Goal: Transaction & Acquisition: Purchase product/service

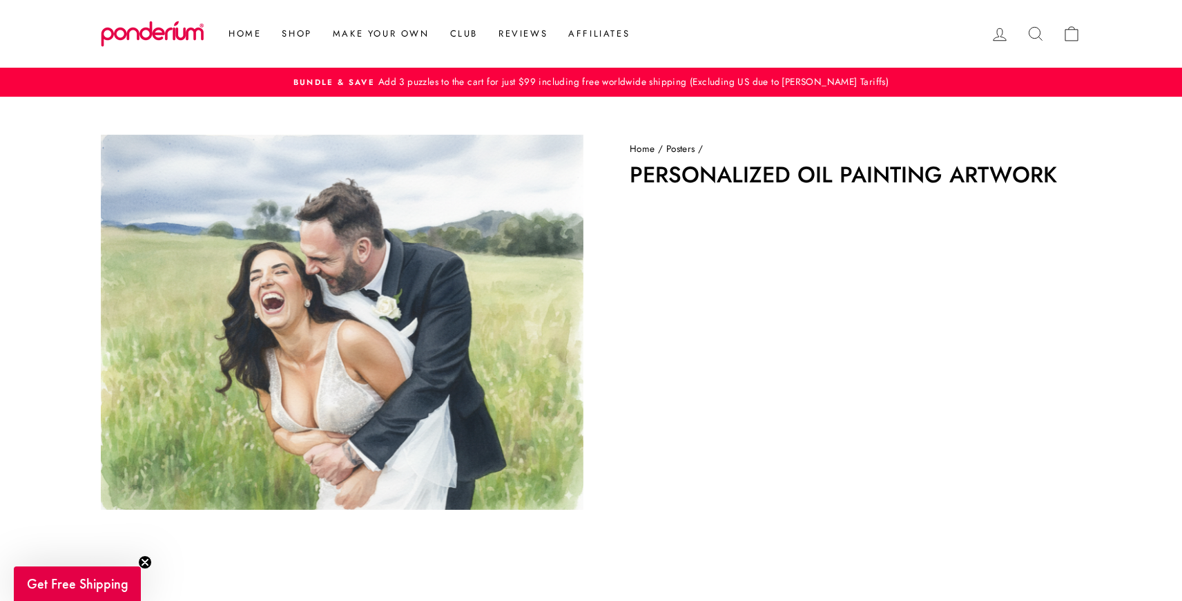
scroll to position [86, 0]
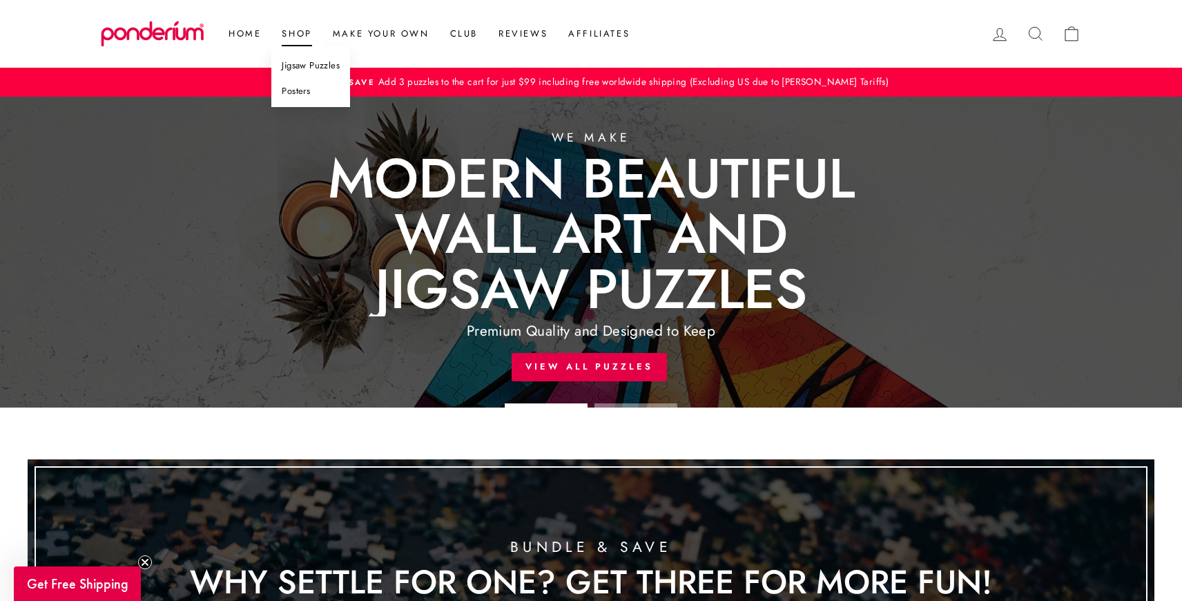
click at [300, 90] on link "Posters" at bounding box center [310, 92] width 79 height 26
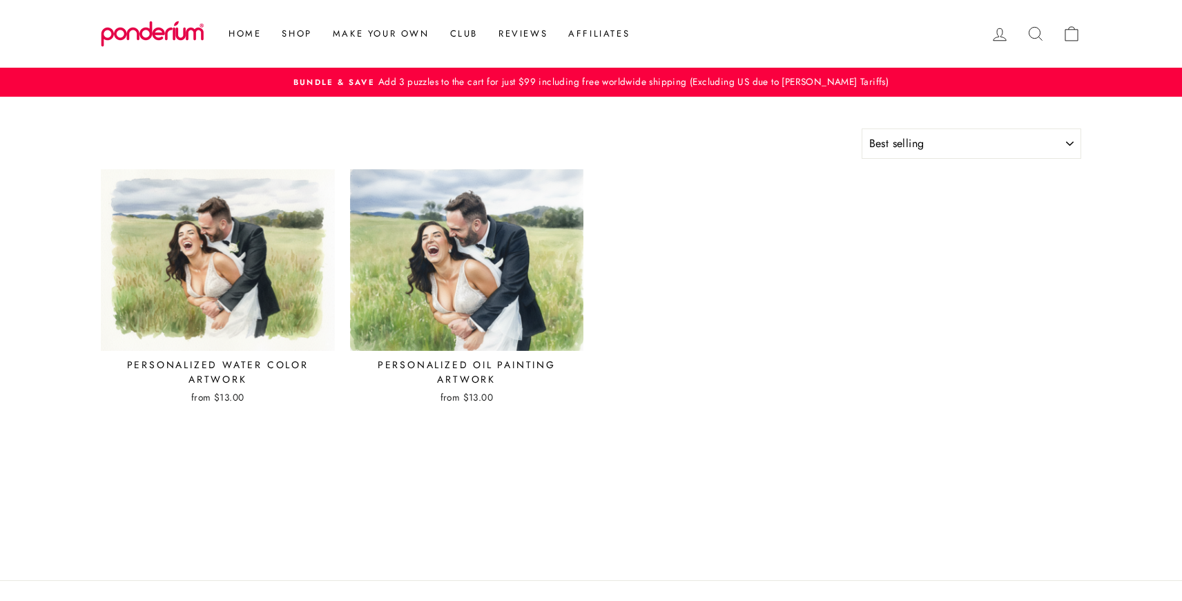
select select "best-selling"
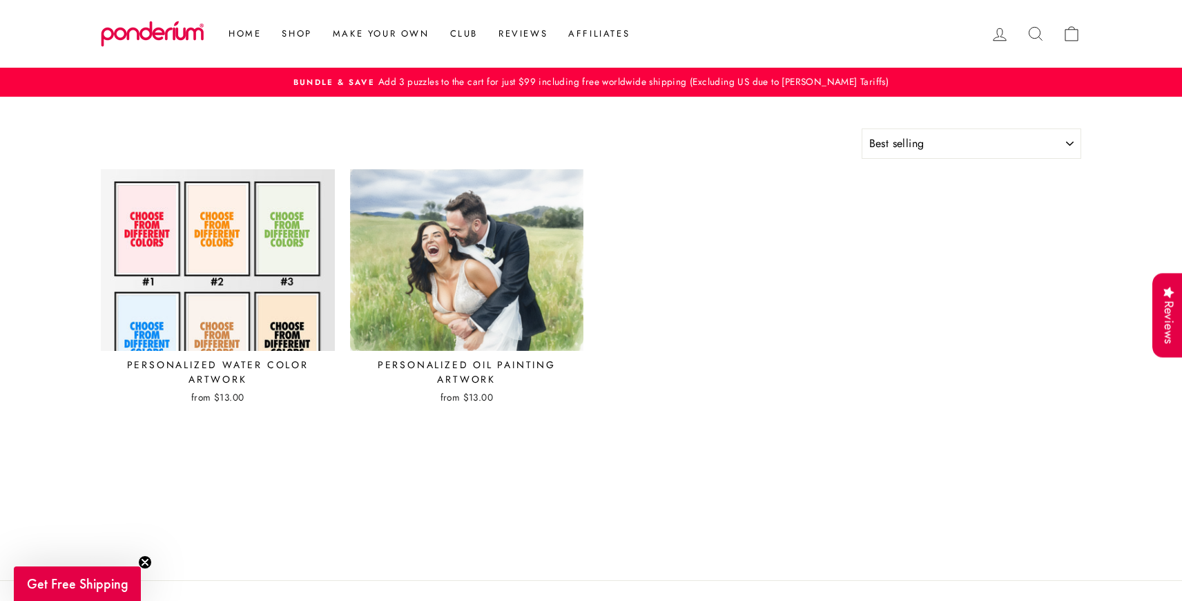
click at [237, 258] on img at bounding box center [218, 260] width 236 height 183
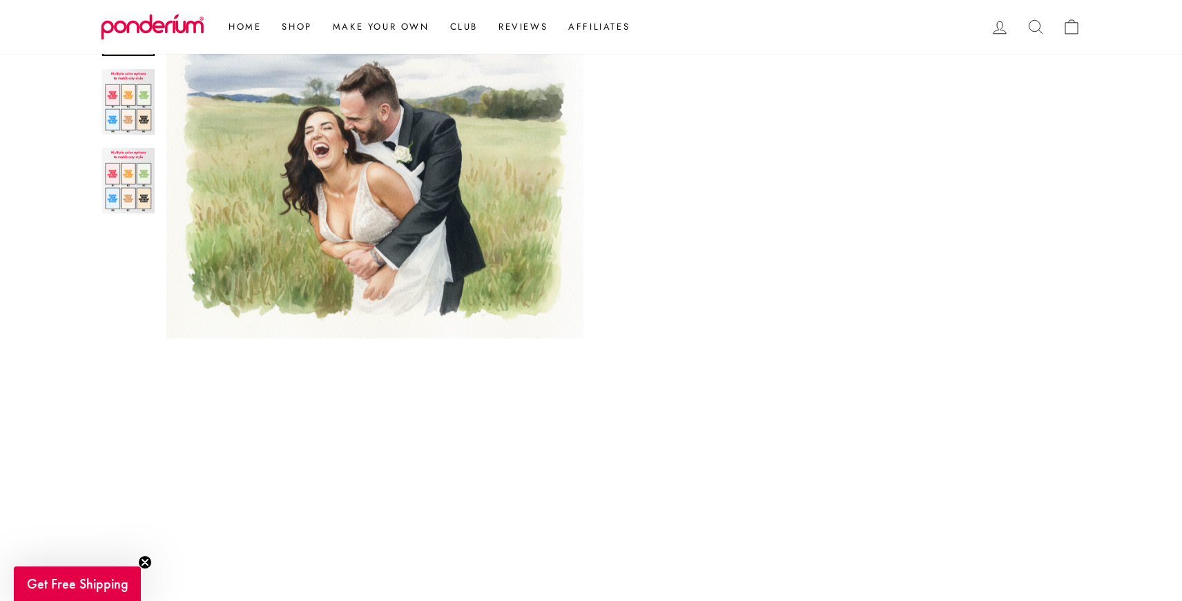
scroll to position [258, 0]
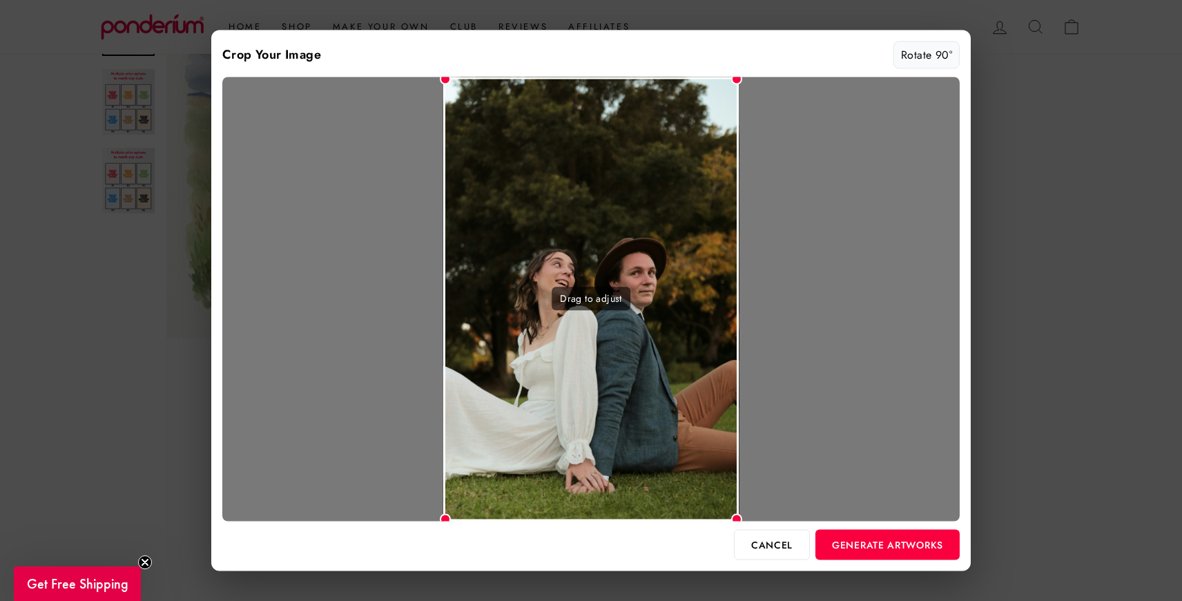
click at [921, 59] on button "Rotate 90°" at bounding box center [927, 55] width 66 height 28
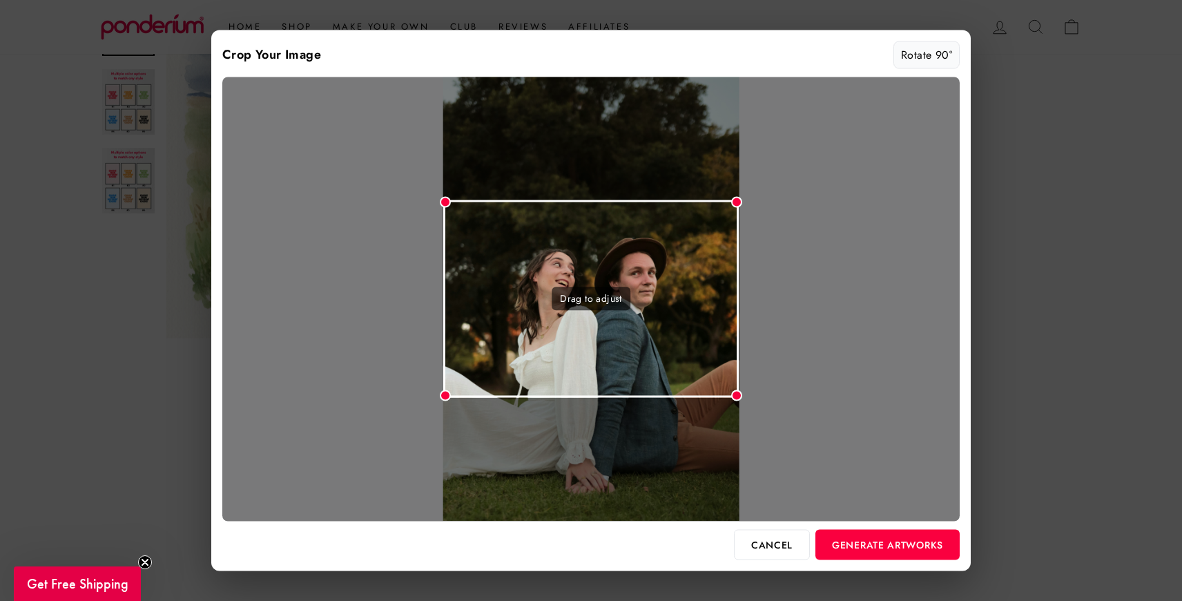
click at [921, 59] on button "Rotate 90°" at bounding box center [927, 55] width 66 height 28
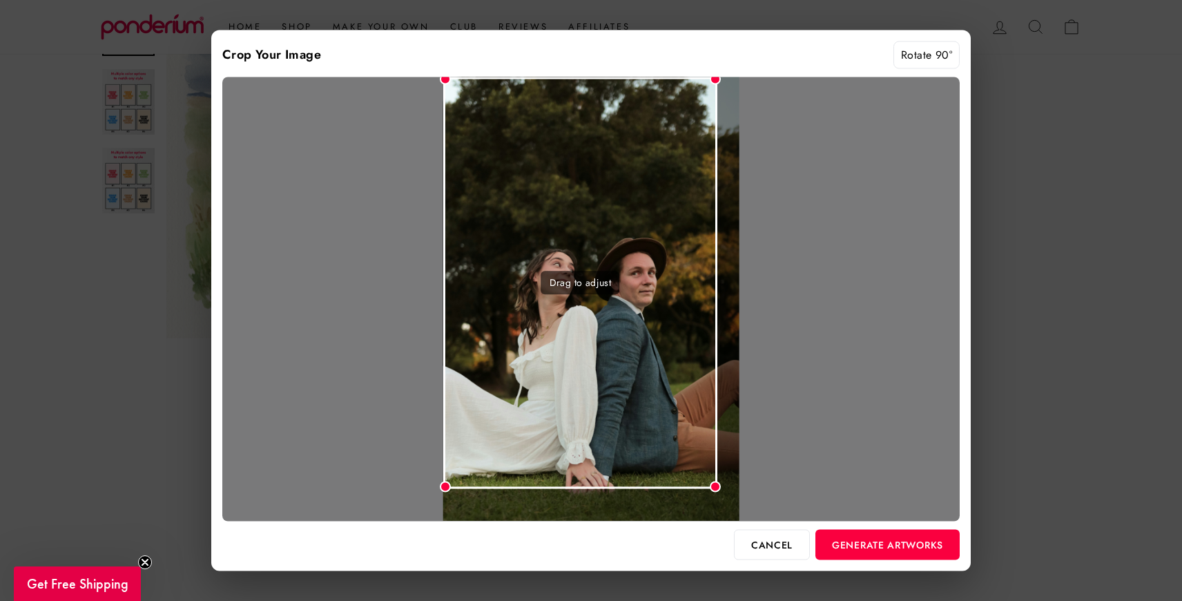
drag, startPoint x: 735, startPoint y: 514, endPoint x: 713, endPoint y: 467, distance: 51.6
click at [713, 467] on div "Drag to adjust" at bounding box center [591, 299] width 738 height 444
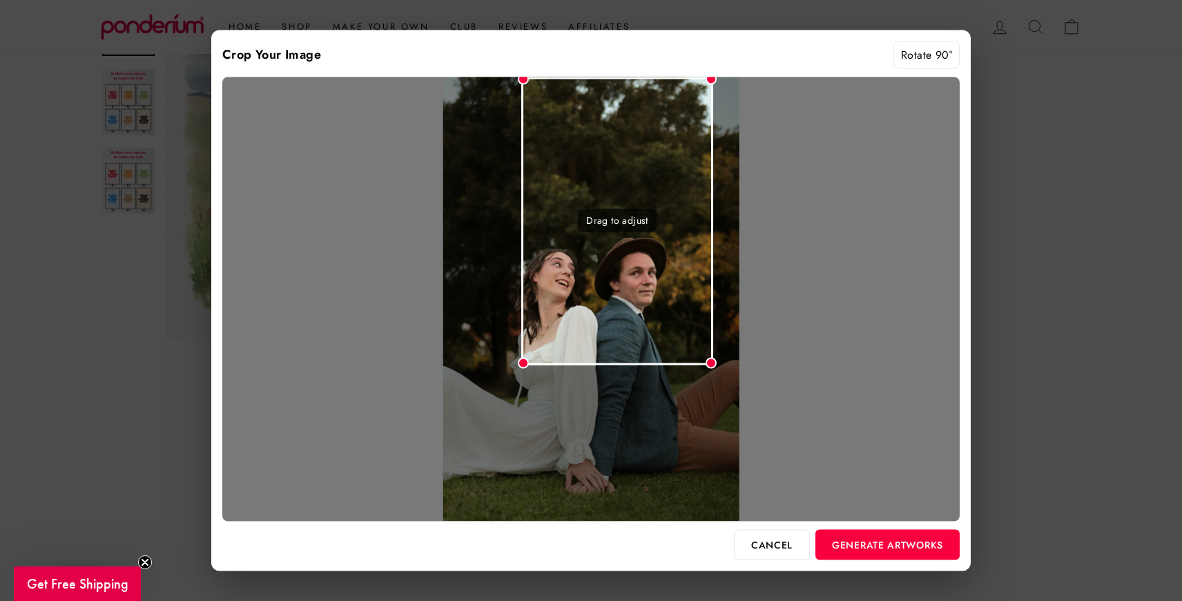
drag, startPoint x: 445, startPoint y: 80, endPoint x: 521, endPoint y: 146, distance: 100.4
click at [521, 146] on div "Drag to adjust" at bounding box center [617, 221] width 192 height 288
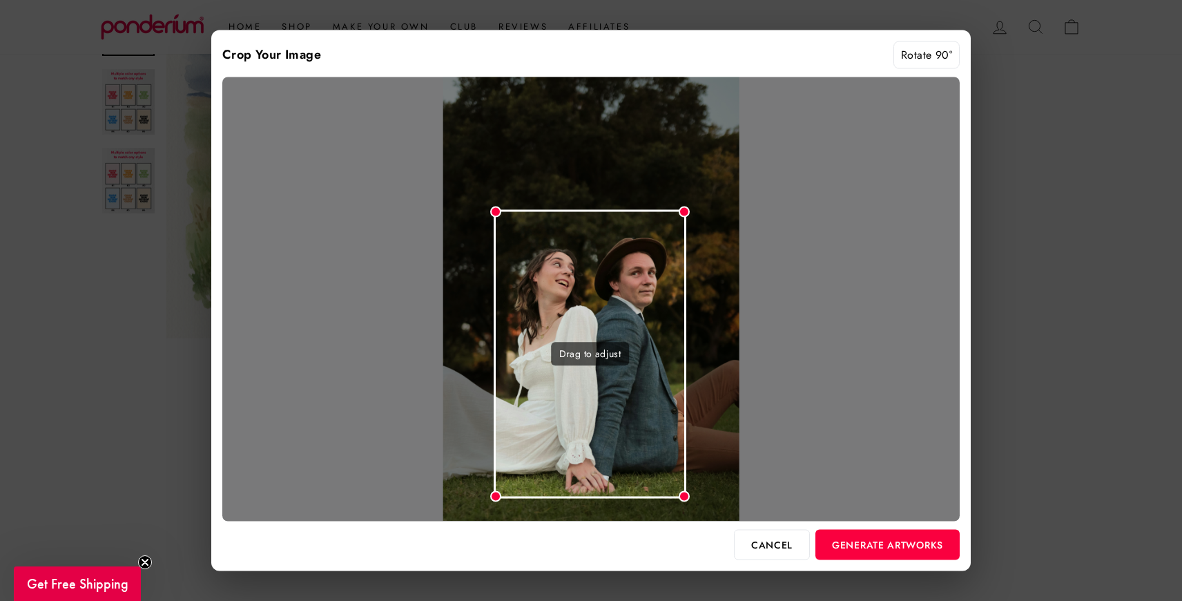
drag, startPoint x: 615, startPoint y: 185, endPoint x: 588, endPoint y: 317, distance: 134.6
click at [588, 317] on div "Drag to adjust" at bounding box center [590, 353] width 193 height 289
click at [605, 249] on div "Drag to adjust" at bounding box center [590, 356] width 193 height 289
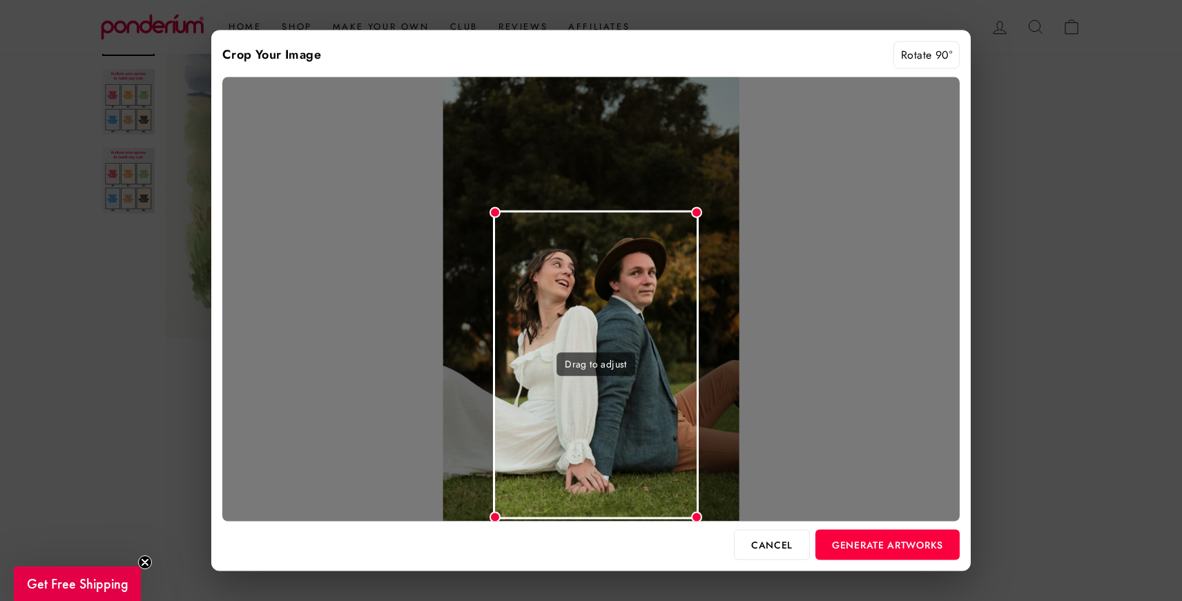
drag, startPoint x: 683, startPoint y: 210, endPoint x: 699, endPoint y: 180, distance: 33.7
click at [699, 180] on div "Drag to adjust" at bounding box center [591, 299] width 738 height 444
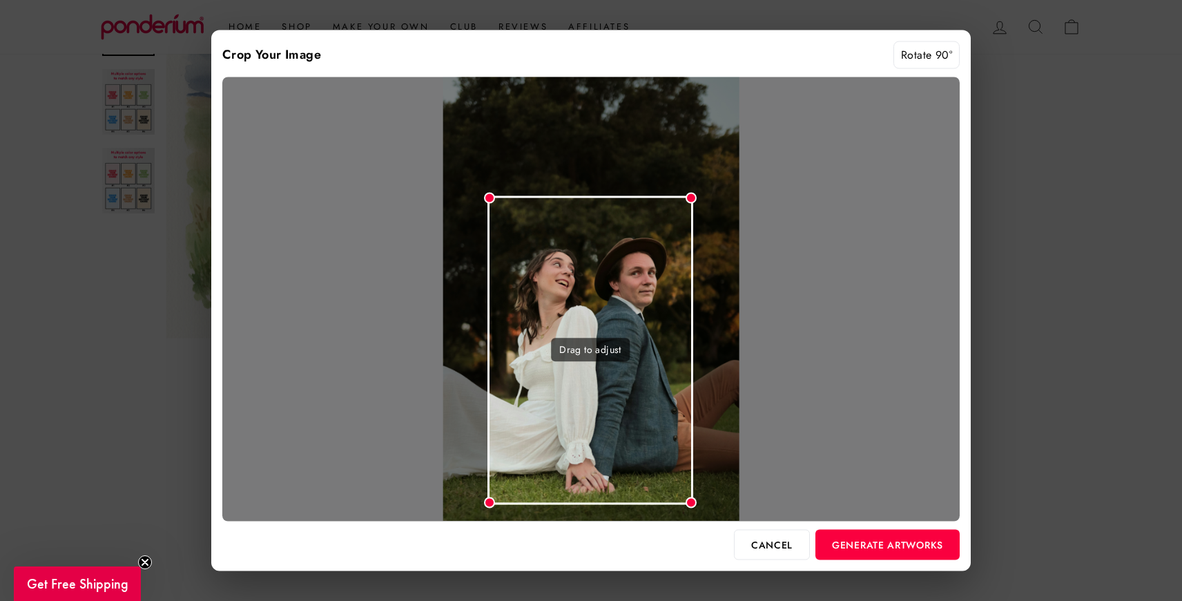
drag, startPoint x: 630, startPoint y: 280, endPoint x: 624, endPoint y: 266, distance: 15.1
click at [624, 266] on div "Drag to adjust" at bounding box center [591, 349] width 206 height 309
click at [853, 538] on button "Generate Artworks" at bounding box center [888, 544] width 144 height 30
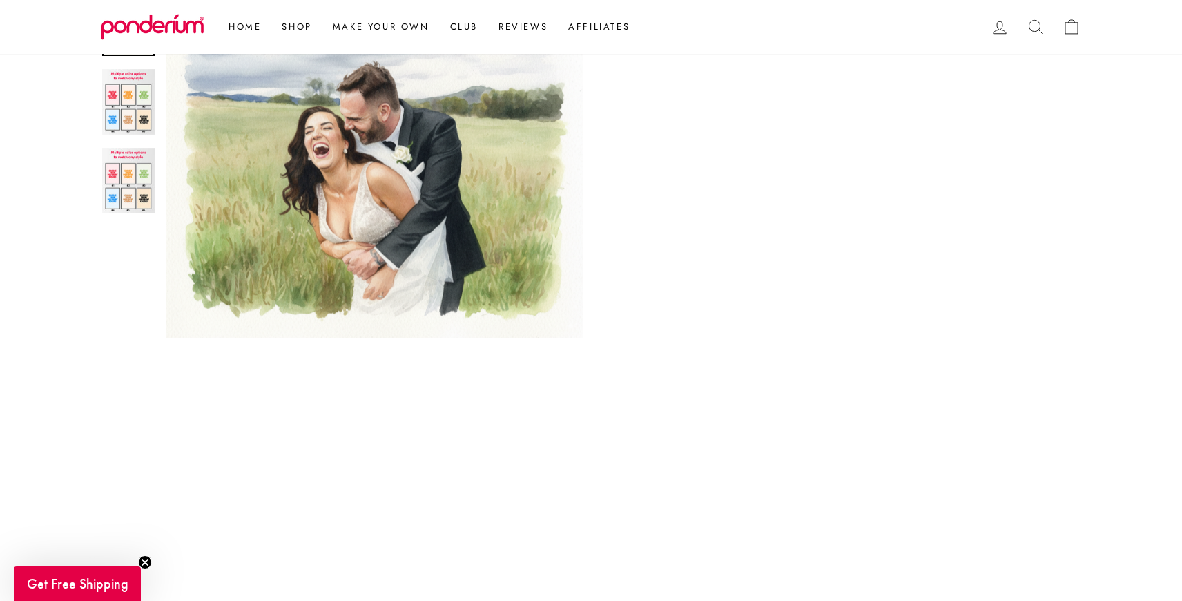
scroll to position [291, 0]
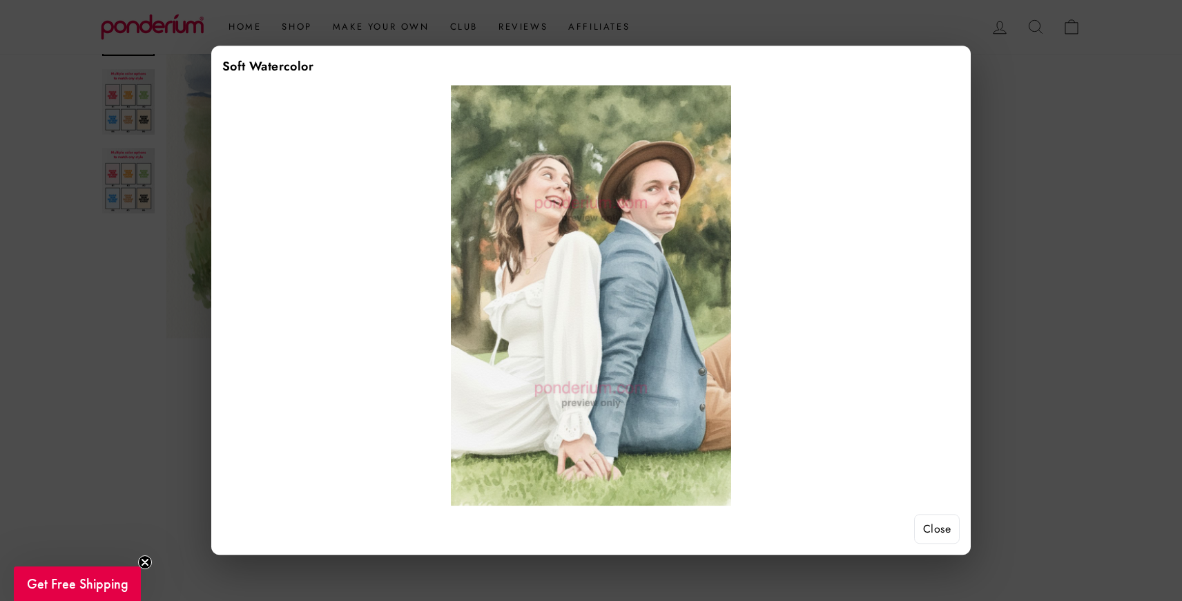
click at [941, 528] on button "Close" at bounding box center [937, 529] width 46 height 30
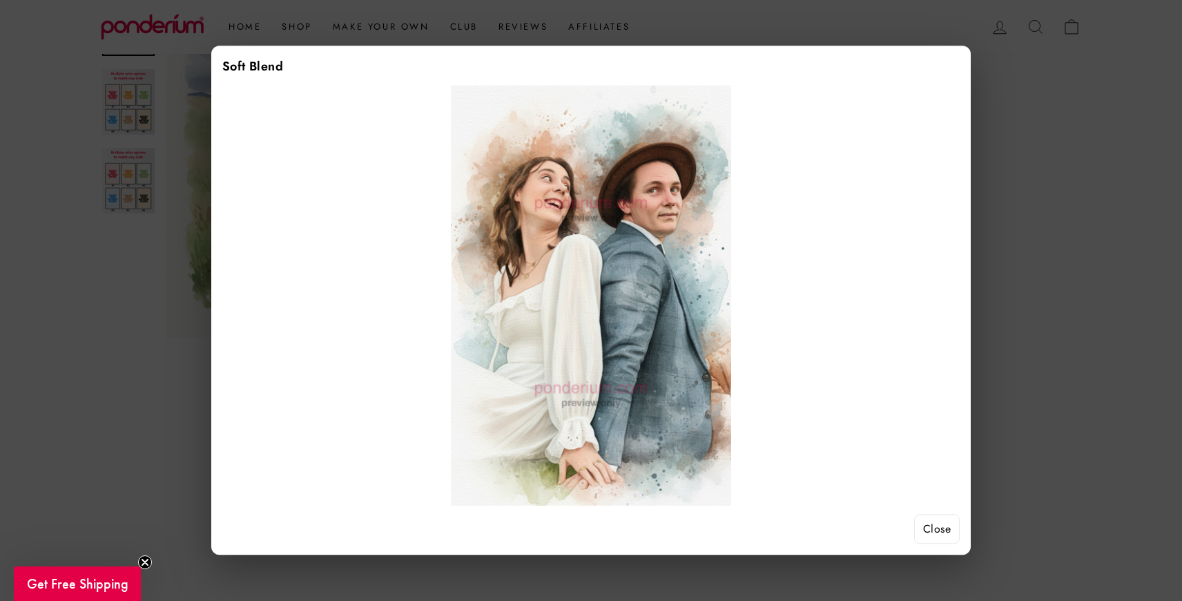
click at [939, 529] on button "Close" at bounding box center [937, 529] width 46 height 30
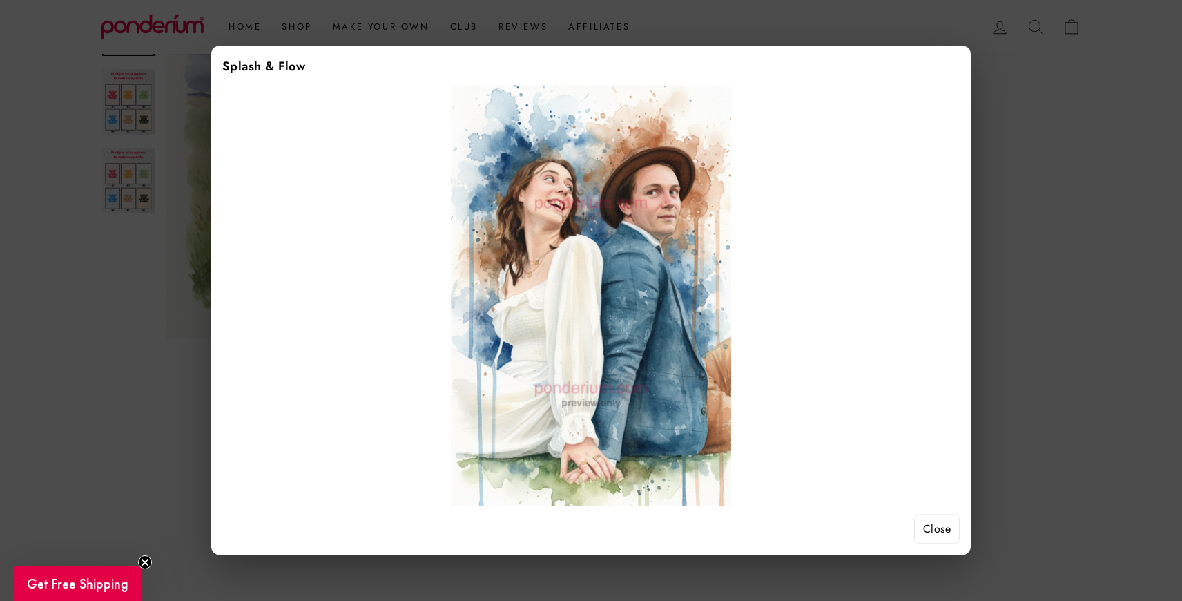
click at [933, 528] on button "Close" at bounding box center [937, 529] width 46 height 30
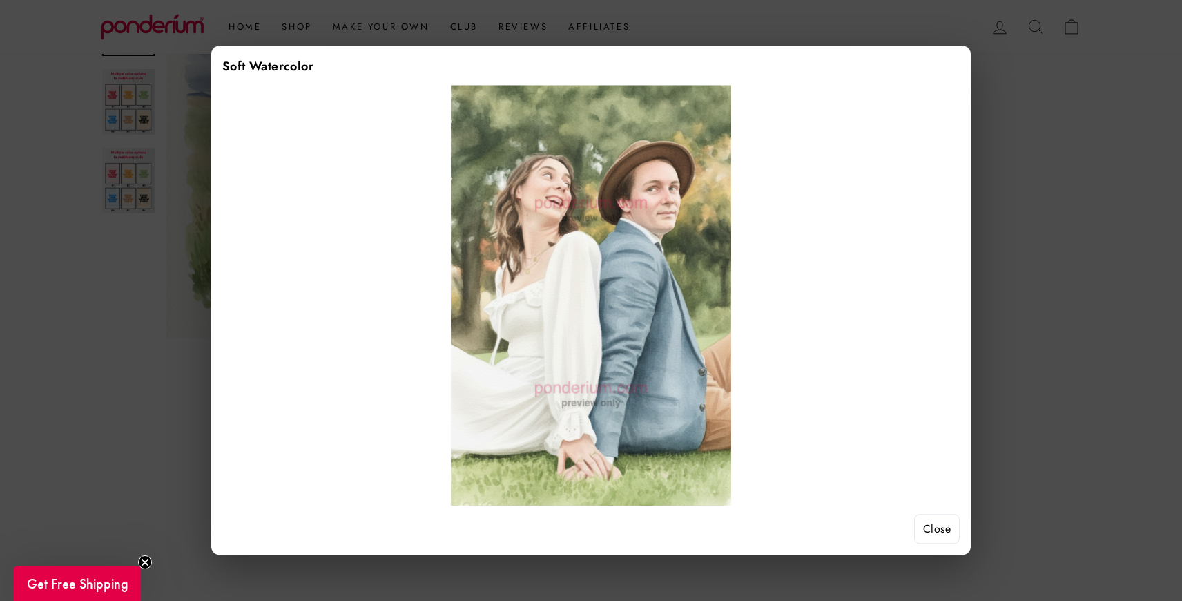
click at [938, 525] on button "Close" at bounding box center [937, 529] width 46 height 30
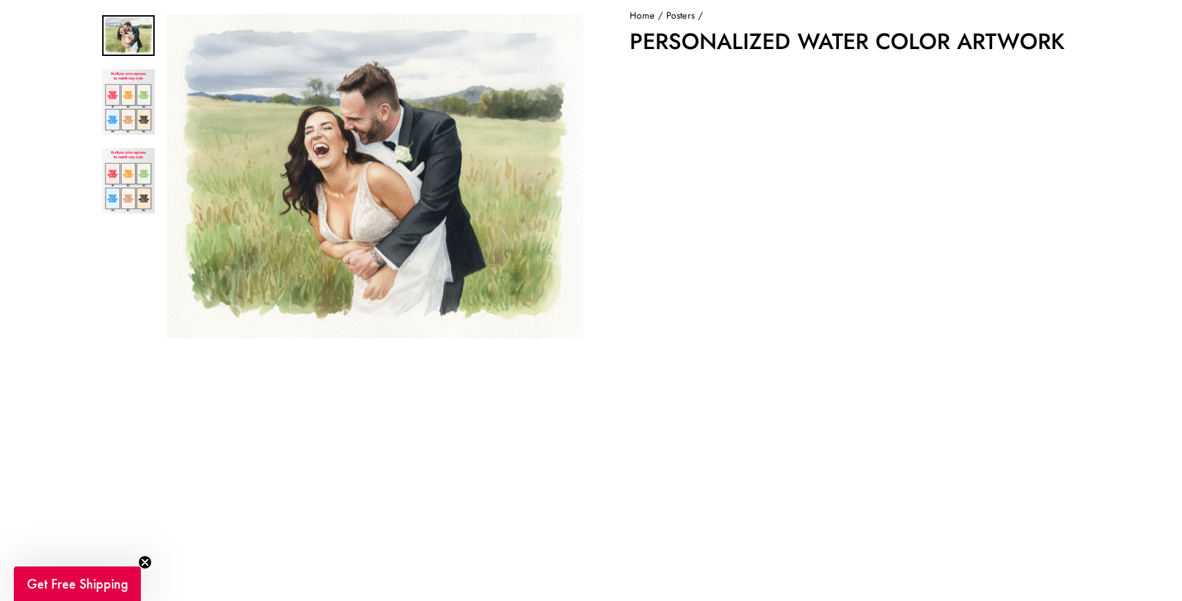
scroll to position [125, 0]
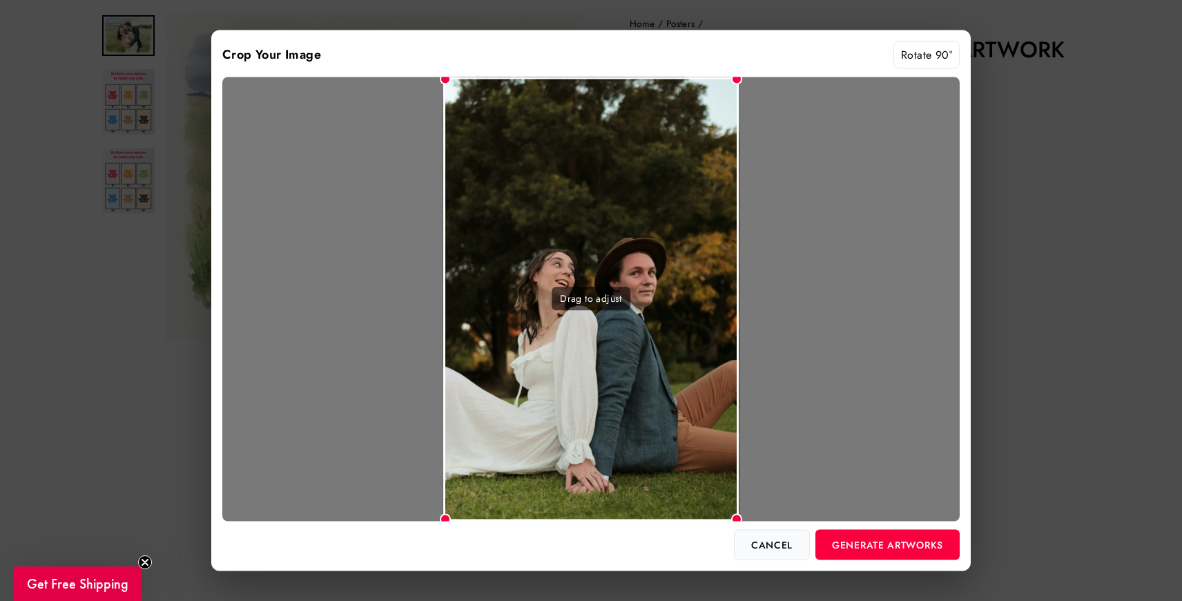
click at [784, 537] on button "Cancel" at bounding box center [772, 544] width 76 height 30
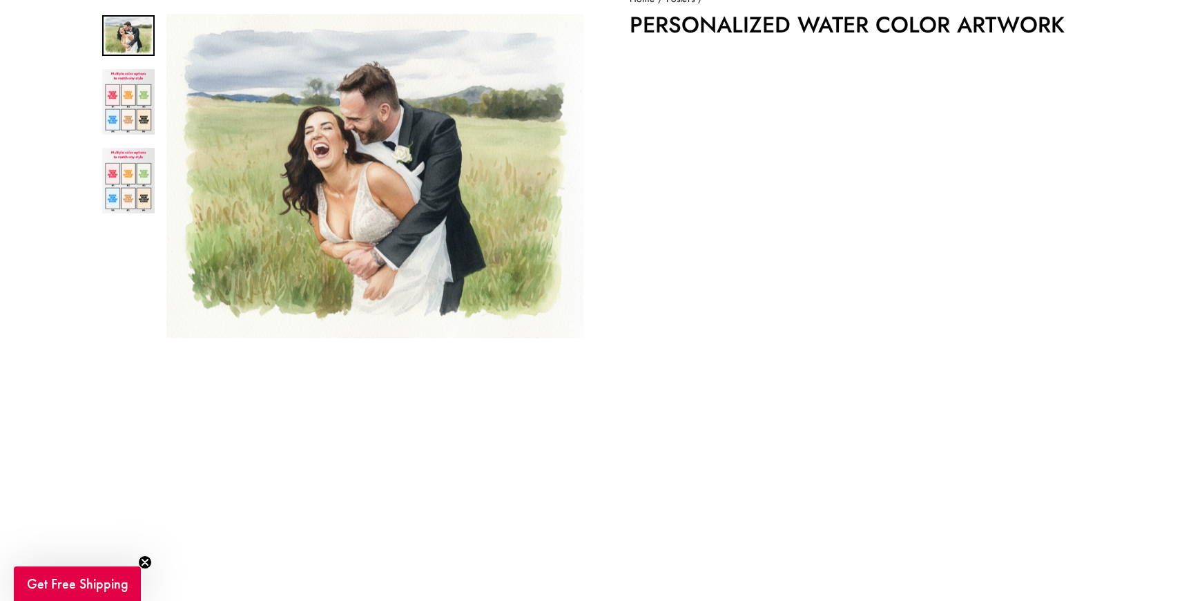
scroll to position [148, 0]
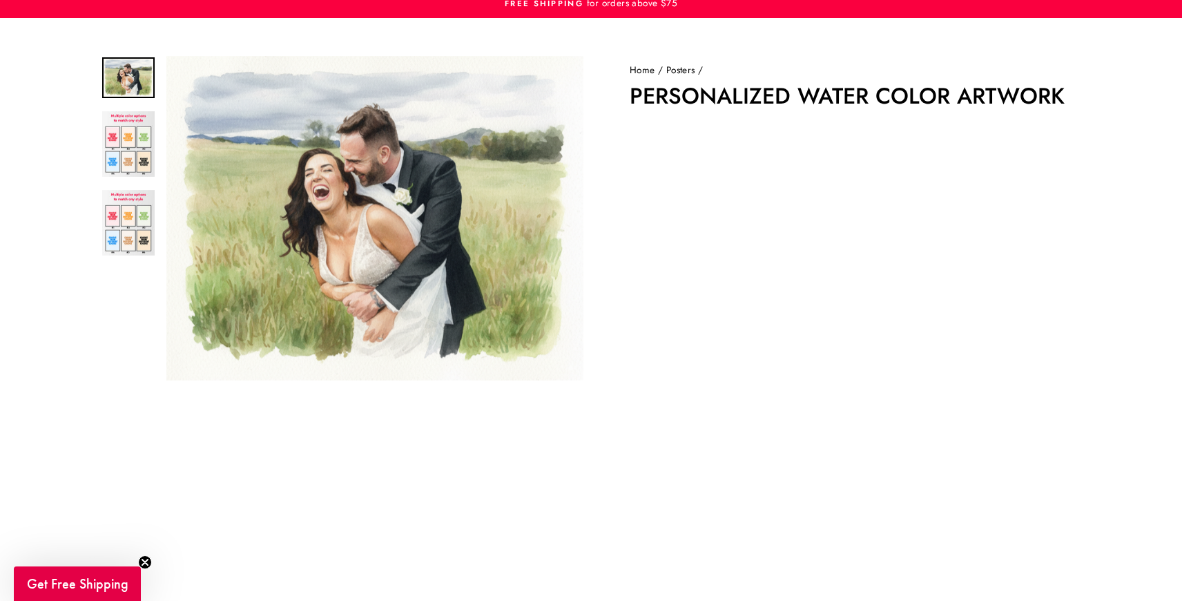
scroll to position [46, 0]
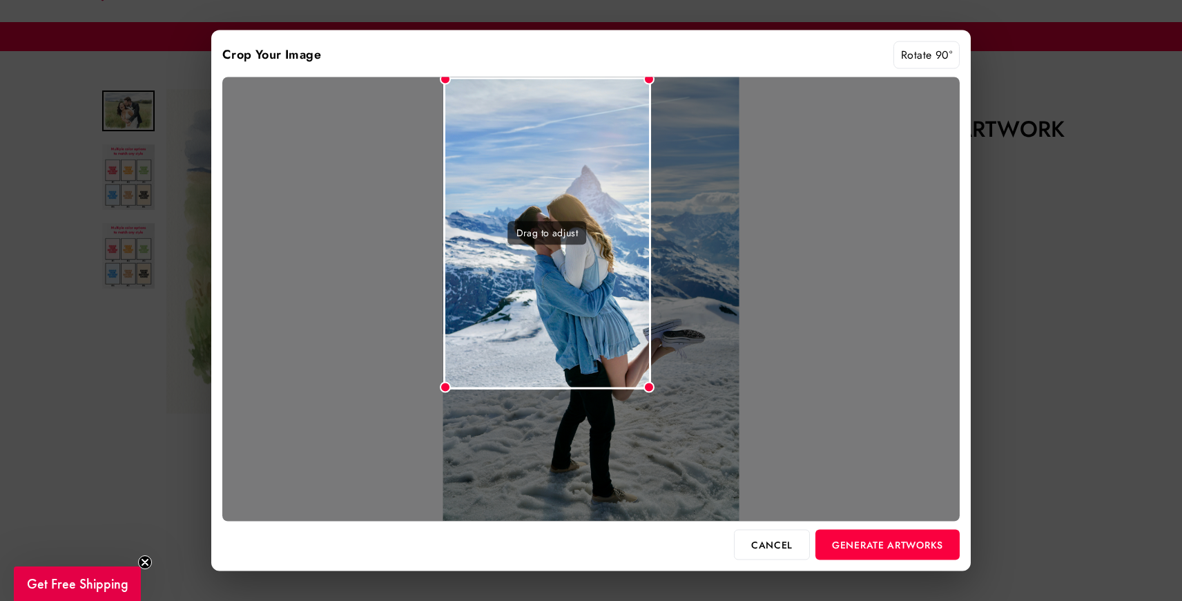
drag, startPoint x: 738, startPoint y: 79, endPoint x: 619, endPoint y: 226, distance: 189.1
click at [619, 226] on div "Drag to adjust" at bounding box center [591, 299] width 738 height 444
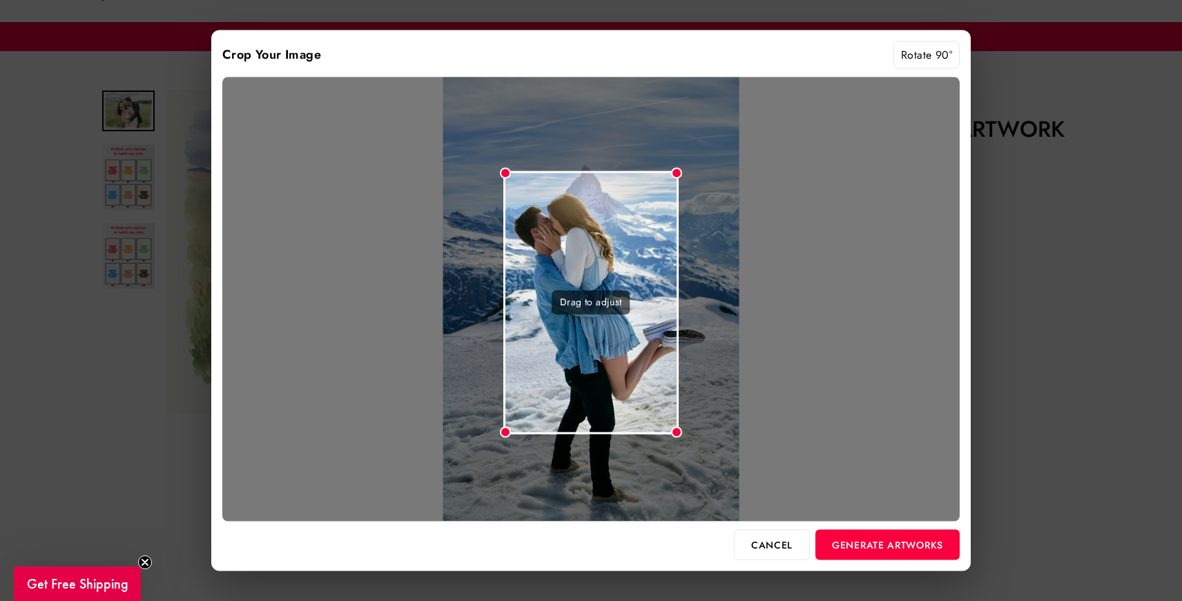
drag, startPoint x: 550, startPoint y: 223, endPoint x: 611, endPoint y: 315, distance: 109.8
click at [611, 315] on div "Drag to adjust" at bounding box center [591, 303] width 175 height 264
click at [853, 540] on button "Generate Artworks" at bounding box center [888, 544] width 144 height 30
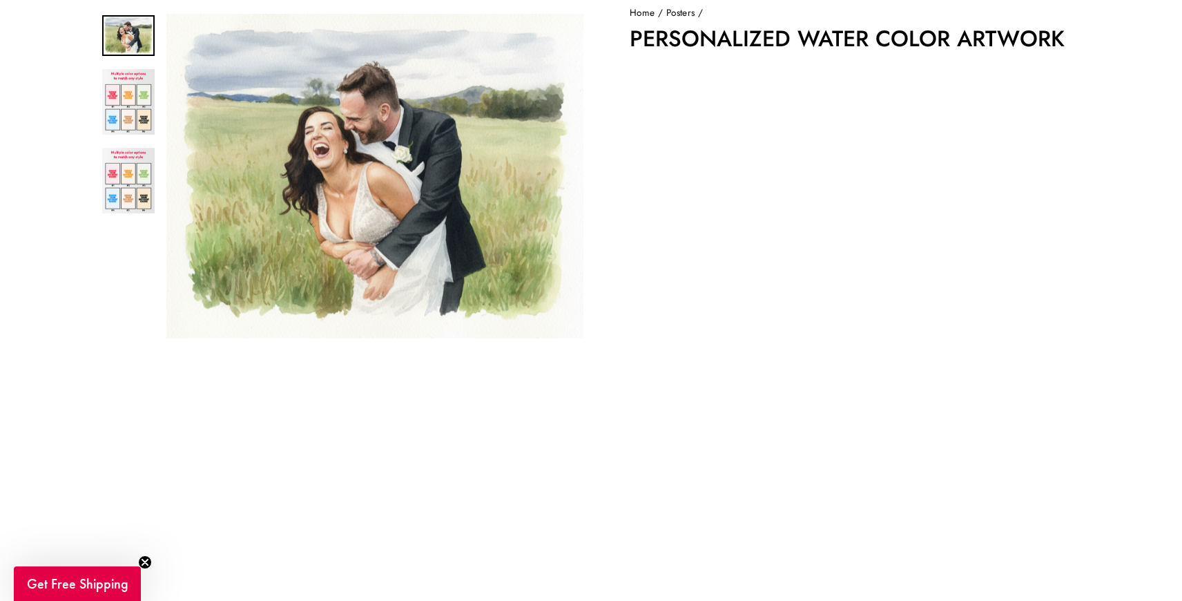
scroll to position [131, 0]
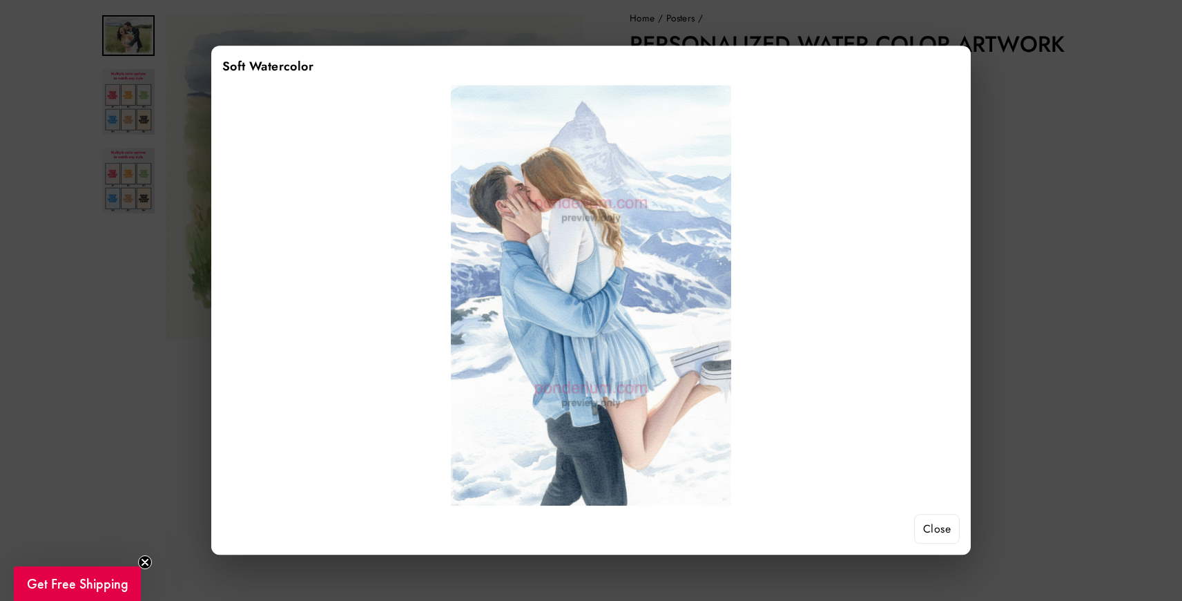
click at [947, 534] on button "Close" at bounding box center [937, 529] width 46 height 30
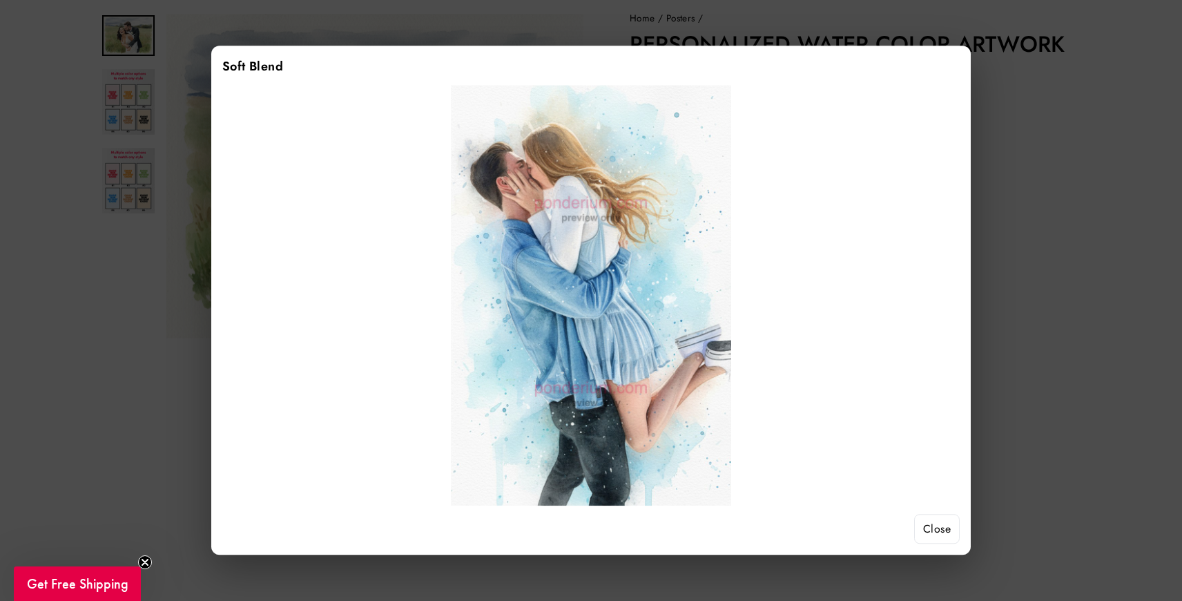
click at [932, 523] on button "Close" at bounding box center [937, 529] width 46 height 30
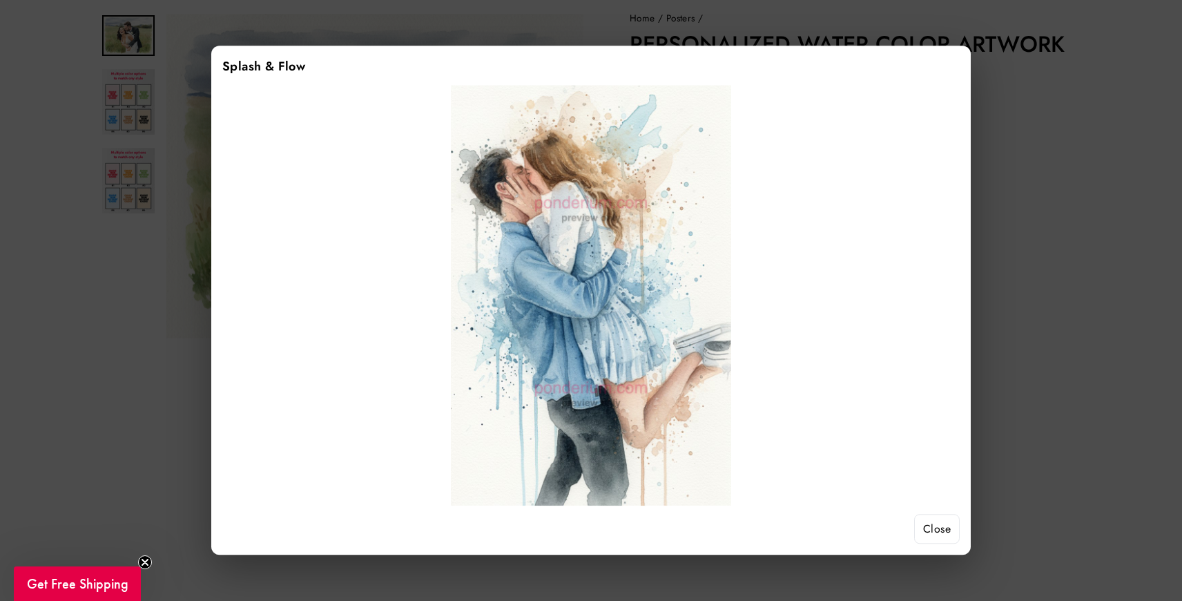
click at [931, 524] on button "Close" at bounding box center [937, 529] width 46 height 30
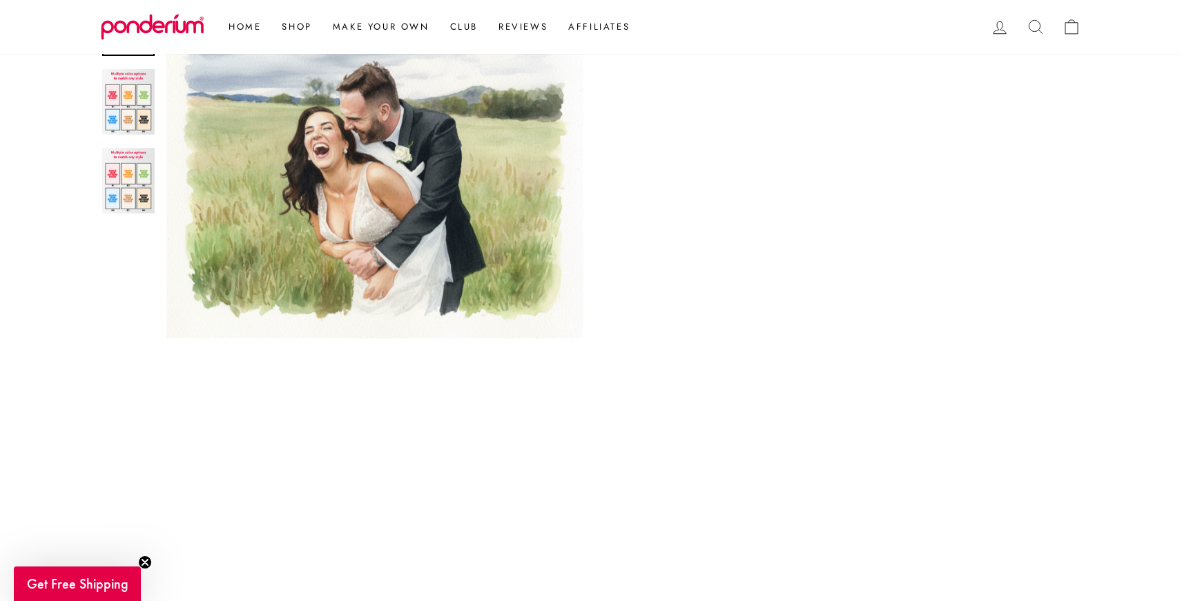
scroll to position [255, 0]
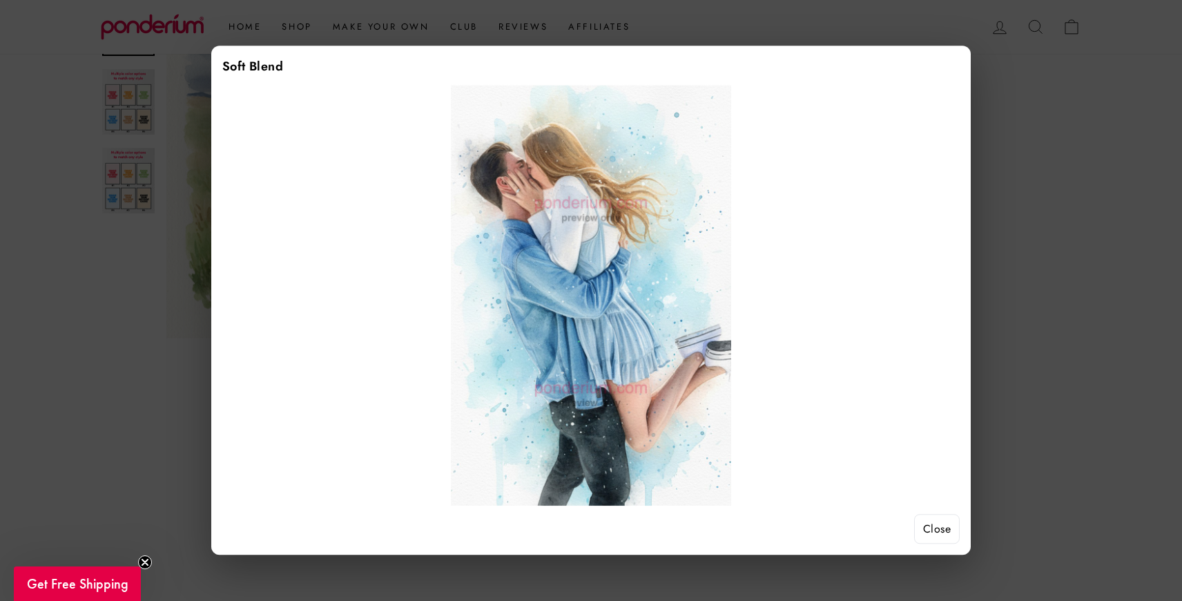
click at [924, 524] on button "Close" at bounding box center [937, 529] width 46 height 30
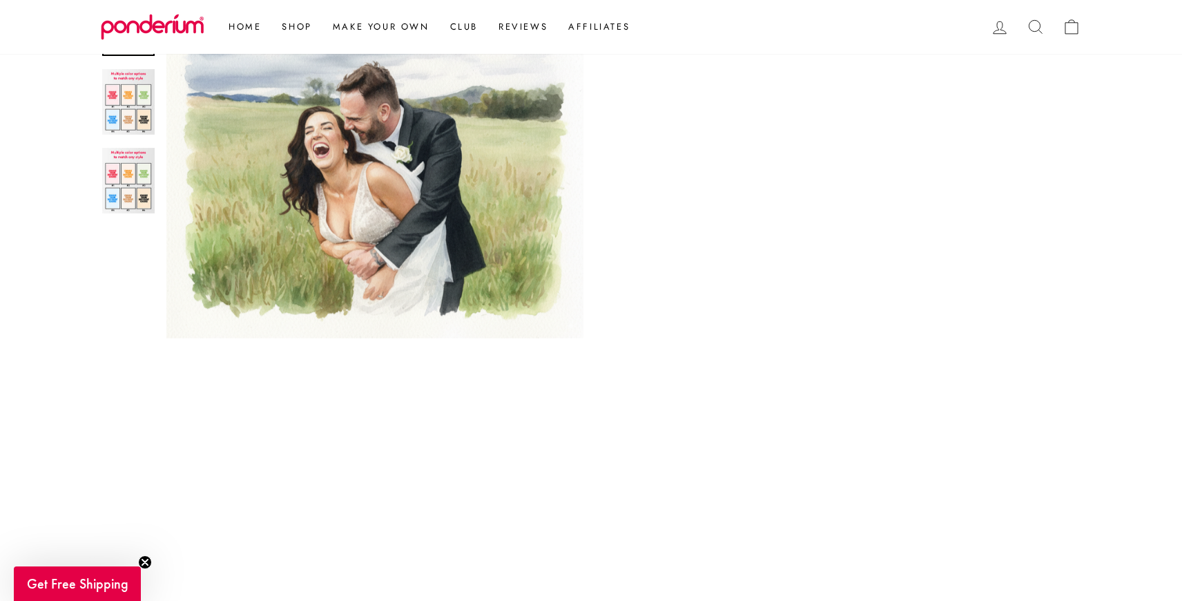
scroll to position [462, 0]
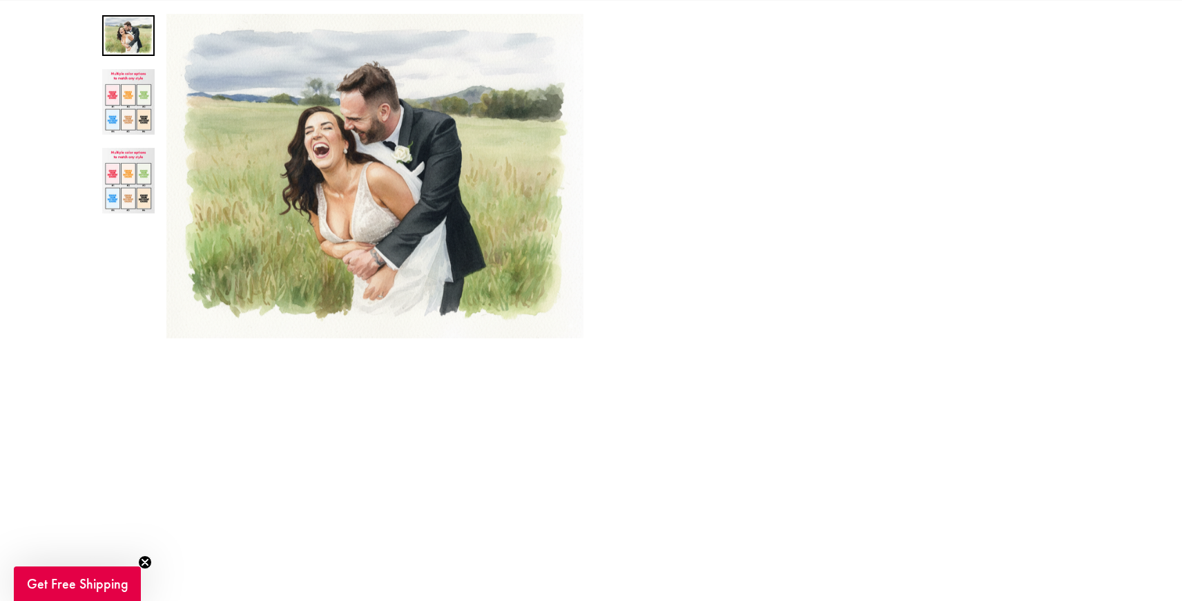
scroll to position [181, 0]
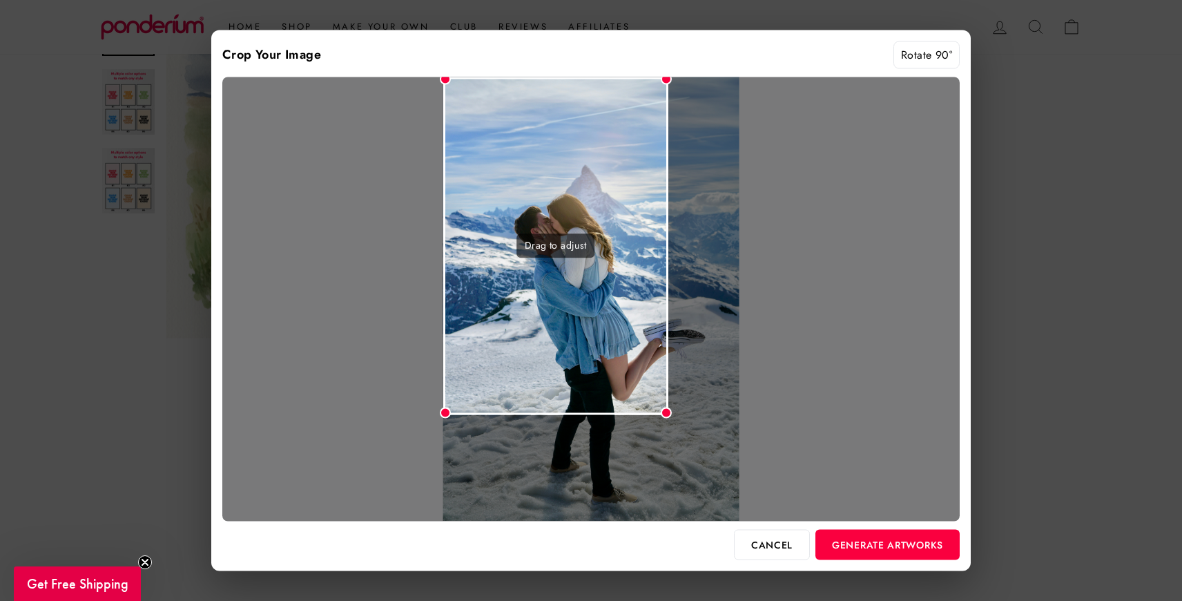
drag, startPoint x: 736, startPoint y: 84, endPoint x: 669, endPoint y: 209, distance: 142.2
click at [669, 209] on div "Drag to adjust" at bounding box center [591, 299] width 738 height 444
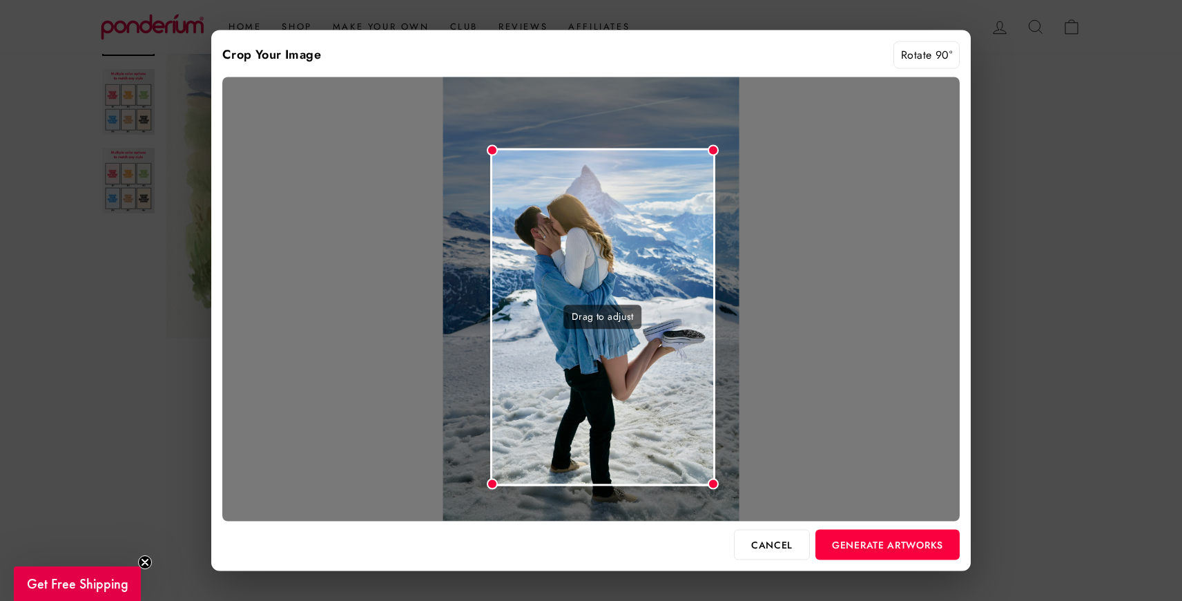
drag, startPoint x: 615, startPoint y: 228, endPoint x: 662, endPoint y: 299, distance: 85.2
click at [662, 299] on div "Drag to adjust" at bounding box center [602, 317] width 225 height 338
click at [894, 542] on button "Generate Artworks" at bounding box center [888, 544] width 144 height 30
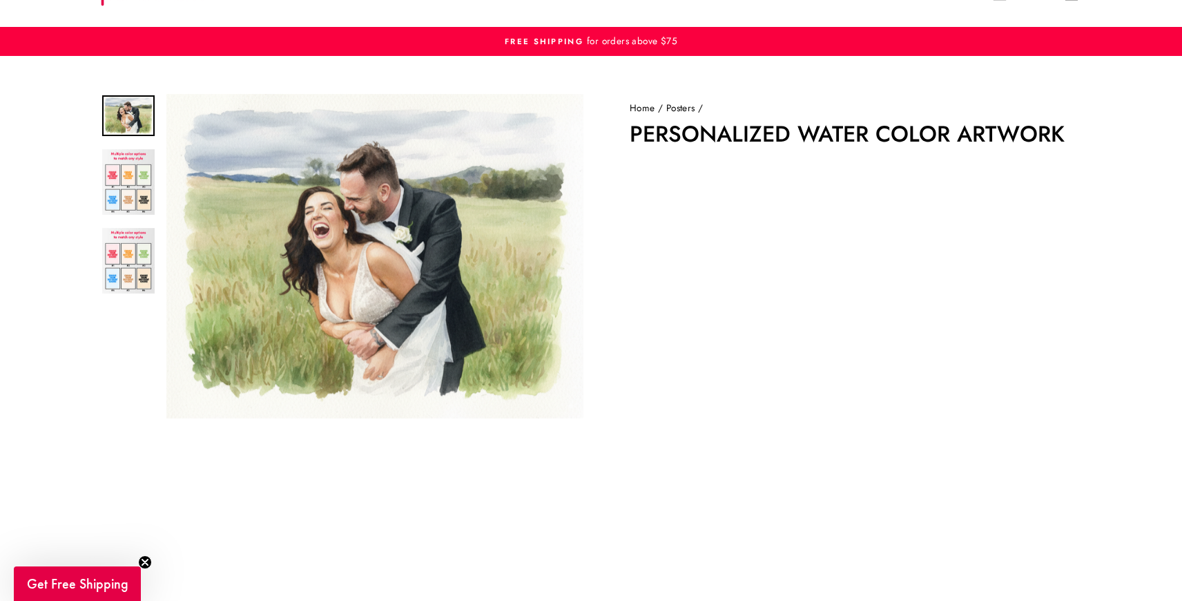
scroll to position [0, 0]
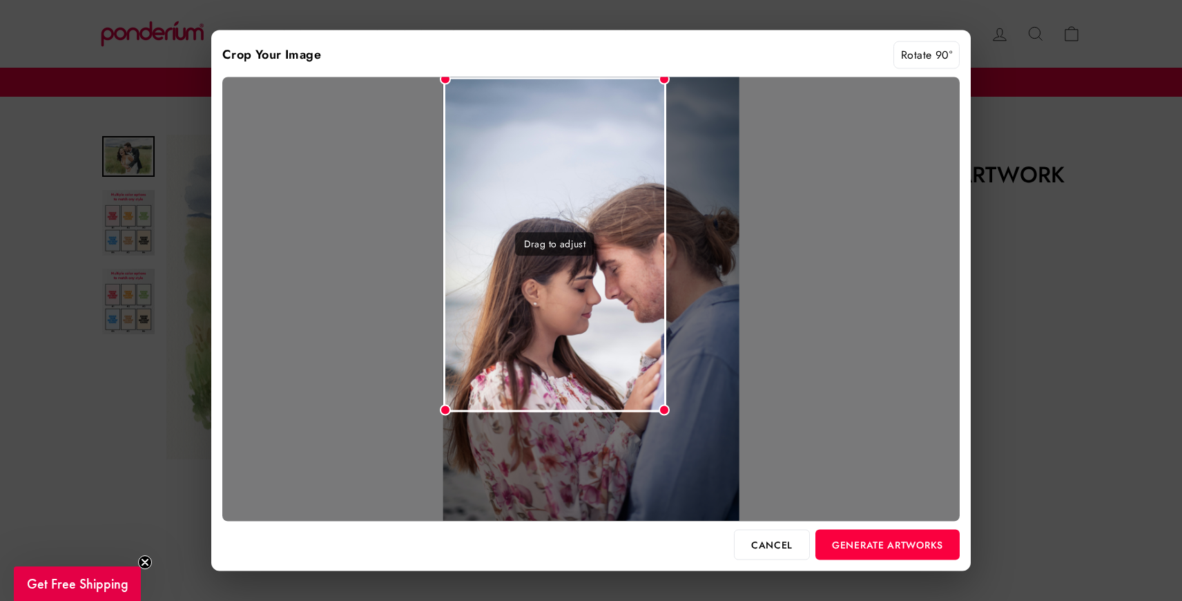
drag, startPoint x: 734, startPoint y: 82, endPoint x: 654, endPoint y: 233, distance: 171.8
click at [655, 233] on div "Drag to adjust" at bounding box center [591, 299] width 738 height 444
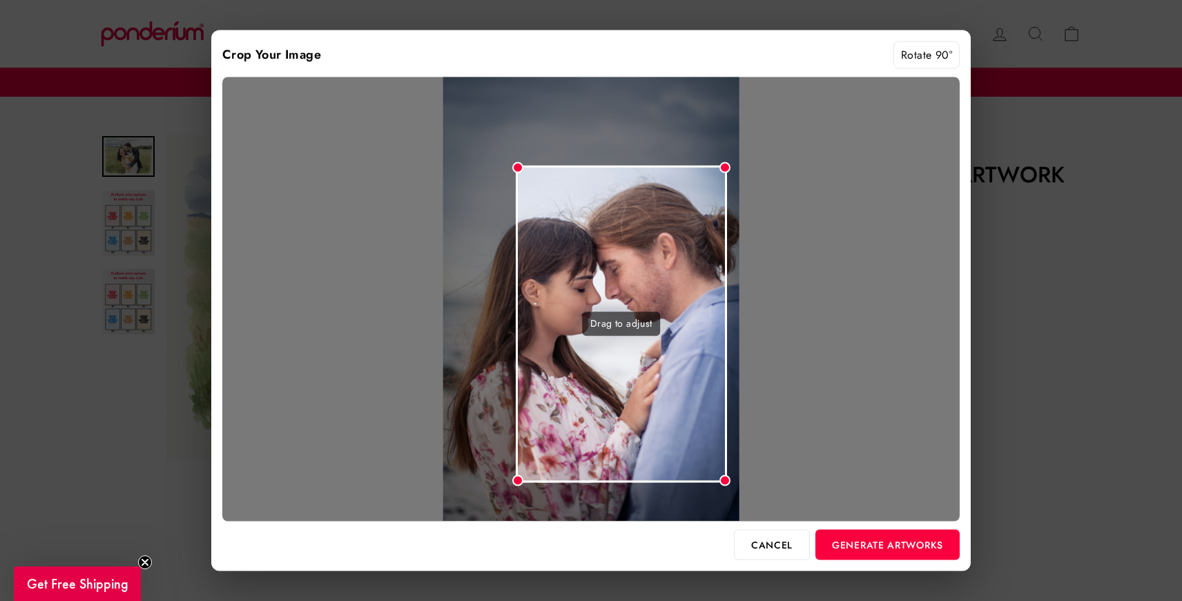
drag, startPoint x: 607, startPoint y: 234, endPoint x: 653, endPoint y: 318, distance: 95.8
click at [653, 318] on div "Drag to adjust" at bounding box center [621, 324] width 211 height 318
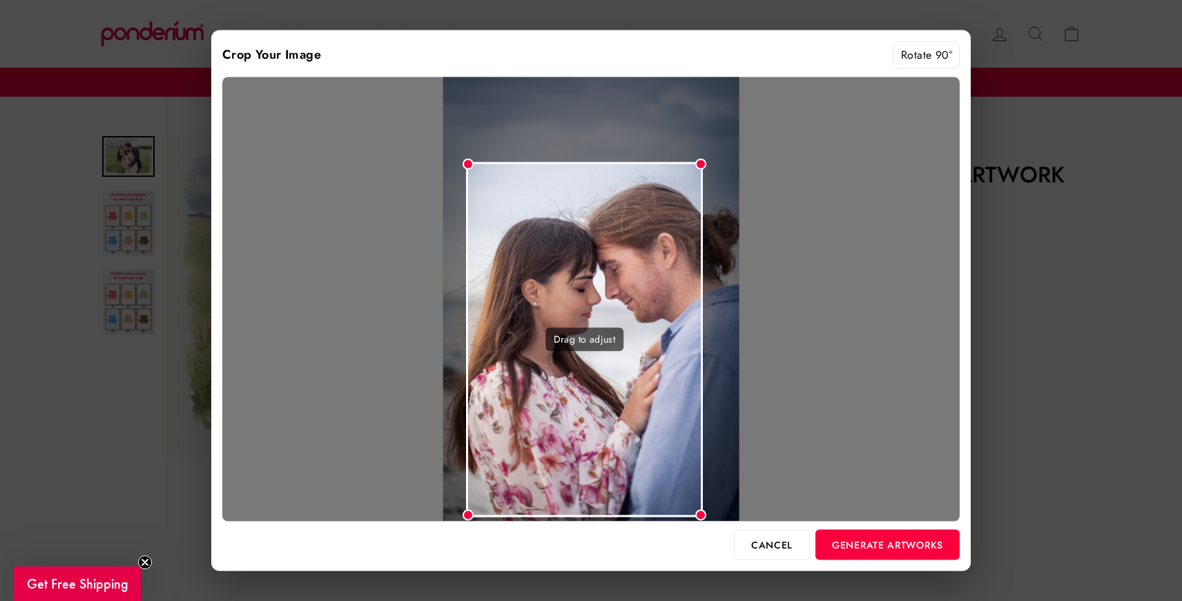
drag, startPoint x: 495, startPoint y: 162, endPoint x: 466, endPoint y: 115, distance: 55.2
click at [466, 115] on div "Drag to adjust" at bounding box center [591, 299] width 738 height 444
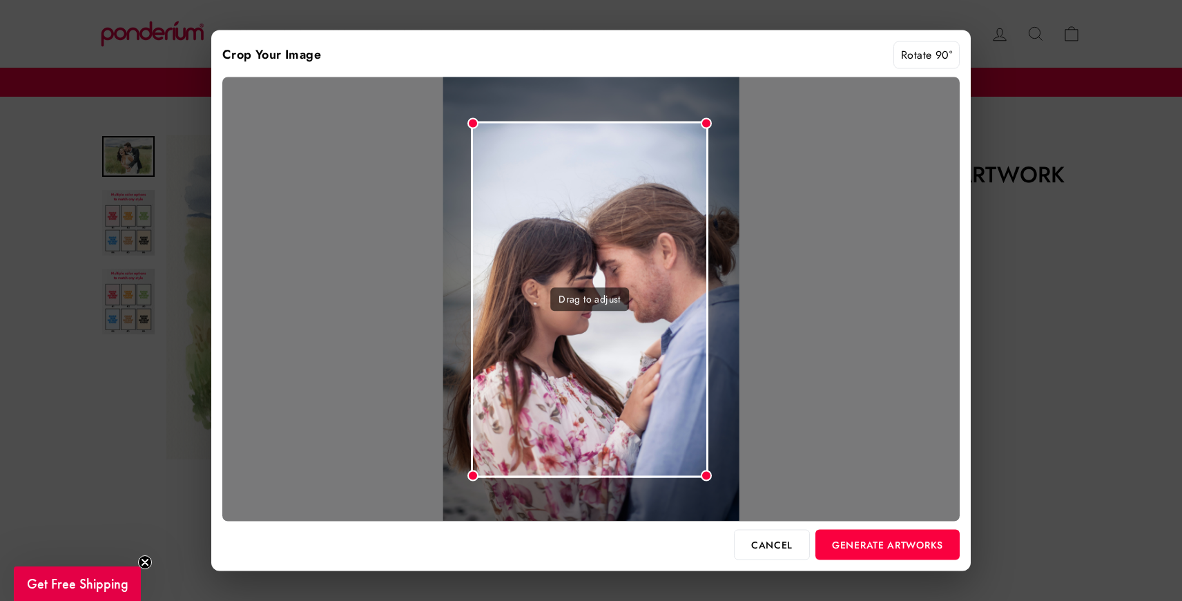
drag, startPoint x: 541, startPoint y: 240, endPoint x: 546, endPoint y: 199, distance: 41.1
click at [546, 199] on div "Drag to adjust" at bounding box center [590, 299] width 238 height 356
click at [874, 553] on button "Generate Artworks" at bounding box center [888, 544] width 144 height 30
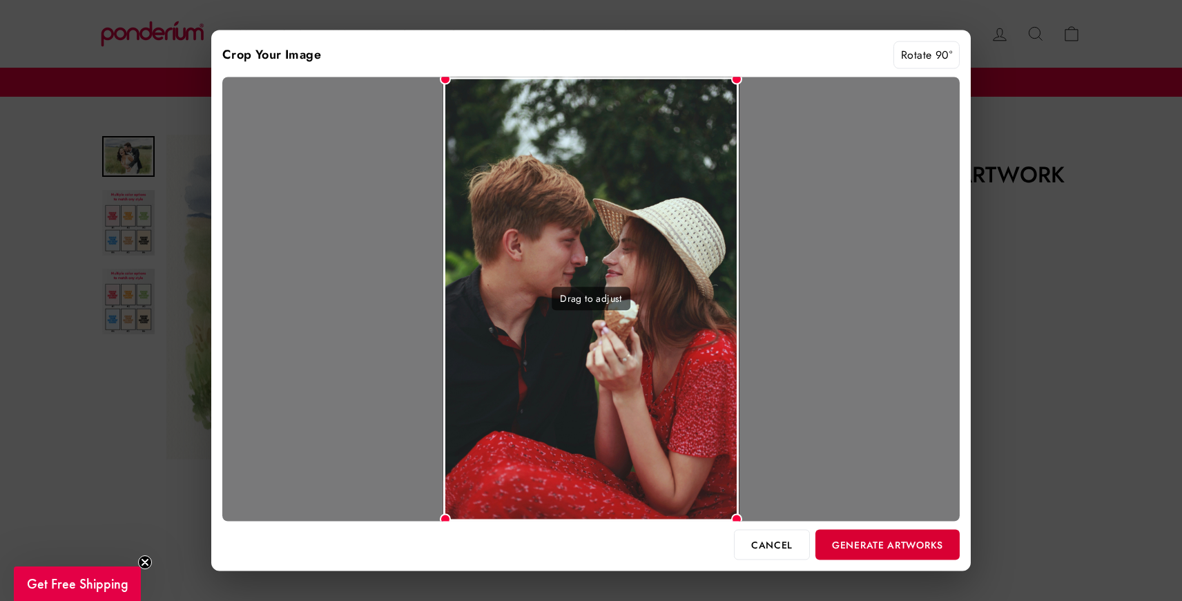
click at [887, 542] on button "Generate Artworks" at bounding box center [888, 544] width 144 height 30
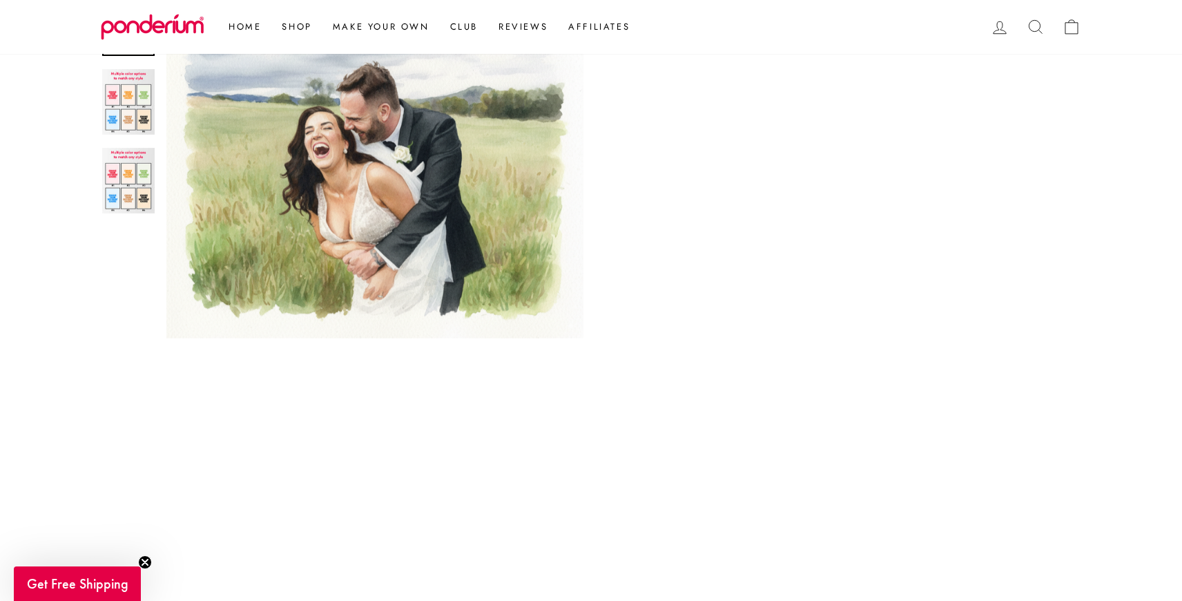
scroll to position [495, 0]
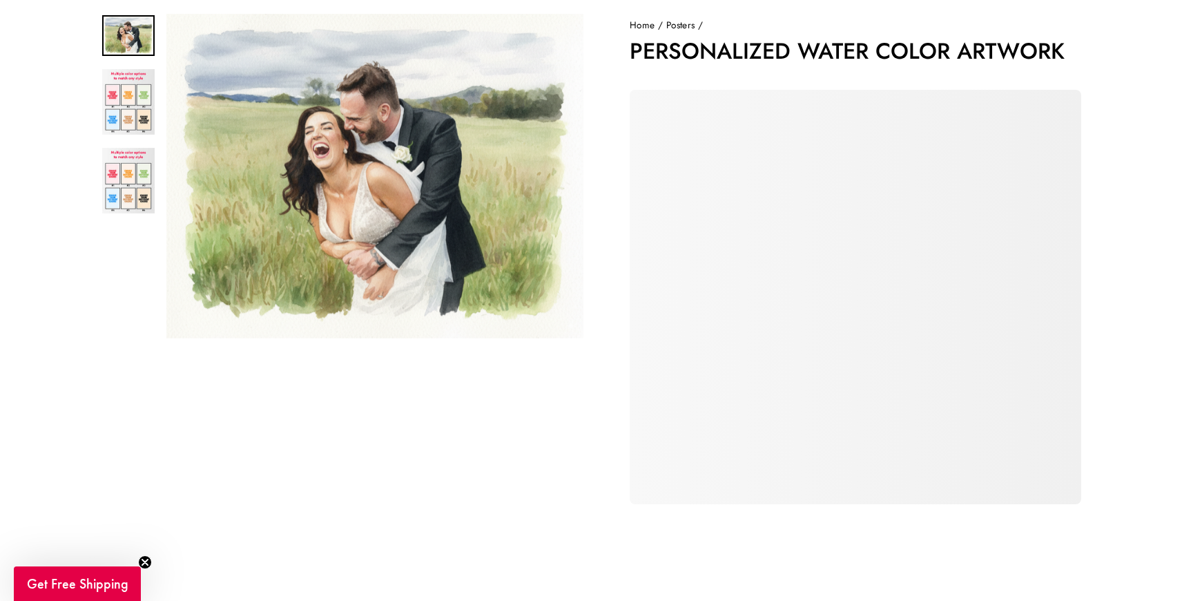
scroll to position [126, 0]
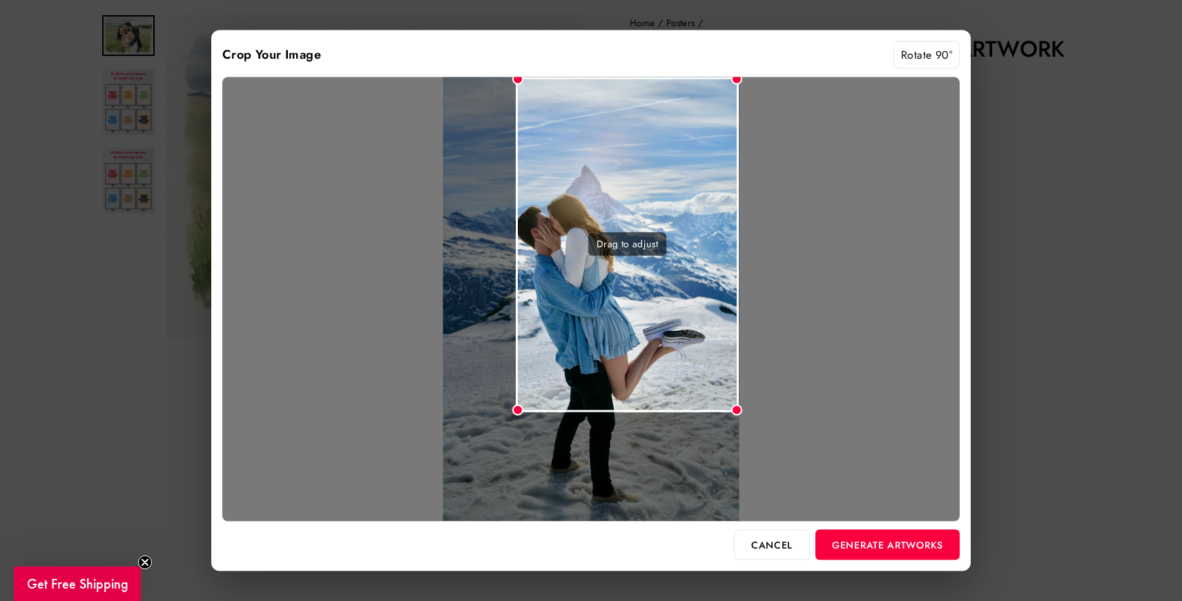
drag, startPoint x: 448, startPoint y: 80, endPoint x: 517, endPoint y: 191, distance: 130.7
click at [517, 191] on div "Drag to adjust" at bounding box center [627, 244] width 223 height 335
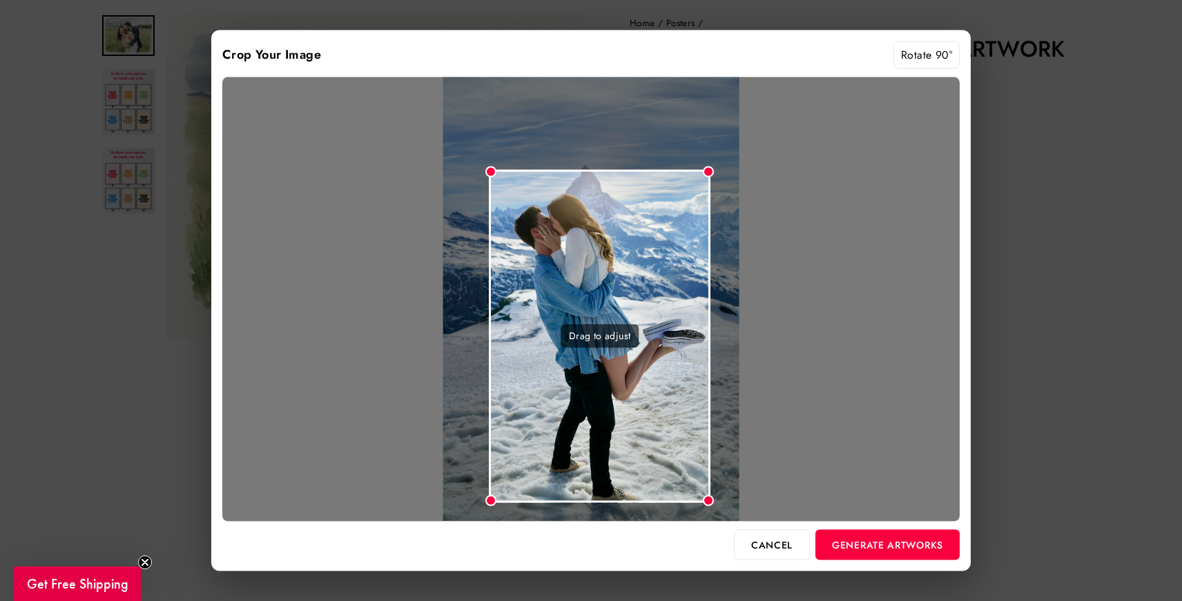
drag, startPoint x: 671, startPoint y: 218, endPoint x: 643, endPoint y: 310, distance: 96.8
click at [643, 310] on div "Drag to adjust" at bounding box center [600, 335] width 222 height 333
click at [897, 544] on button "Generate Artworks" at bounding box center [888, 544] width 144 height 30
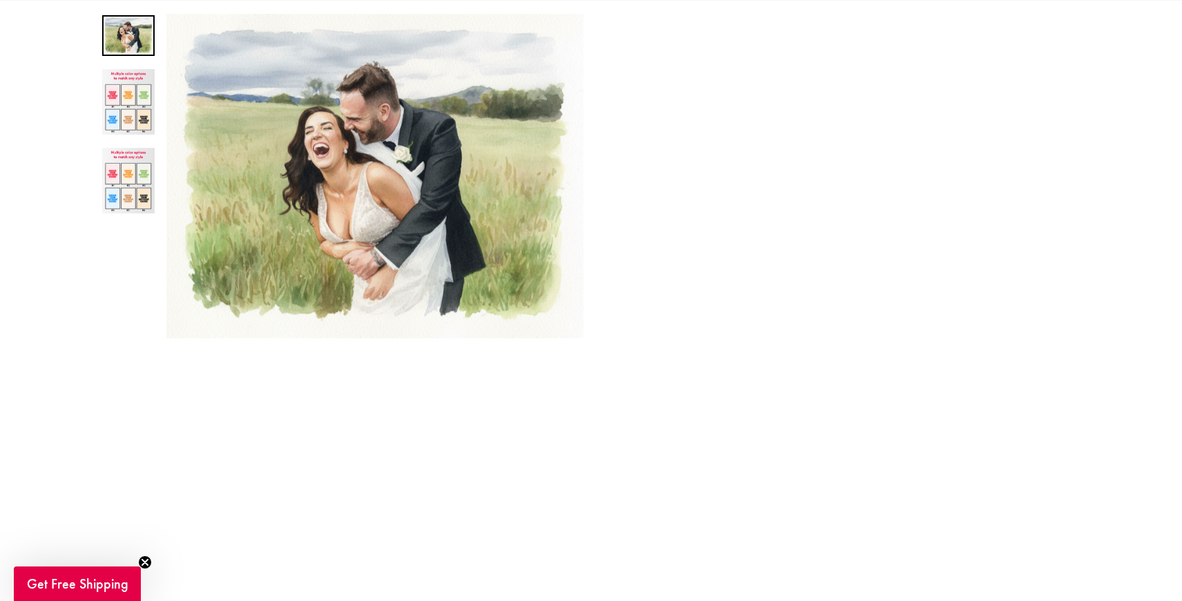
scroll to position [208, 0]
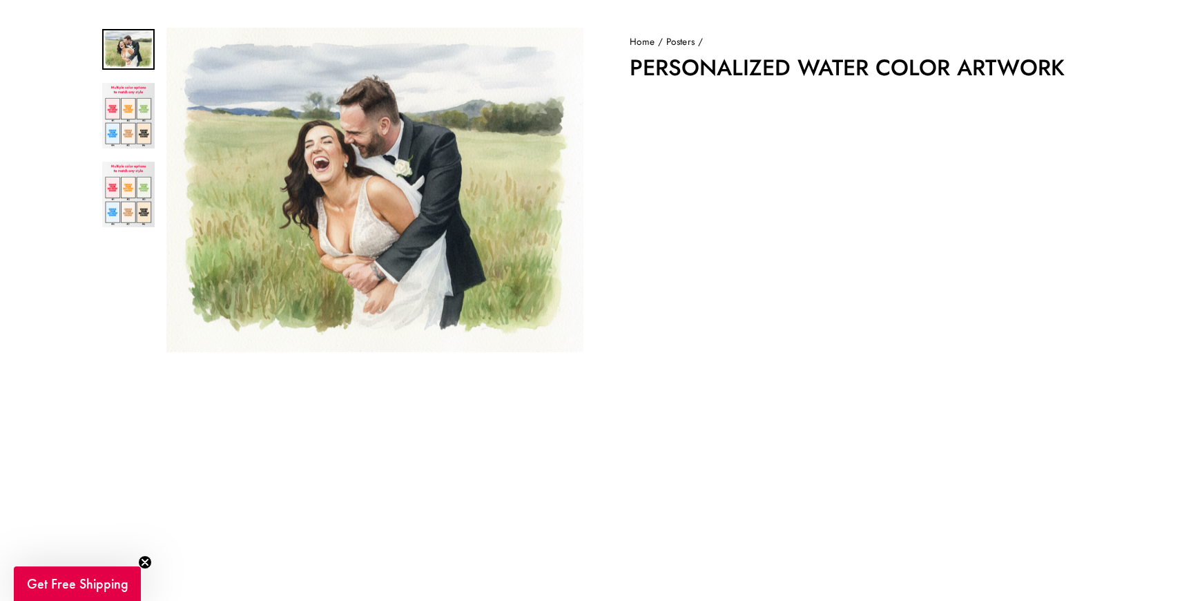
scroll to position [123, 0]
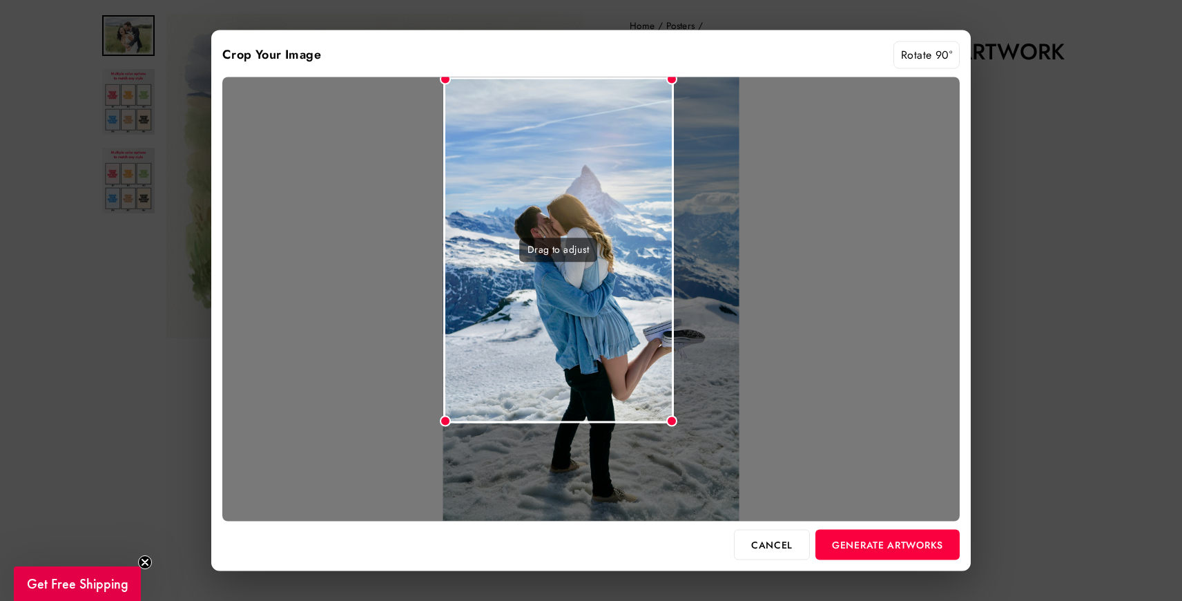
drag, startPoint x: 736, startPoint y: 78, endPoint x: 602, endPoint y: 228, distance: 201.0
click at [602, 228] on div "Drag to adjust" at bounding box center [591, 299] width 738 height 444
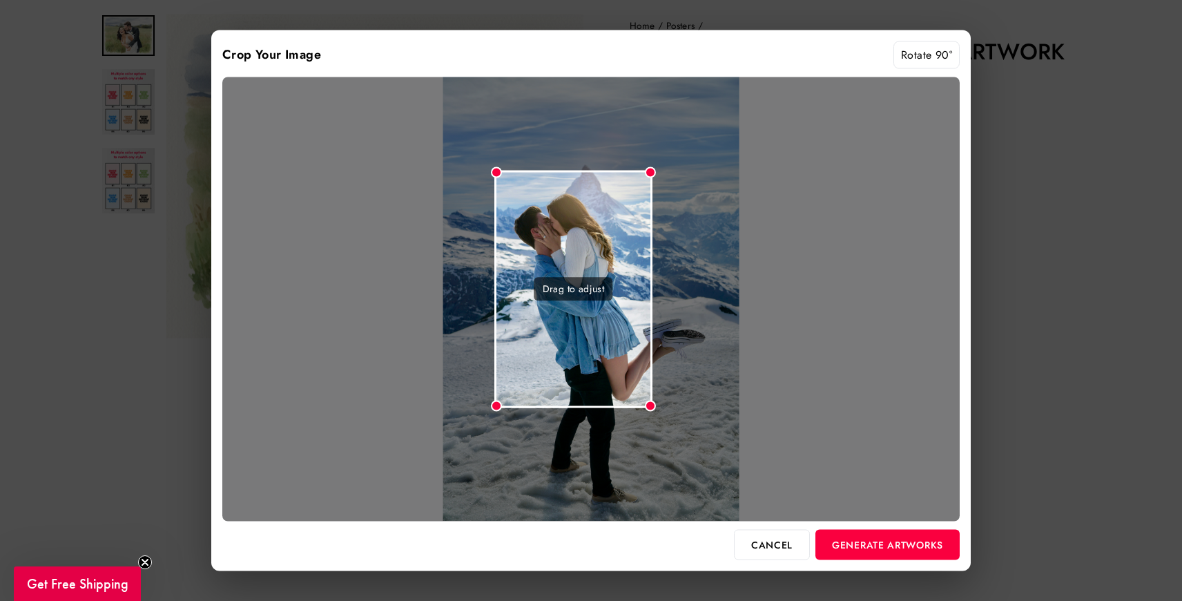
drag, startPoint x: 558, startPoint y: 210, endPoint x: 608, endPoint y: 304, distance: 106.3
click at [609, 304] on div "Drag to adjust" at bounding box center [574, 289] width 158 height 238
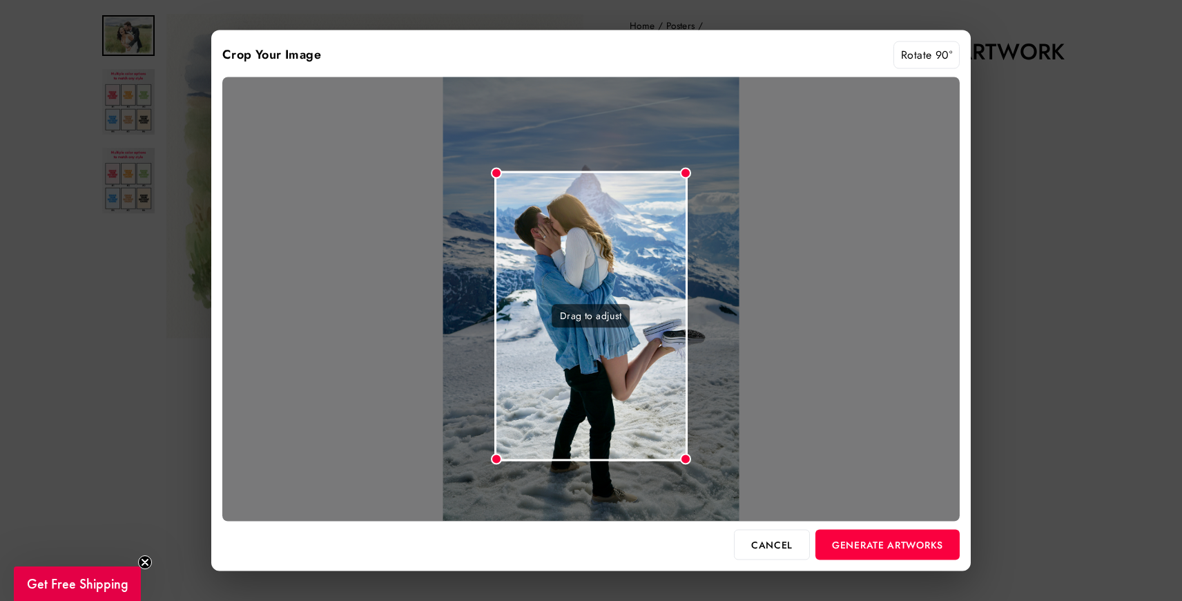
drag, startPoint x: 649, startPoint y: 405, endPoint x: 688, endPoint y: 404, distance: 39.4
click at [688, 404] on div "Drag to adjust" at bounding box center [591, 299] width 738 height 444
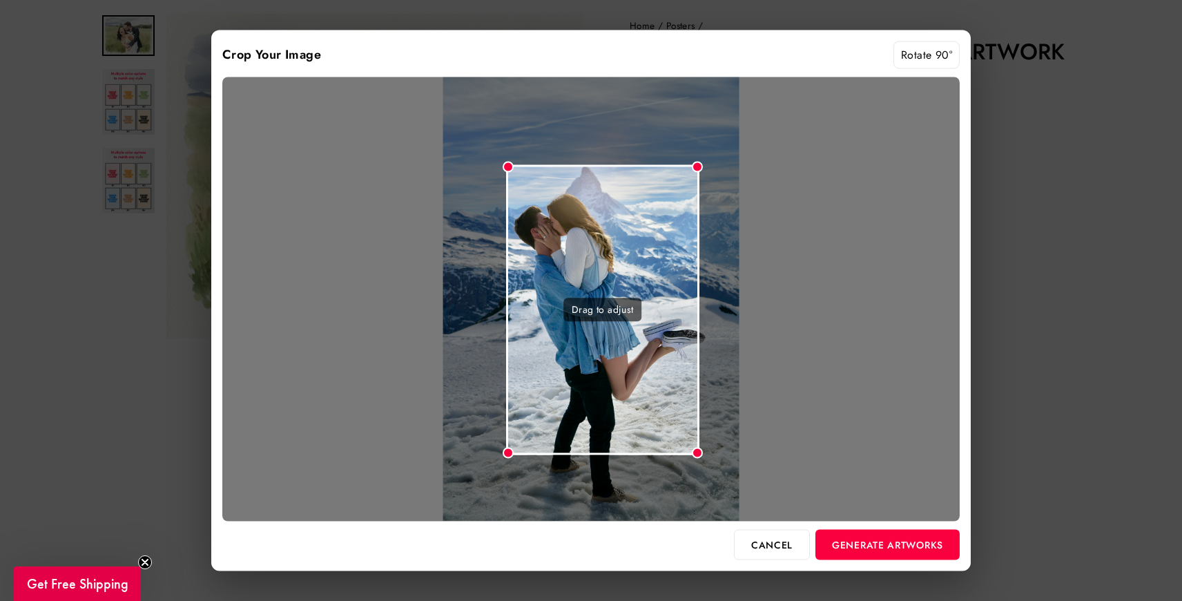
drag, startPoint x: 650, startPoint y: 390, endPoint x: 660, endPoint y: 383, distance: 11.9
click at [660, 383] on div "Drag to adjust" at bounding box center [602, 309] width 193 height 291
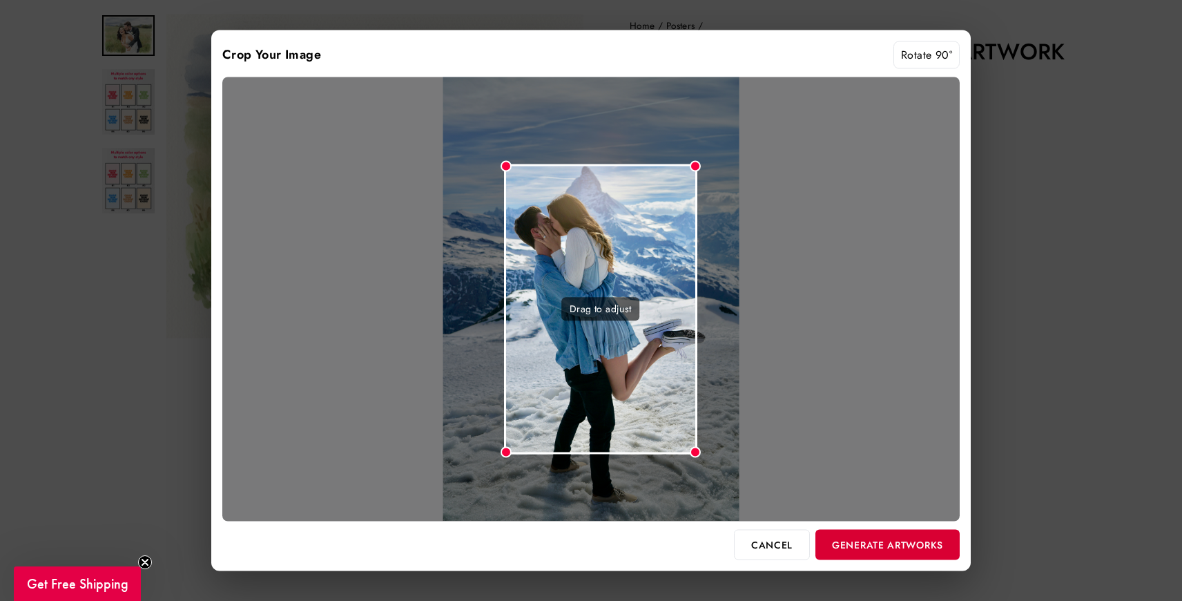
click at [905, 541] on button "Generate Artworks" at bounding box center [888, 544] width 144 height 30
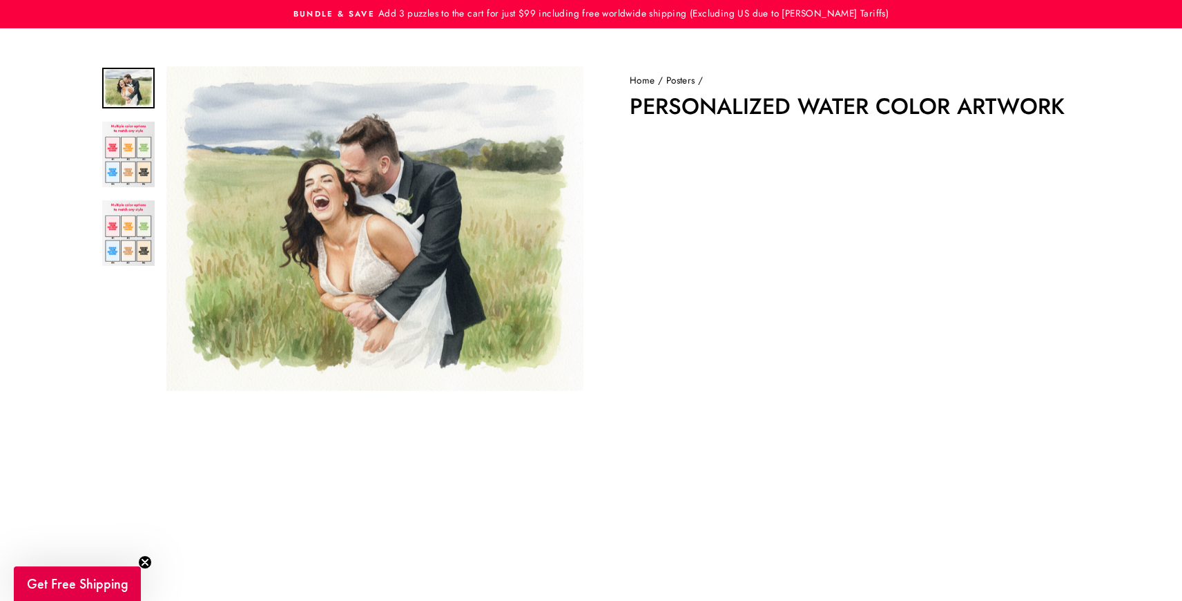
scroll to position [70, 0]
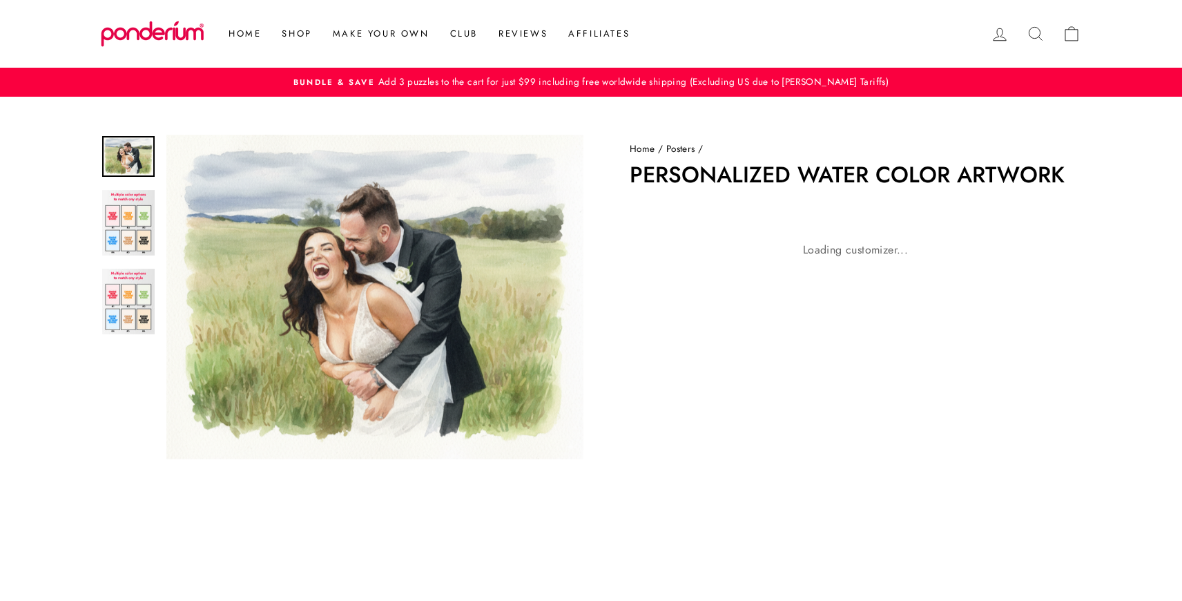
scroll to position [70, 0]
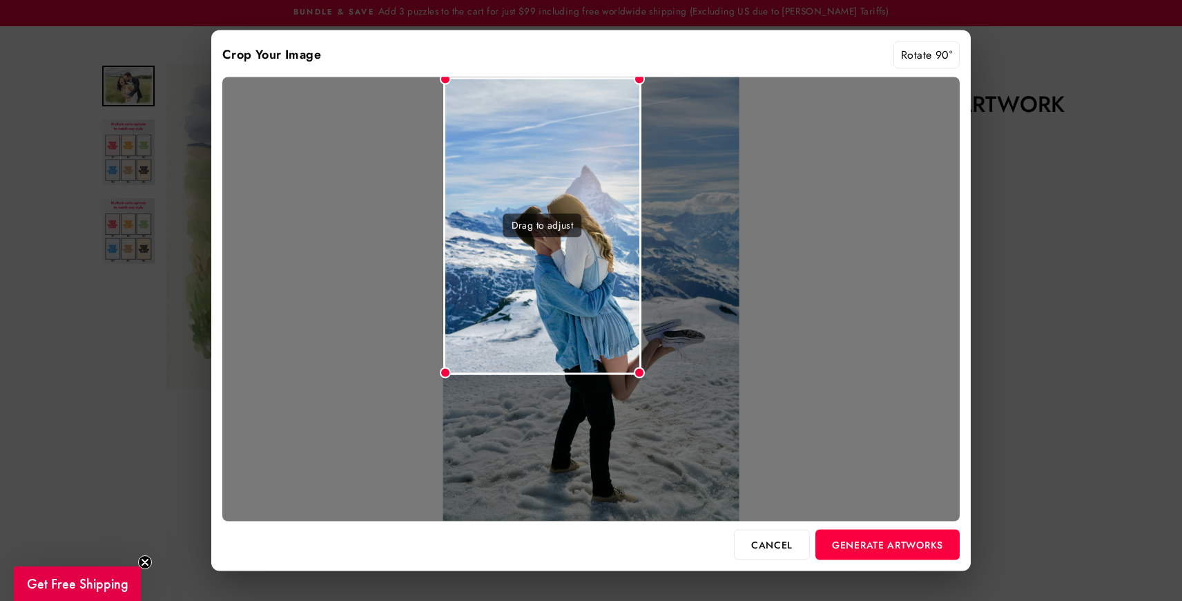
drag, startPoint x: 736, startPoint y: 79, endPoint x: 642, endPoint y: 220, distance: 169.2
click at [642, 220] on div "Drag to adjust" at bounding box center [591, 299] width 738 height 444
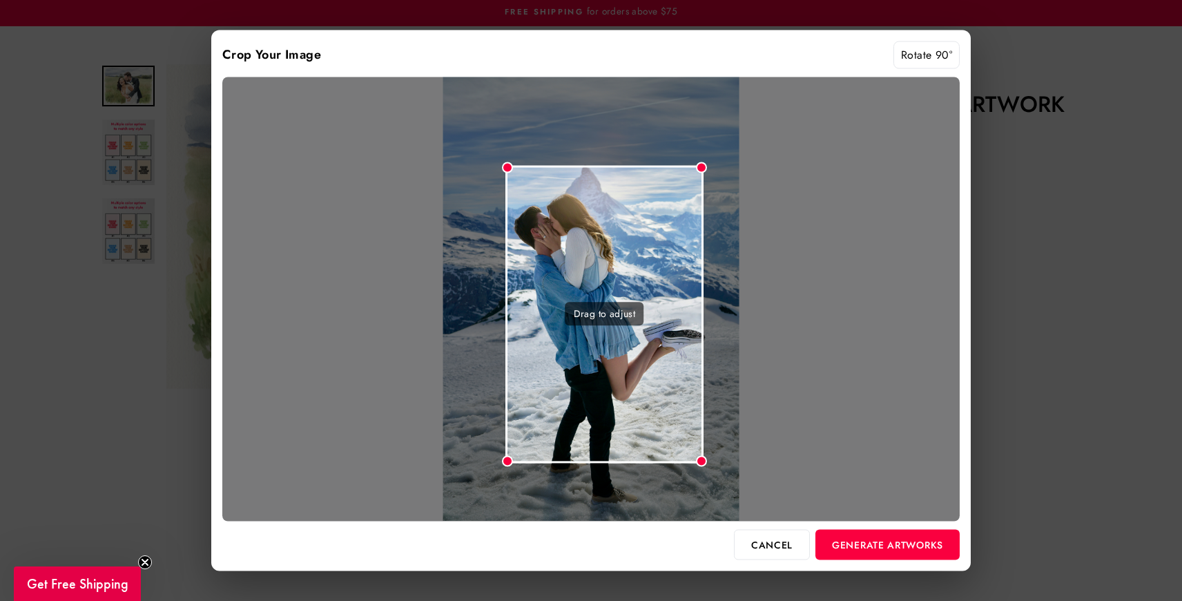
drag, startPoint x: 591, startPoint y: 204, endPoint x: 652, endPoint y: 293, distance: 107.3
click at [652, 293] on div "Drag to adjust" at bounding box center [605, 314] width 198 height 298
click at [863, 539] on button "Generate Artworks" at bounding box center [888, 544] width 144 height 30
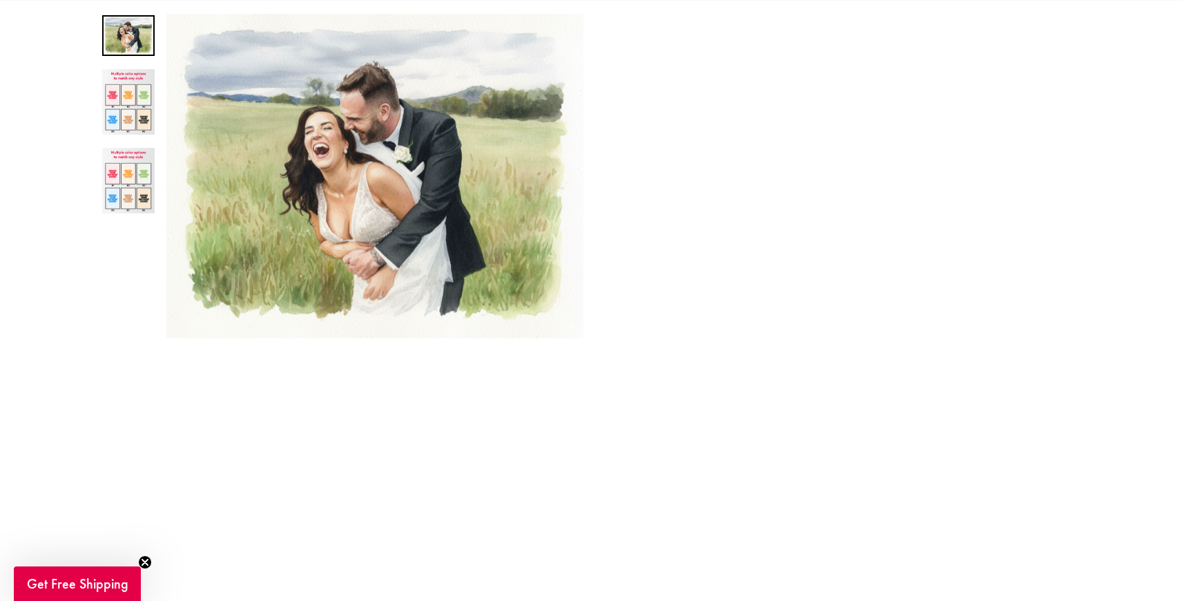
scroll to position [208, 0]
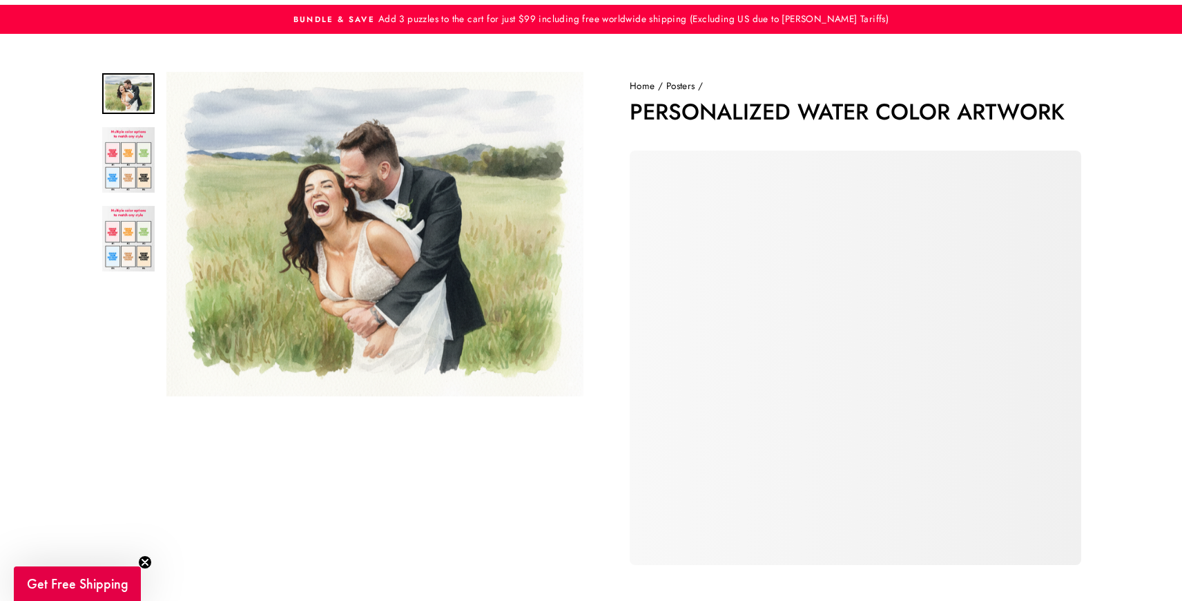
scroll to position [73, 0]
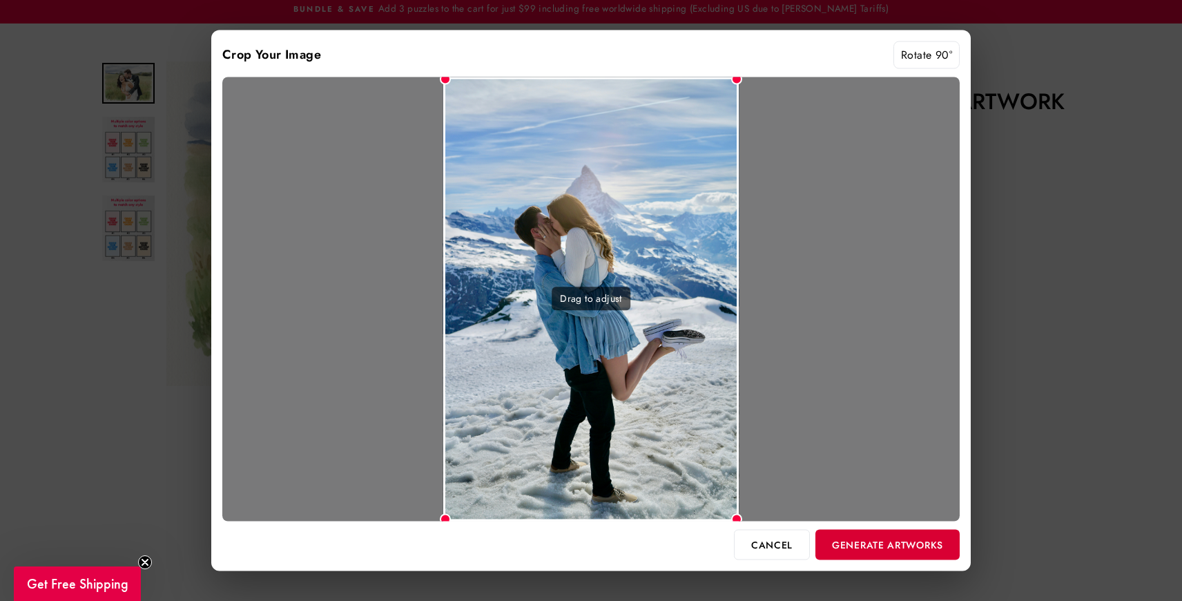
click at [874, 533] on button "Generate Artworks" at bounding box center [888, 544] width 144 height 30
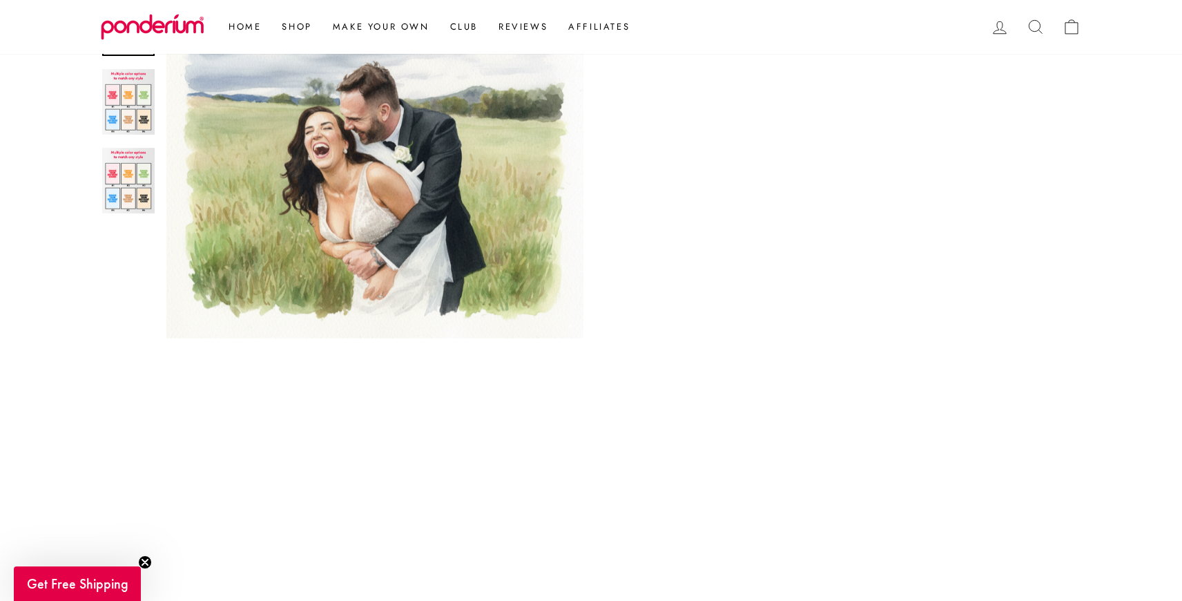
scroll to position [208, 0]
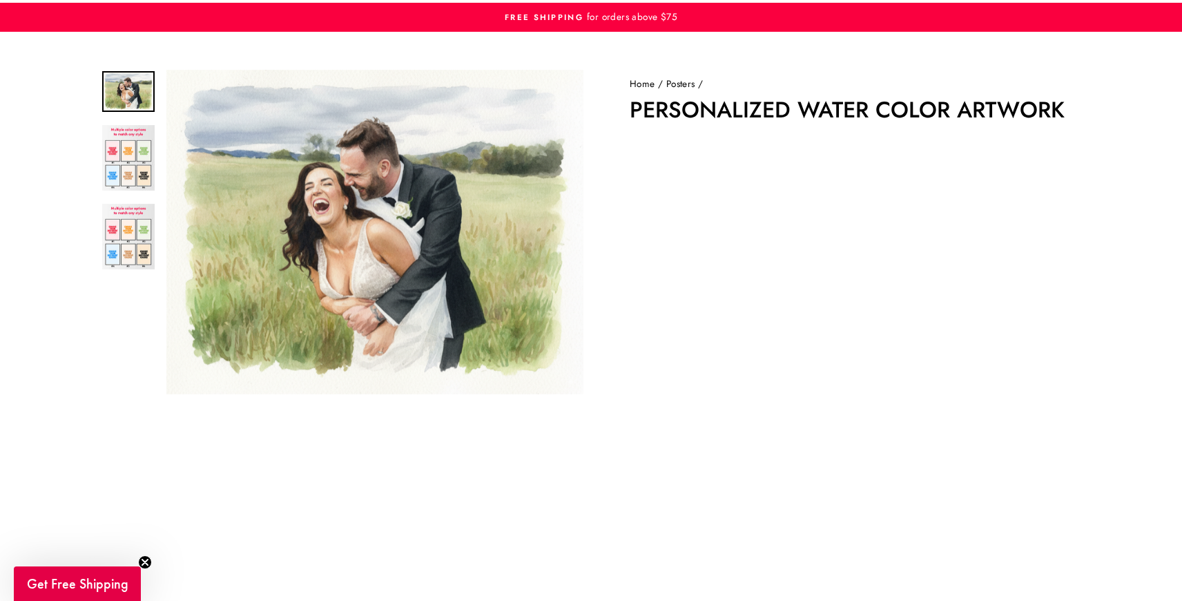
scroll to position [66, 0]
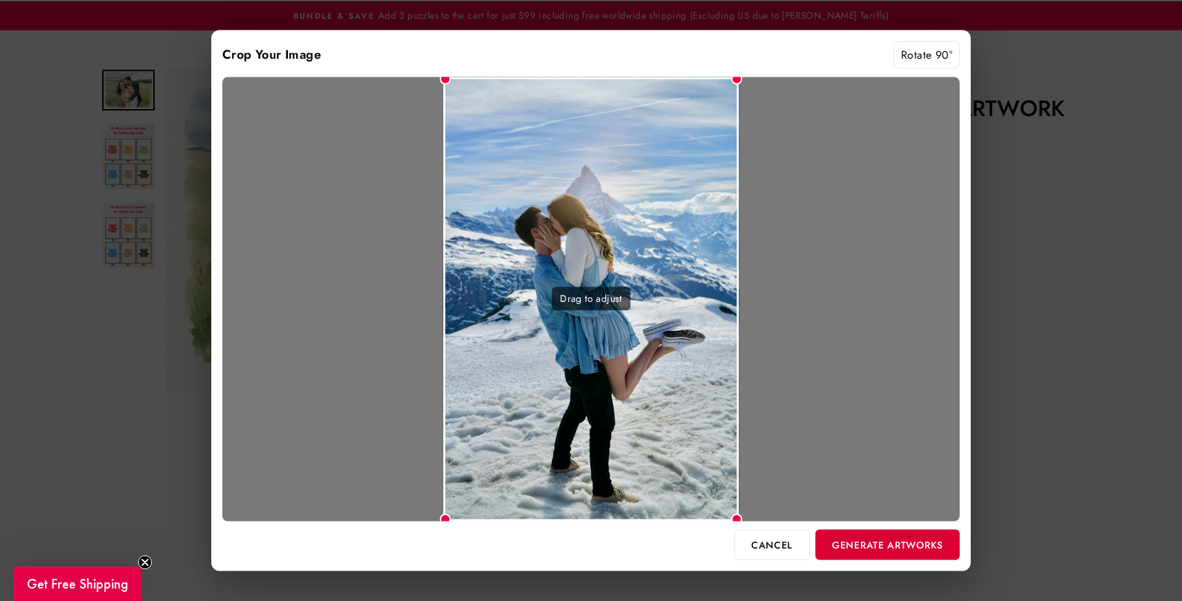
click at [901, 540] on button "Generate Artworks" at bounding box center [888, 544] width 144 height 30
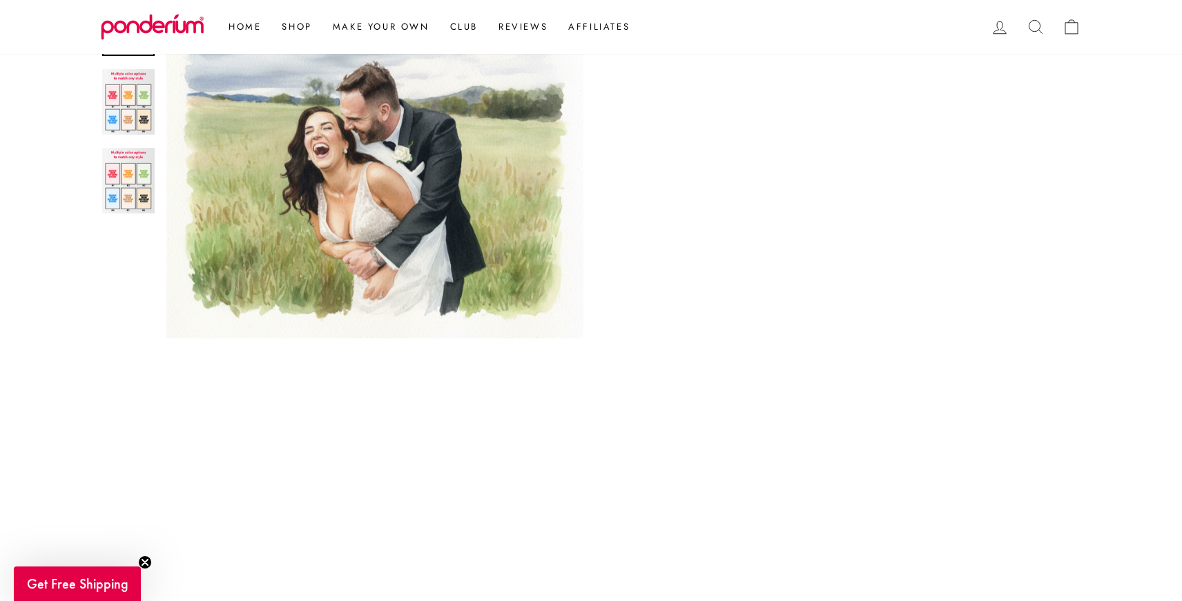
scroll to position [208, 0]
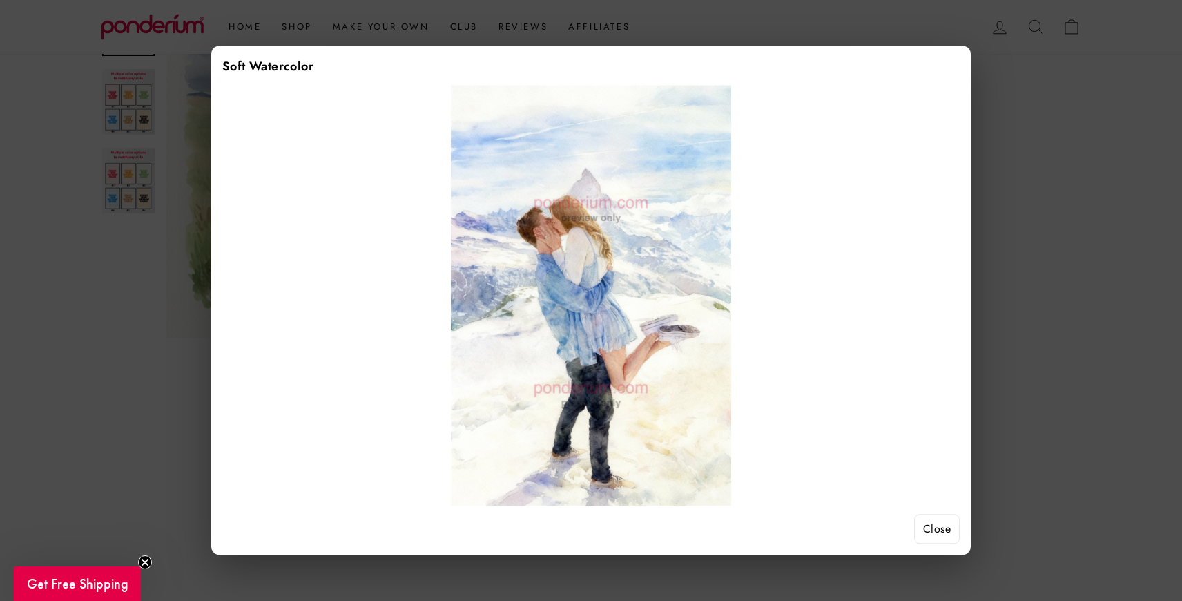
click at [942, 534] on button "Close" at bounding box center [937, 529] width 46 height 30
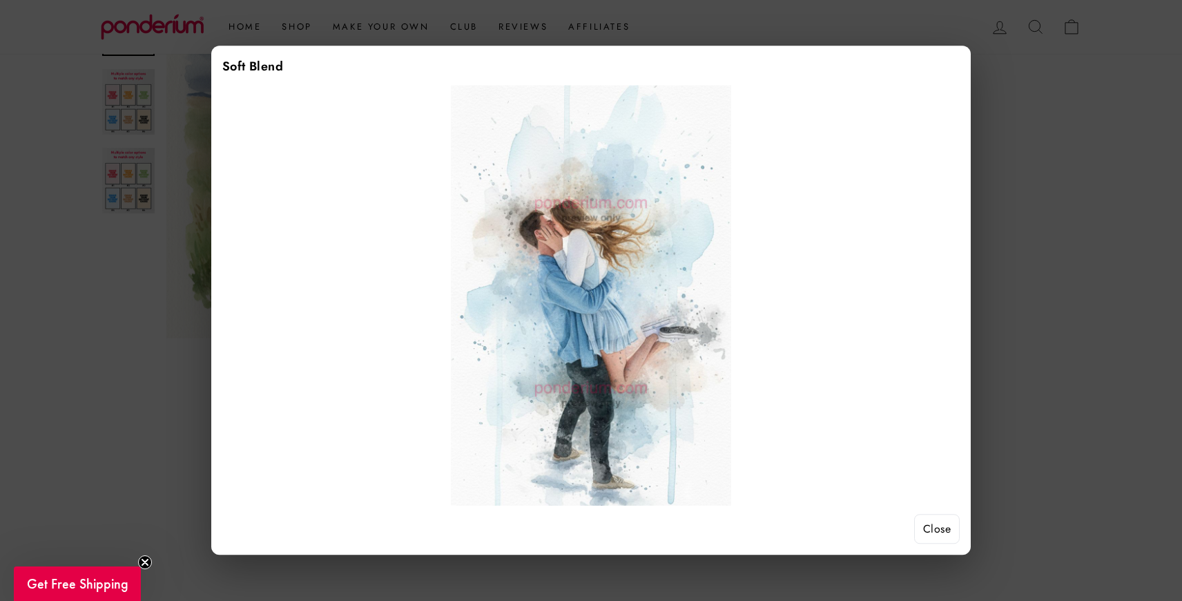
click at [941, 521] on button "Close" at bounding box center [937, 529] width 46 height 30
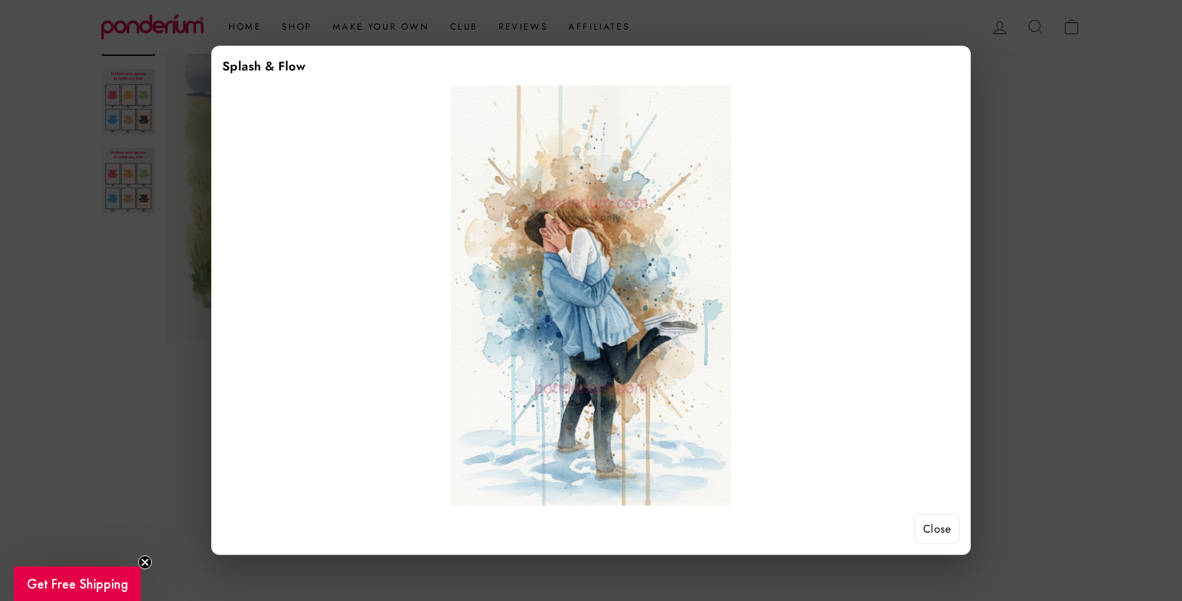
click at [935, 530] on button "Close" at bounding box center [937, 529] width 46 height 30
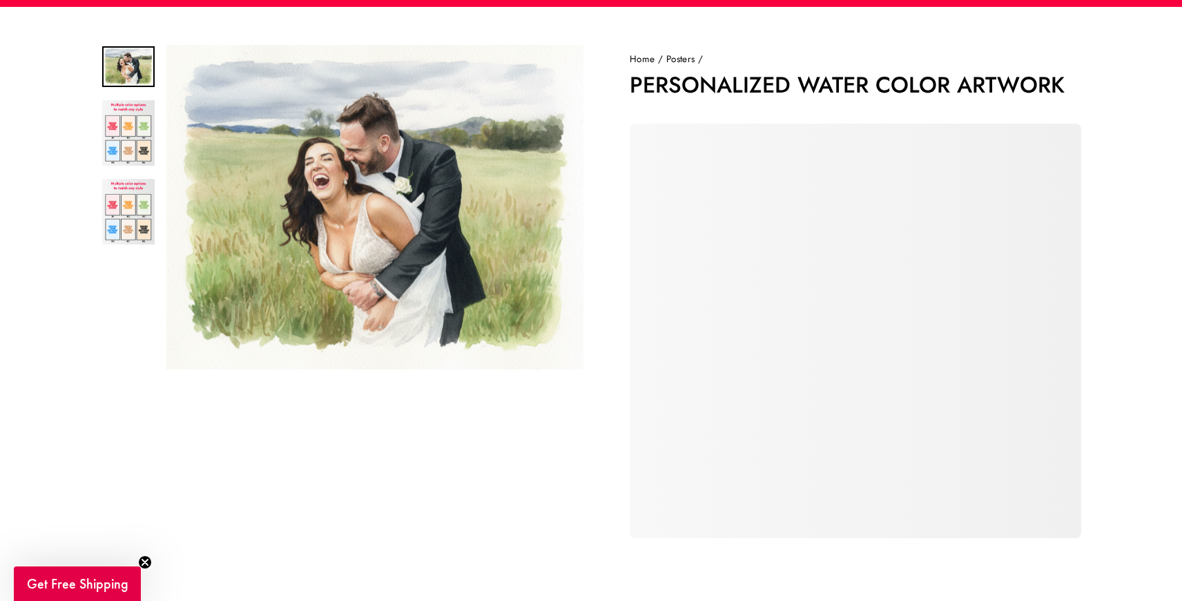
scroll to position [88, 0]
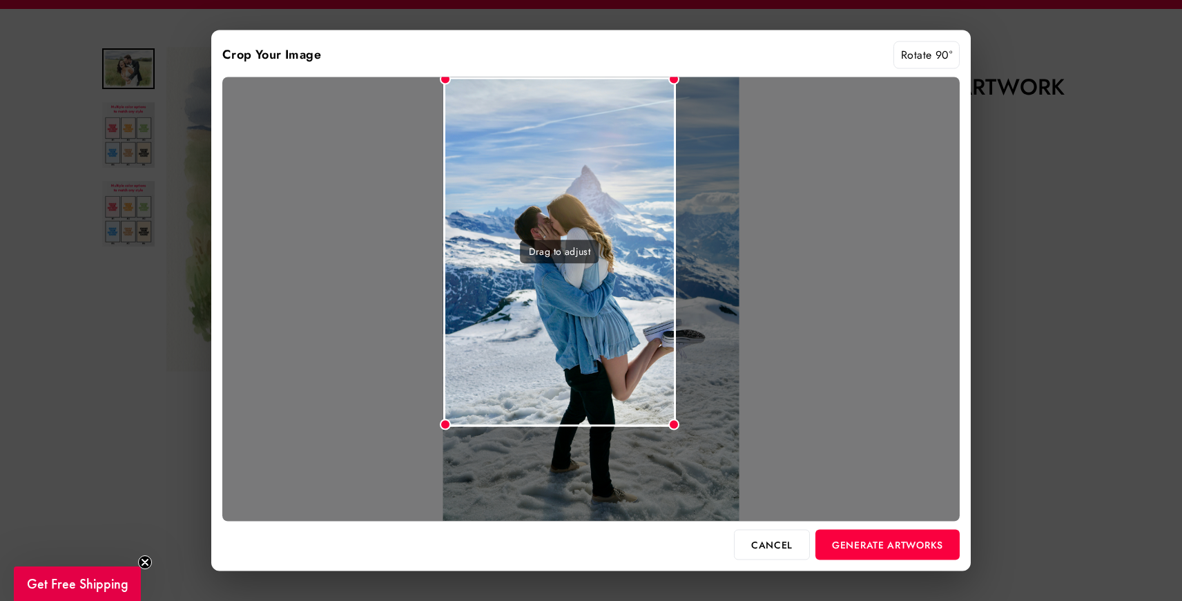
drag, startPoint x: 736, startPoint y: 81, endPoint x: 642, endPoint y: 241, distance: 185.7
click at [642, 241] on div "Drag to adjust" at bounding box center [591, 299] width 738 height 444
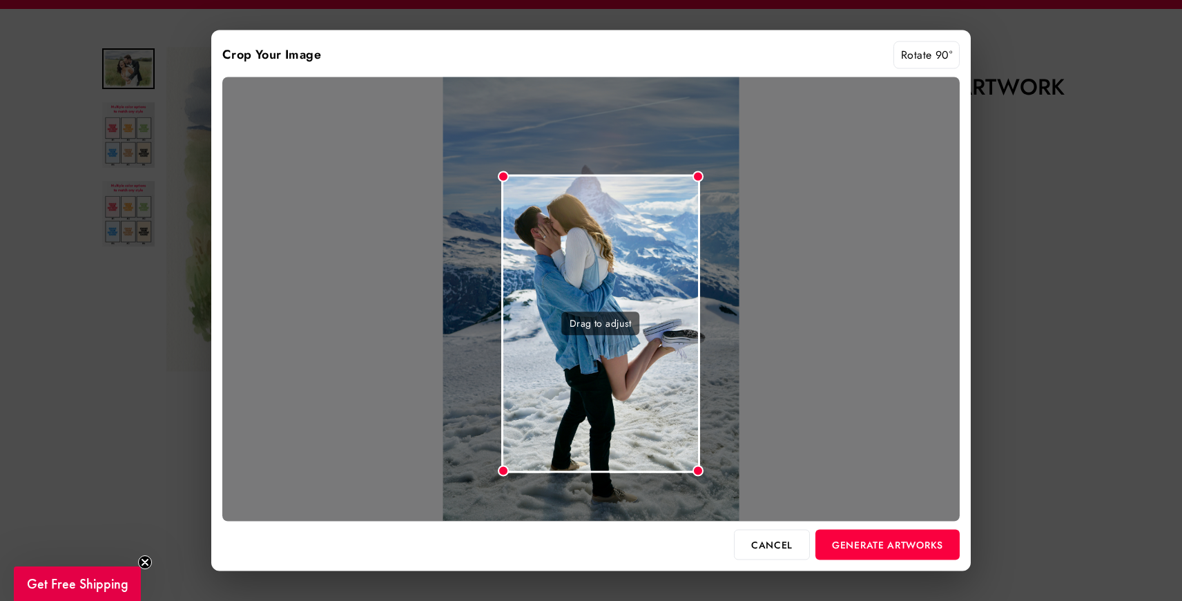
drag, startPoint x: 625, startPoint y: 245, endPoint x: 663, endPoint y: 314, distance: 79.4
click at [663, 314] on div "Drag to adjust" at bounding box center [600, 323] width 199 height 299
click at [862, 540] on button "Generate Artworks" at bounding box center [888, 544] width 144 height 30
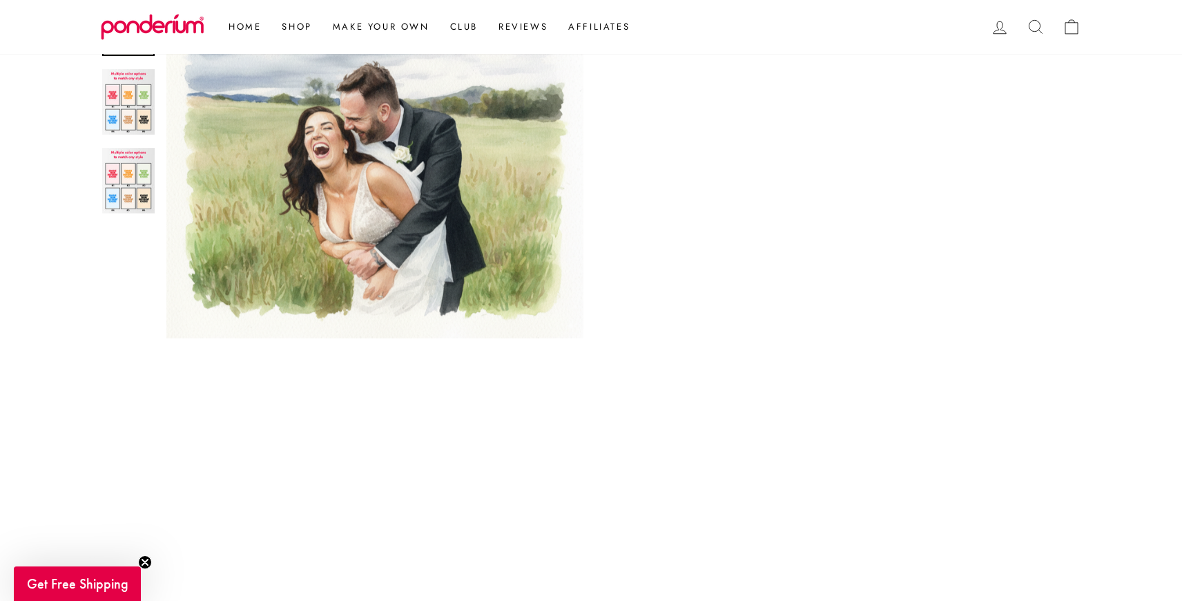
scroll to position [208, 0]
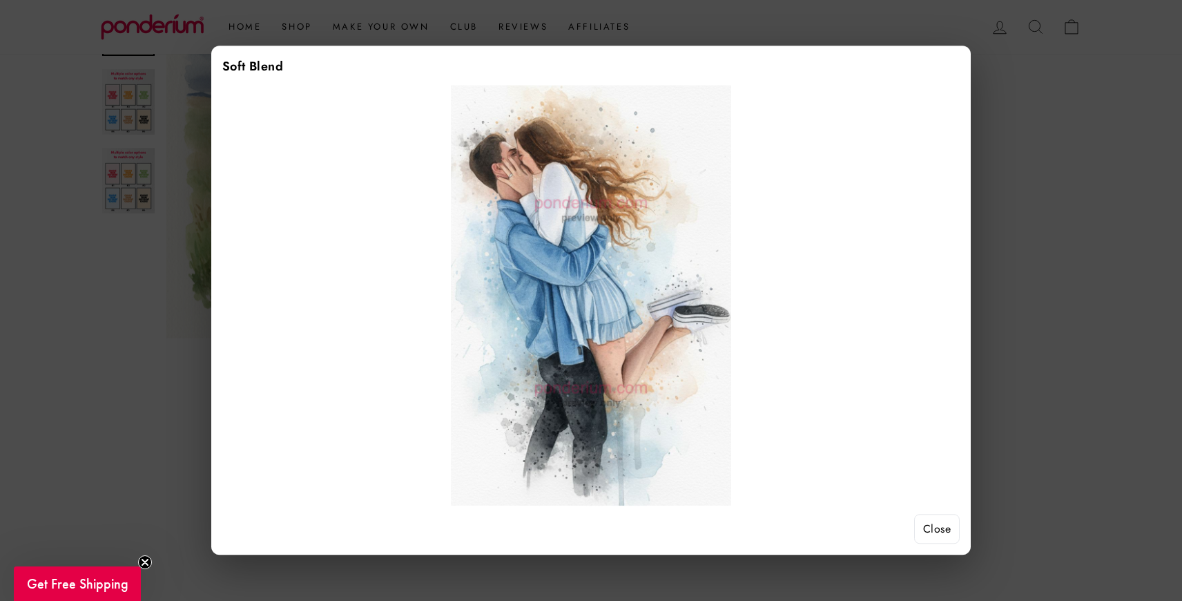
click at [948, 526] on button "Close" at bounding box center [937, 529] width 46 height 30
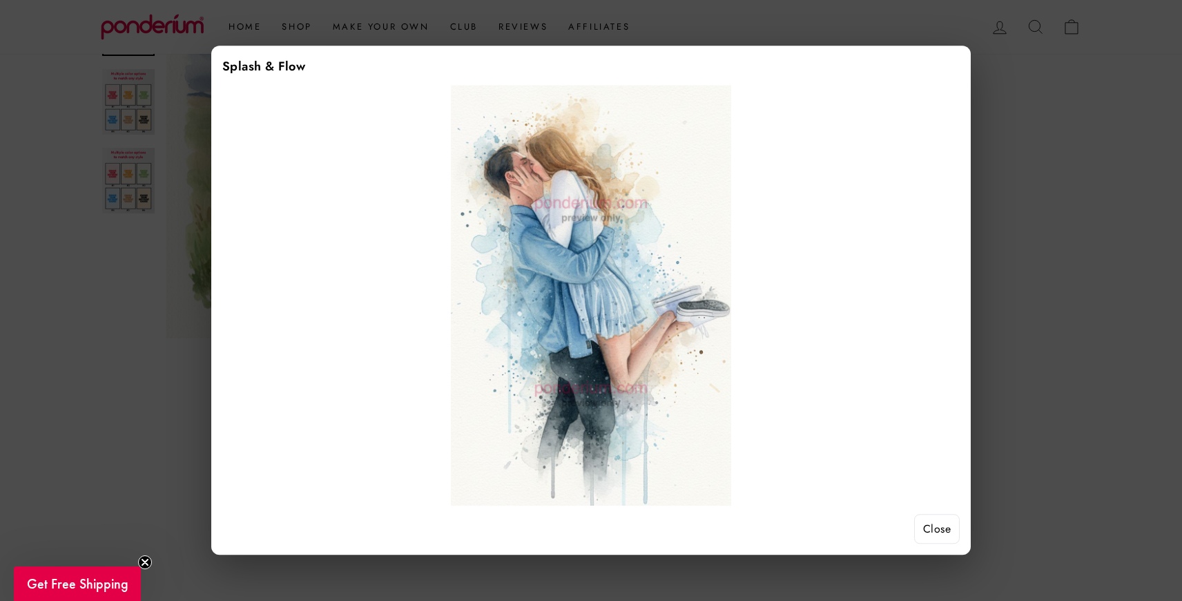
click at [941, 528] on button "Close" at bounding box center [937, 529] width 46 height 30
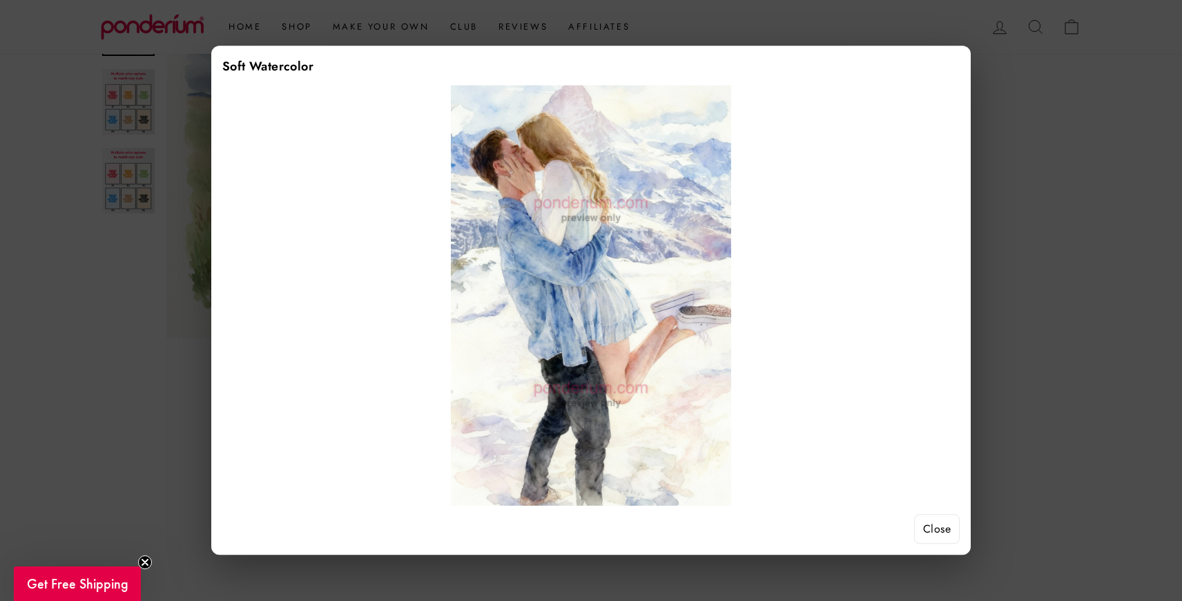
click at [935, 521] on button "Close" at bounding box center [937, 529] width 46 height 30
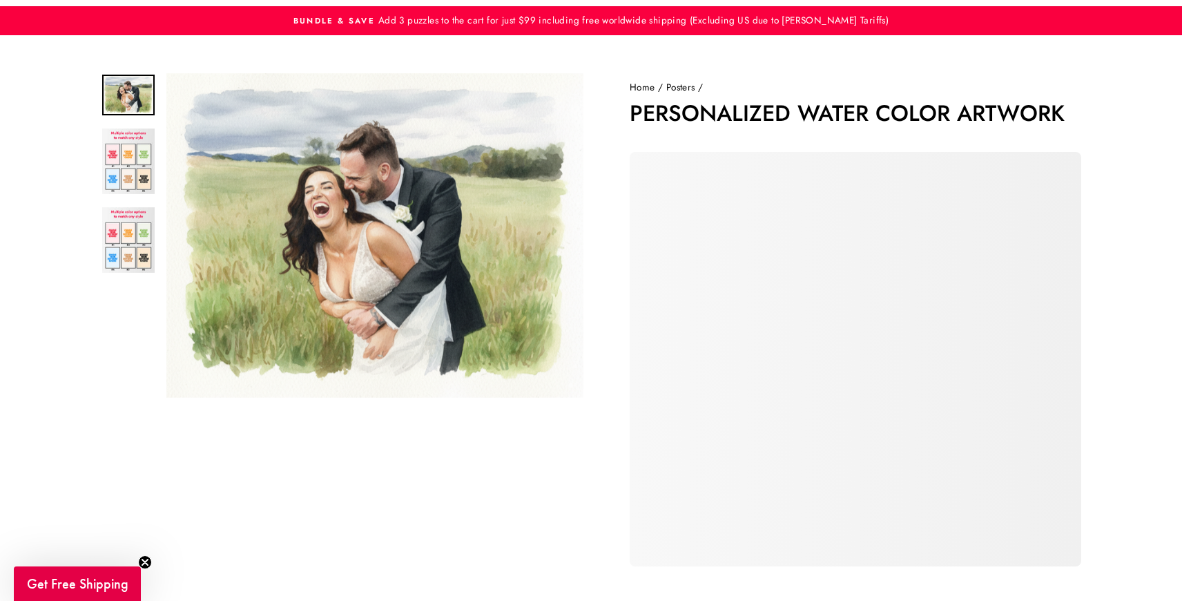
scroll to position [90, 0]
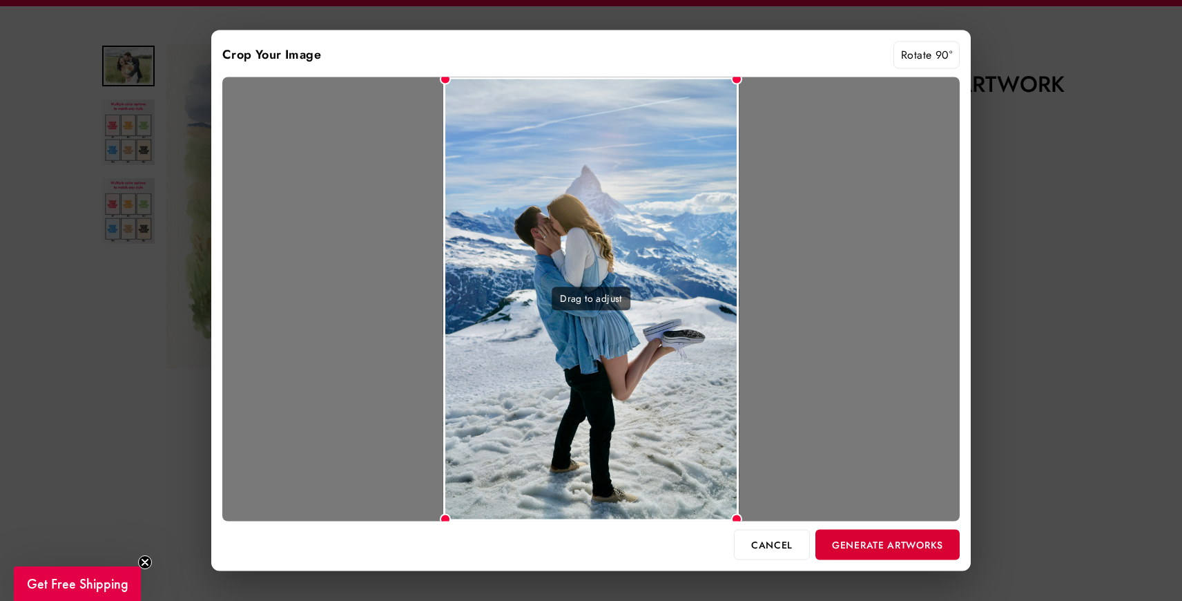
click at [894, 536] on button "Generate Artworks" at bounding box center [888, 544] width 144 height 30
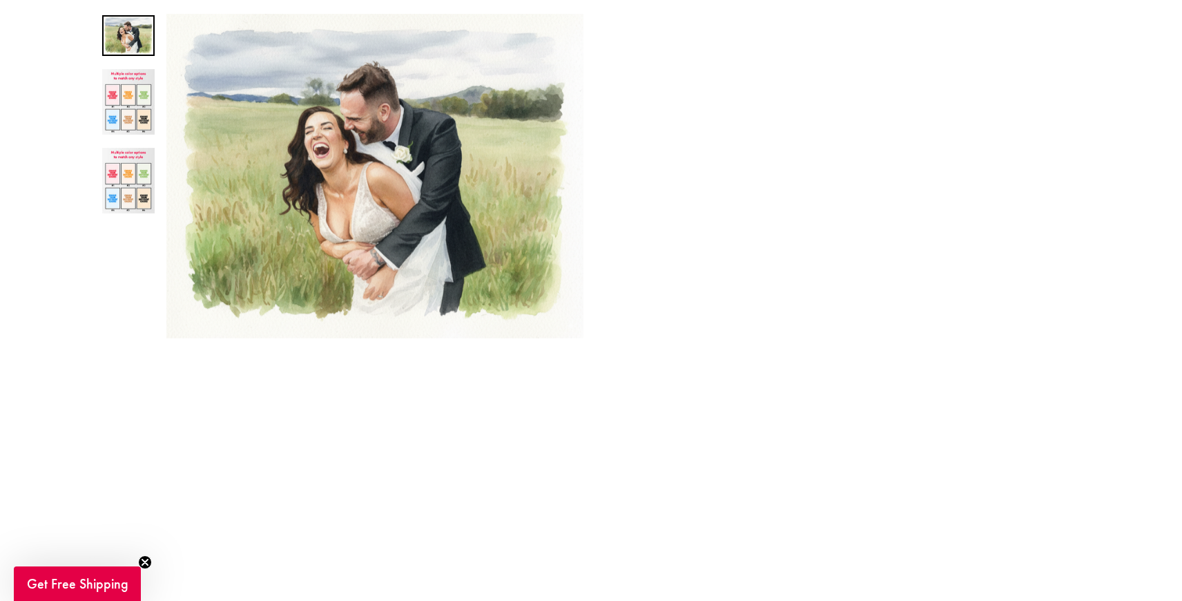
scroll to position [208, 0]
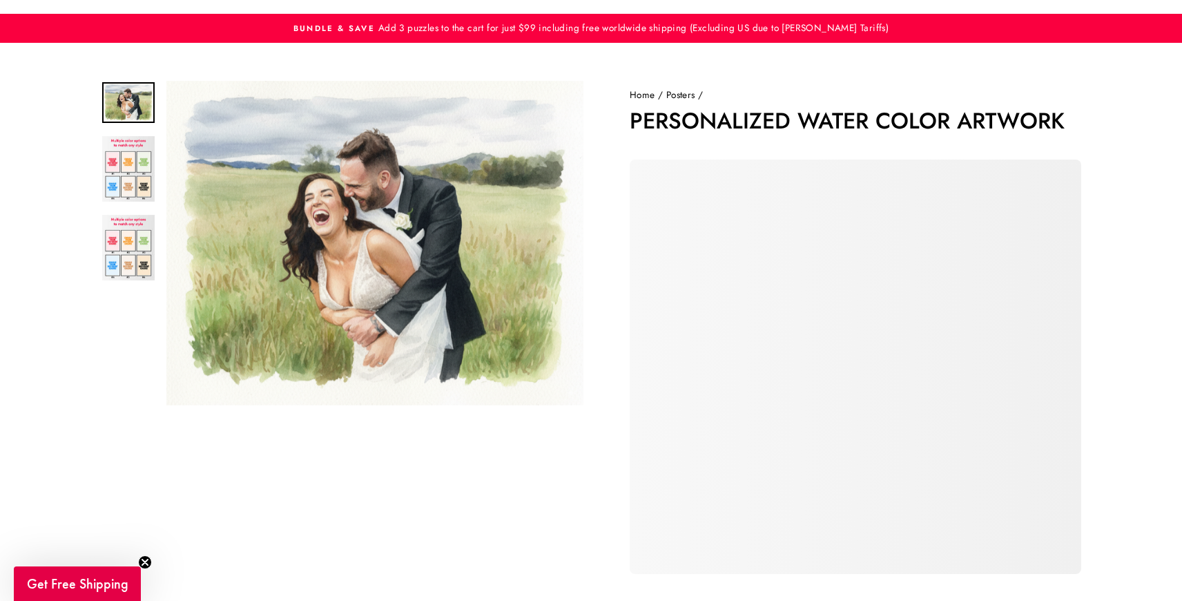
scroll to position [57, 0]
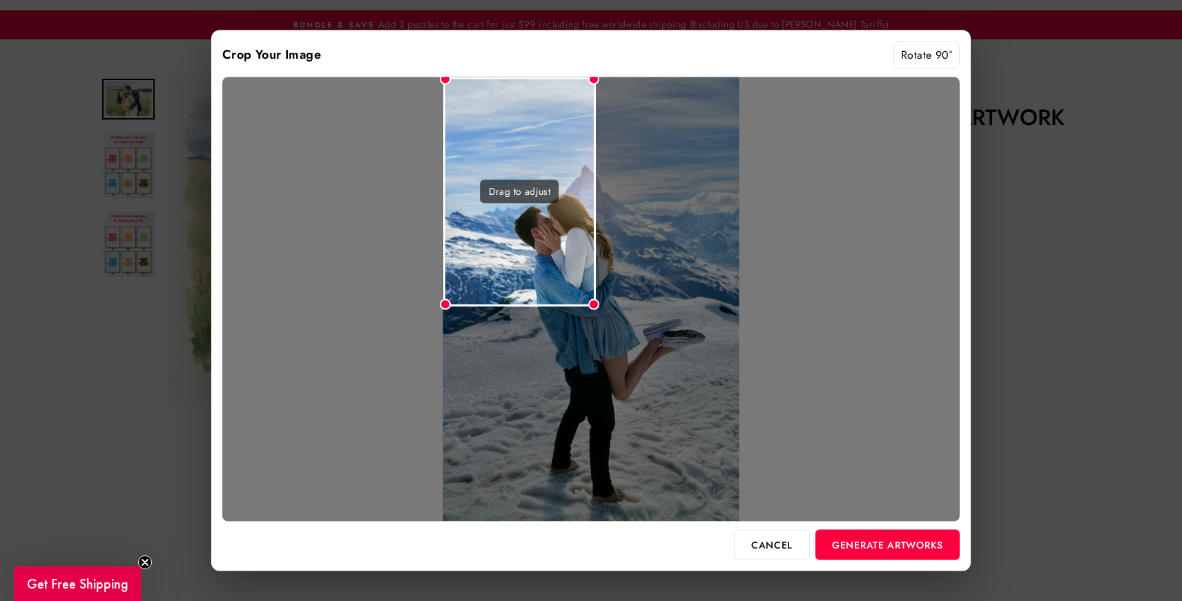
drag, startPoint x: 736, startPoint y: 519, endPoint x: 591, endPoint y: 343, distance: 228.6
click at [590, 343] on div "Drag to adjust" at bounding box center [591, 299] width 738 height 444
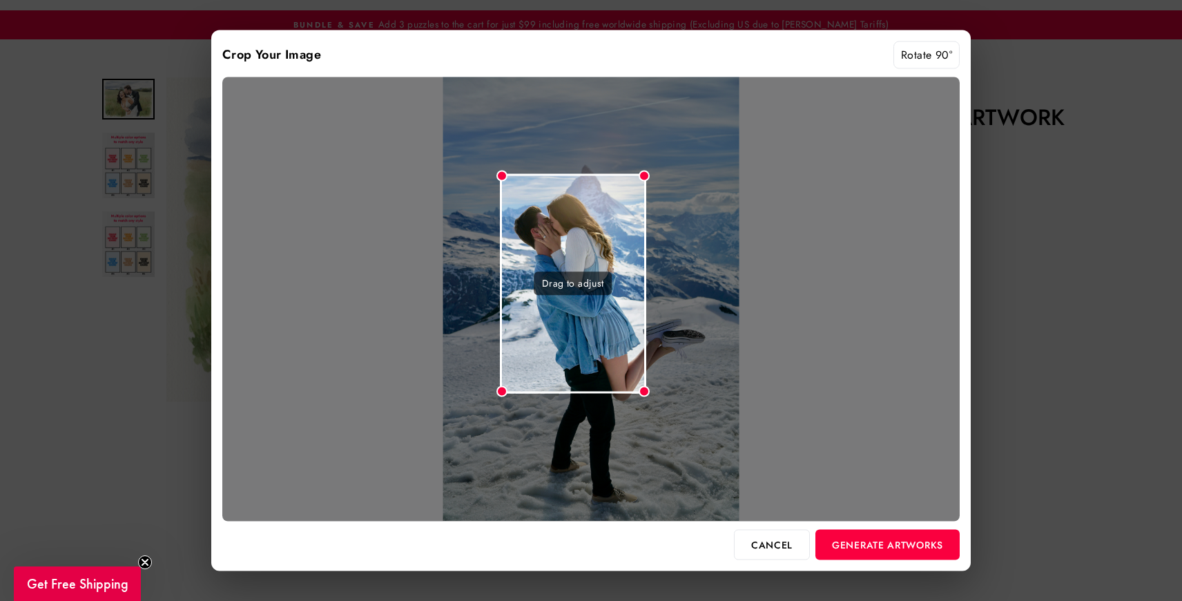
drag, startPoint x: 548, startPoint y: 264, endPoint x: 604, endPoint y: 361, distance: 112.1
click at [604, 361] on div "Drag to adjust" at bounding box center [573, 283] width 146 height 220
click at [855, 552] on button "Generate Artworks" at bounding box center [888, 544] width 144 height 30
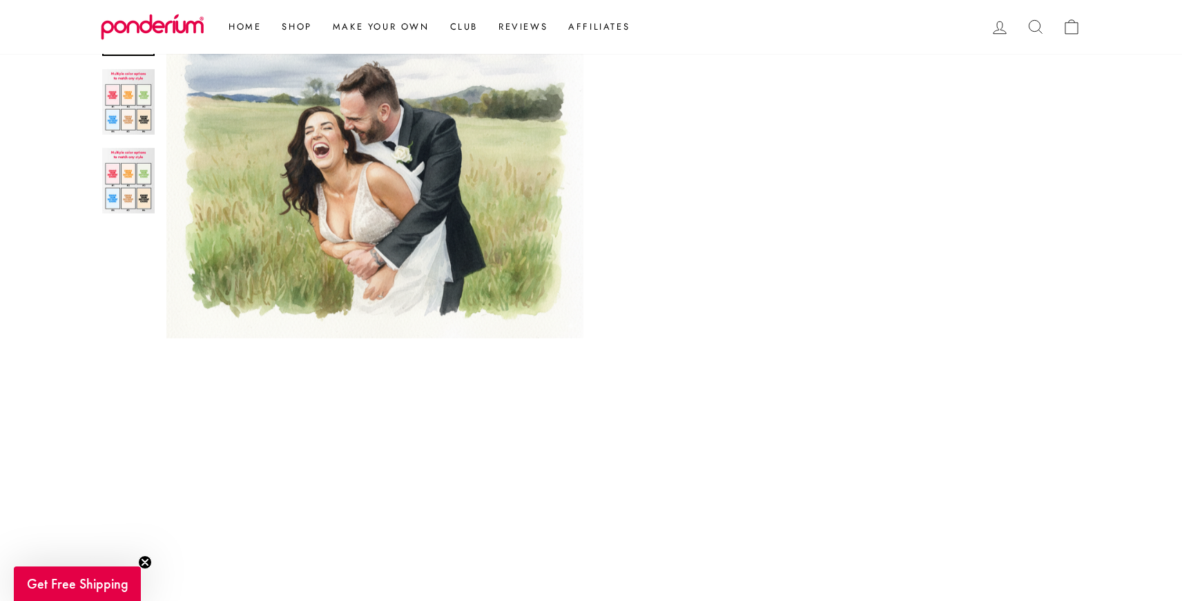
scroll to position [212, 0]
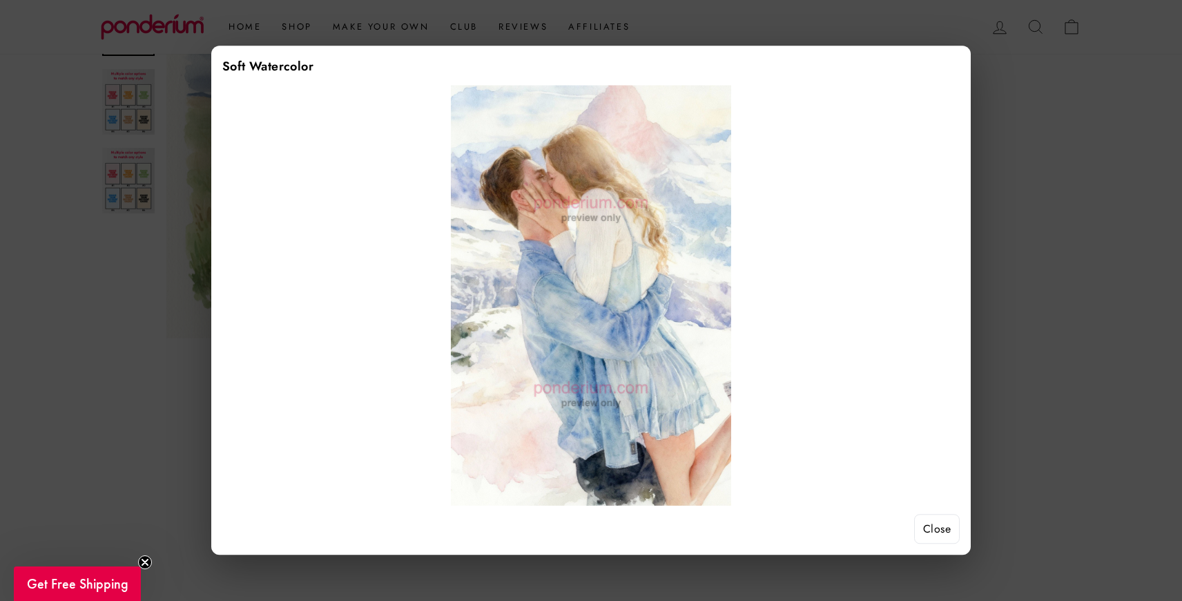
click at [926, 528] on button "Close" at bounding box center [937, 529] width 46 height 30
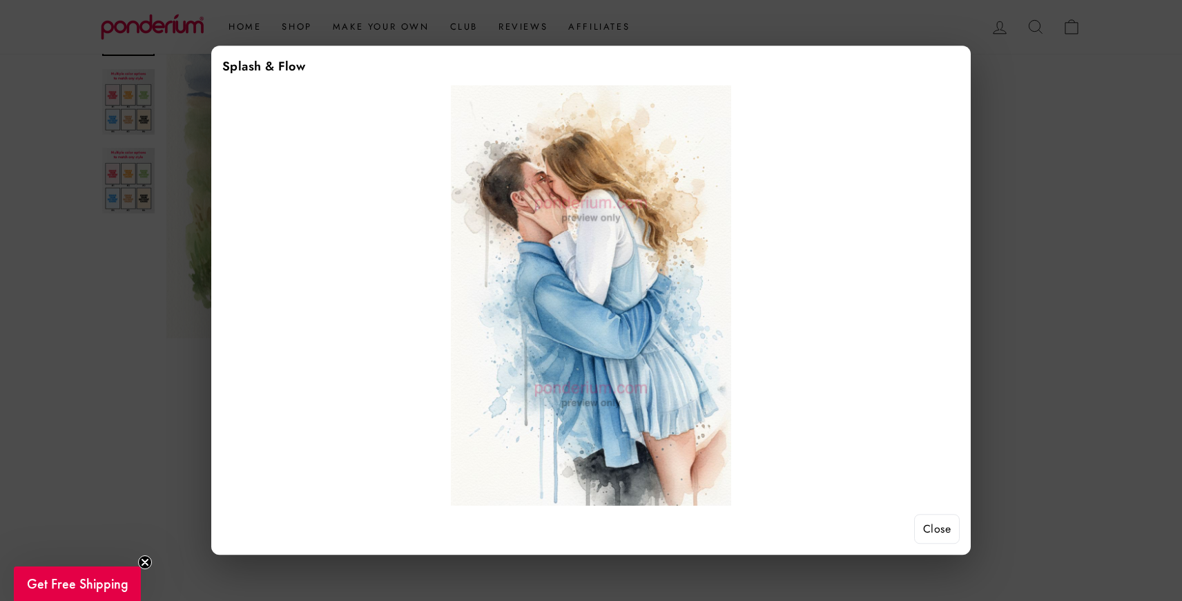
click at [950, 539] on button "Close" at bounding box center [937, 529] width 46 height 30
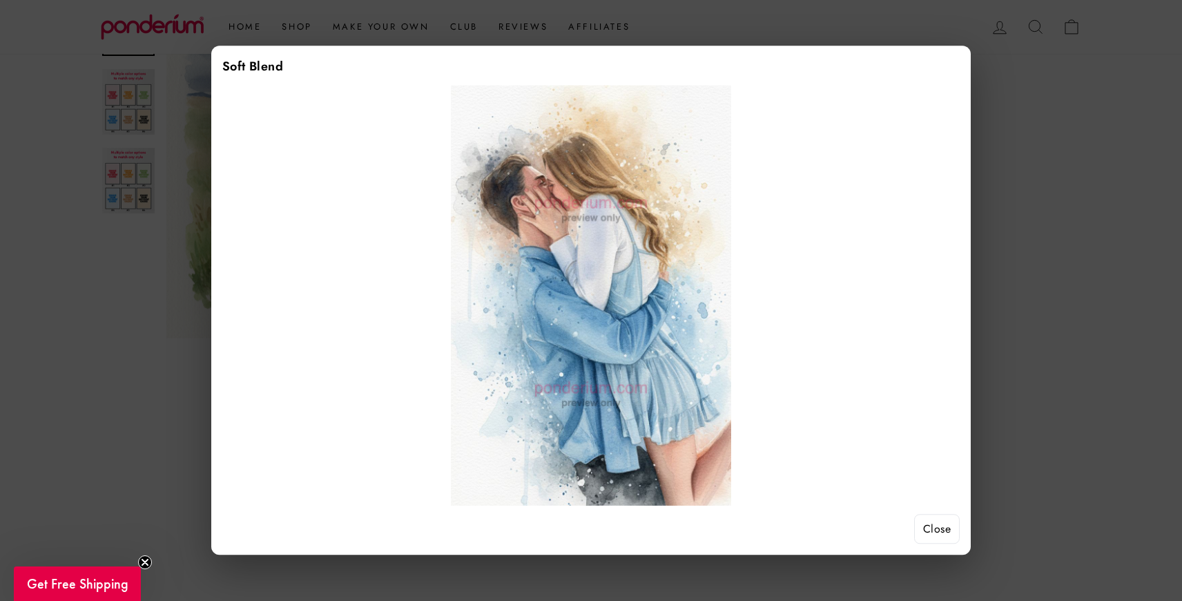
click at [939, 521] on button "Close" at bounding box center [937, 529] width 46 height 30
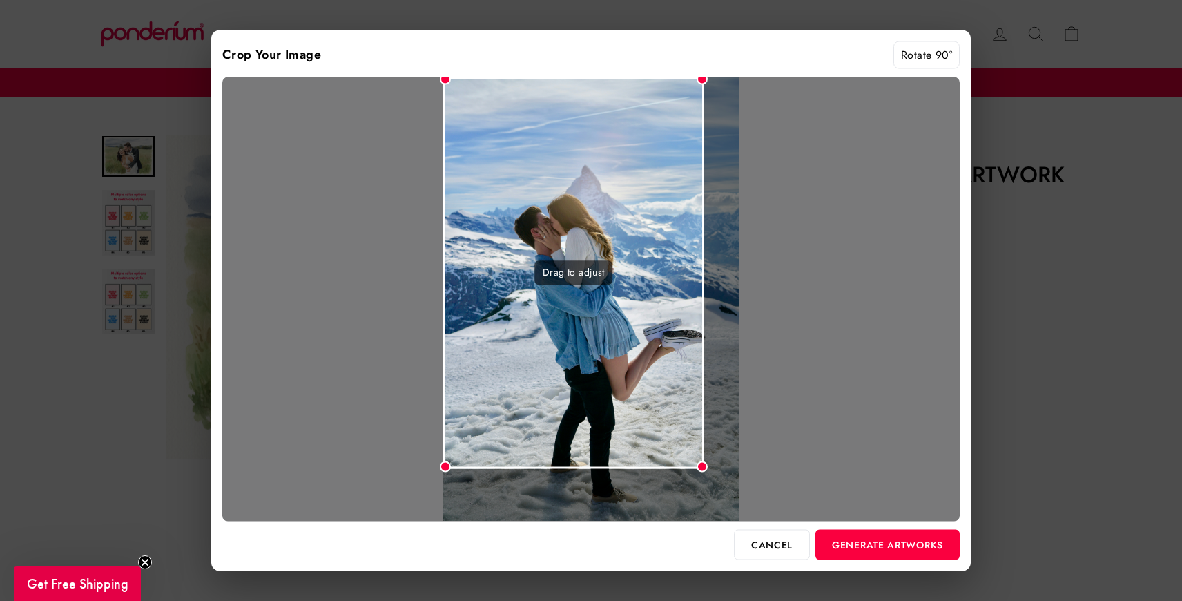
drag, startPoint x: 736, startPoint y: 515, endPoint x: 705, endPoint y: 467, distance: 56.9
click at [705, 467] on div at bounding box center [702, 466] width 11 height 11
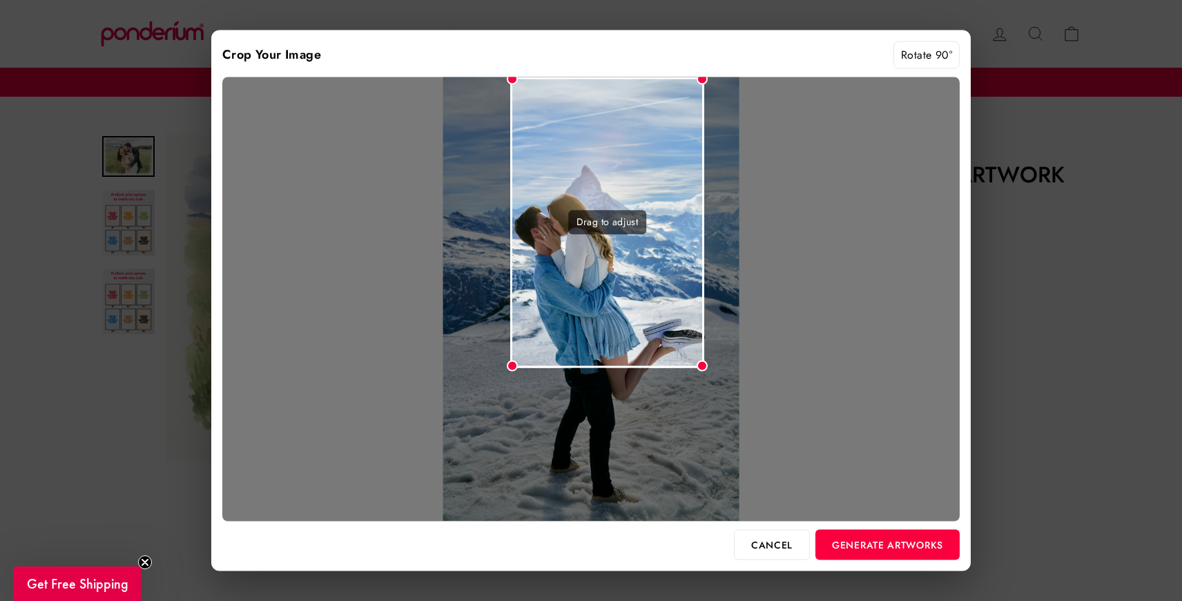
drag, startPoint x: 445, startPoint y: 80, endPoint x: 504, endPoint y: 158, distance: 97.7
click at [510, 158] on div "Drag to adjust" at bounding box center [607, 222] width 194 height 291
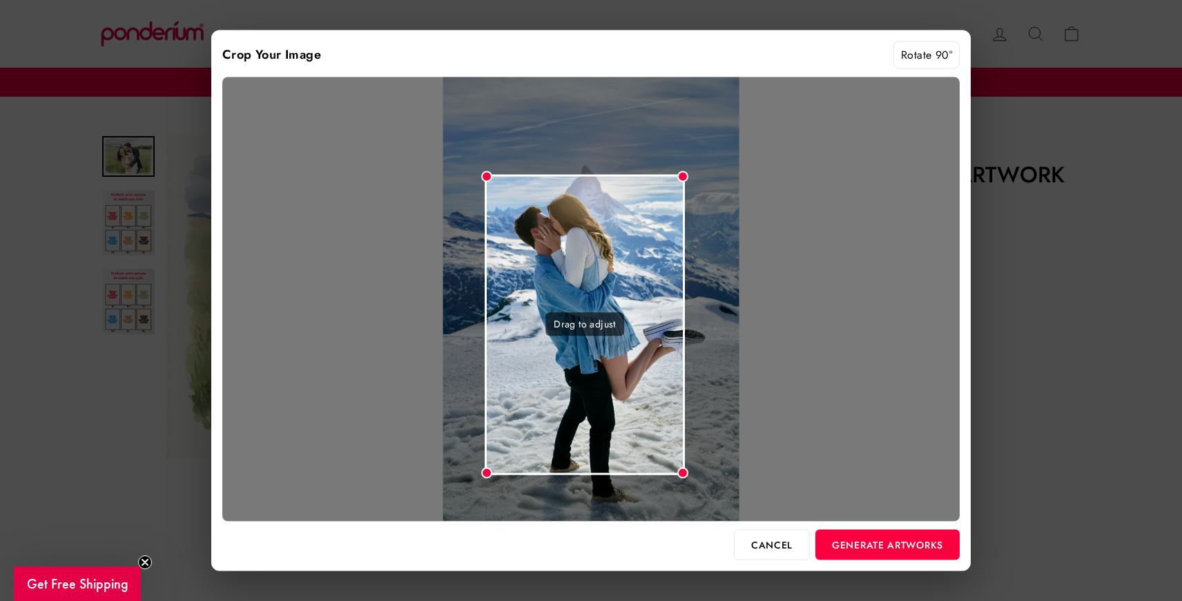
drag, startPoint x: 633, startPoint y: 182, endPoint x: 613, endPoint y: 277, distance: 97.4
click at [613, 277] on div "Drag to adjust" at bounding box center [585, 324] width 200 height 300
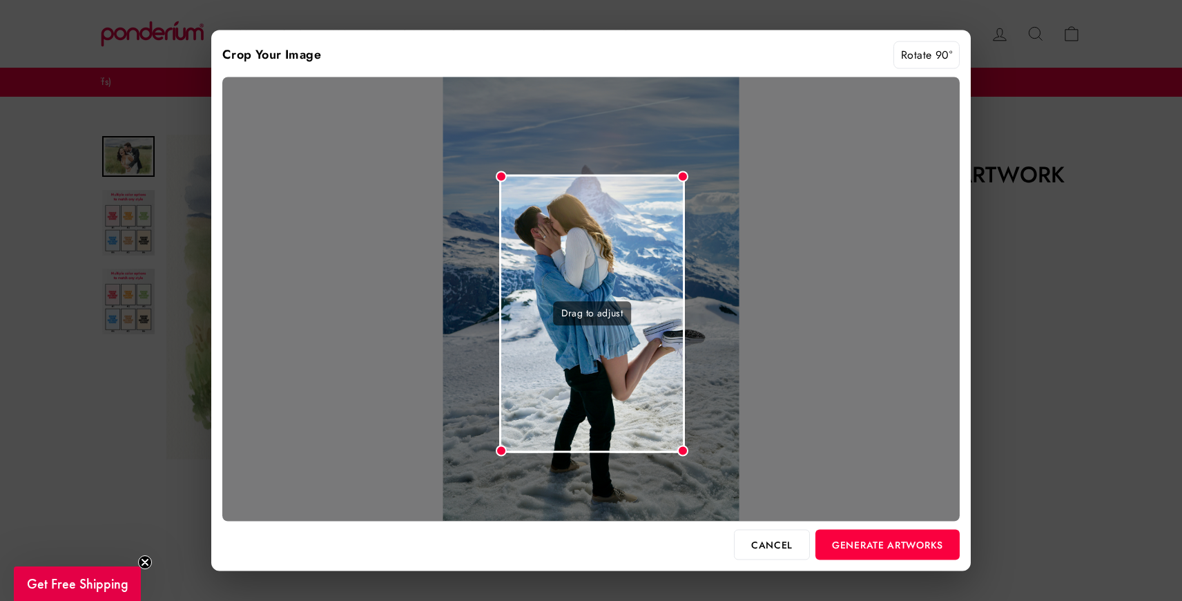
drag, startPoint x: 486, startPoint y: 175, endPoint x: 500, endPoint y: 184, distance: 16.7
click at [500, 184] on div "Drag to adjust" at bounding box center [592, 313] width 186 height 279
drag, startPoint x: 682, startPoint y: 177, endPoint x: 684, endPoint y: 201, distance: 24.2
click at [684, 201] on div "Drag to adjust" at bounding box center [591, 299] width 738 height 444
drag, startPoint x: 678, startPoint y: 449, endPoint x: 683, endPoint y: 437, distance: 13.6
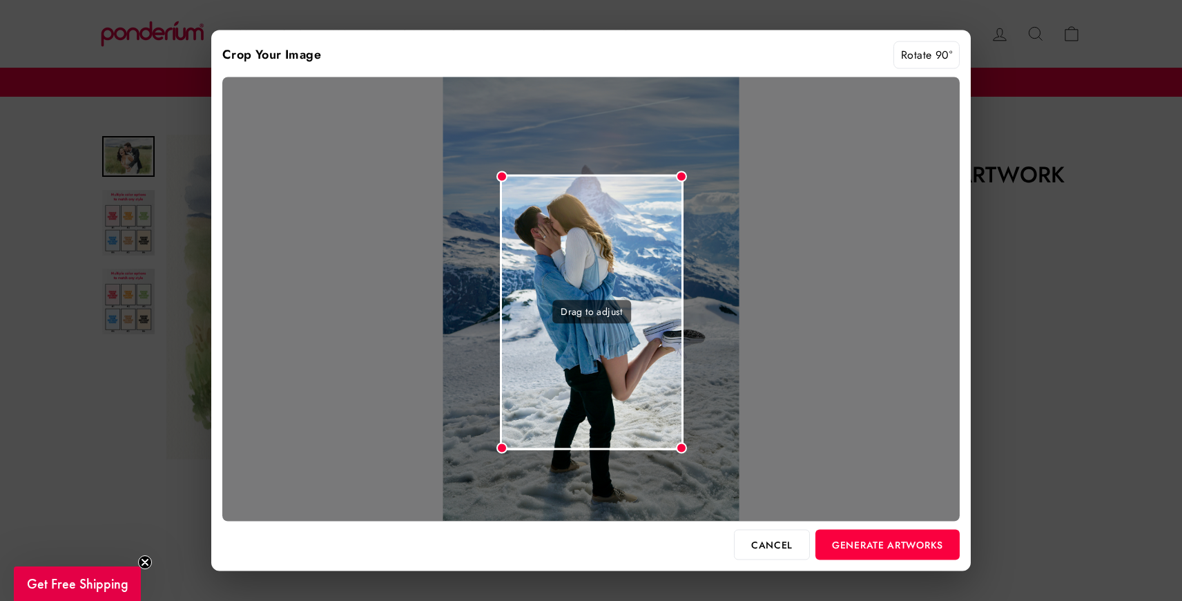
click at [684, 437] on div "Drag to adjust" at bounding box center [591, 299] width 738 height 444
click at [500, 178] on div at bounding box center [502, 176] width 11 height 11
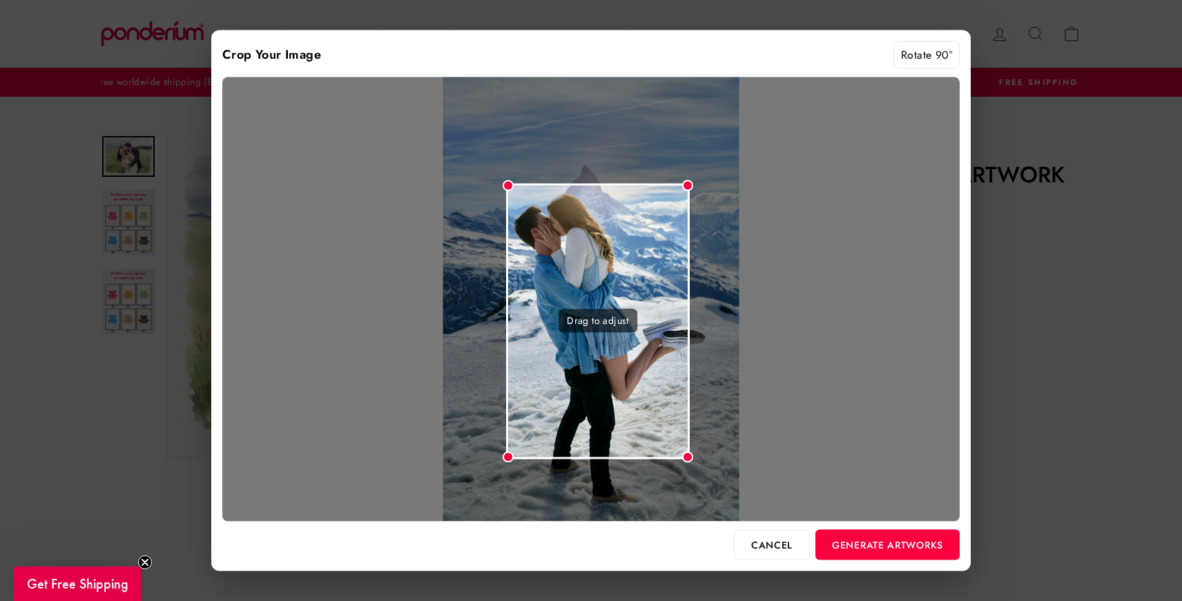
drag, startPoint x: 536, startPoint y: 195, endPoint x: 542, endPoint y: 204, distance: 10.0
click at [542, 204] on div "Drag to adjust" at bounding box center [598, 321] width 184 height 276
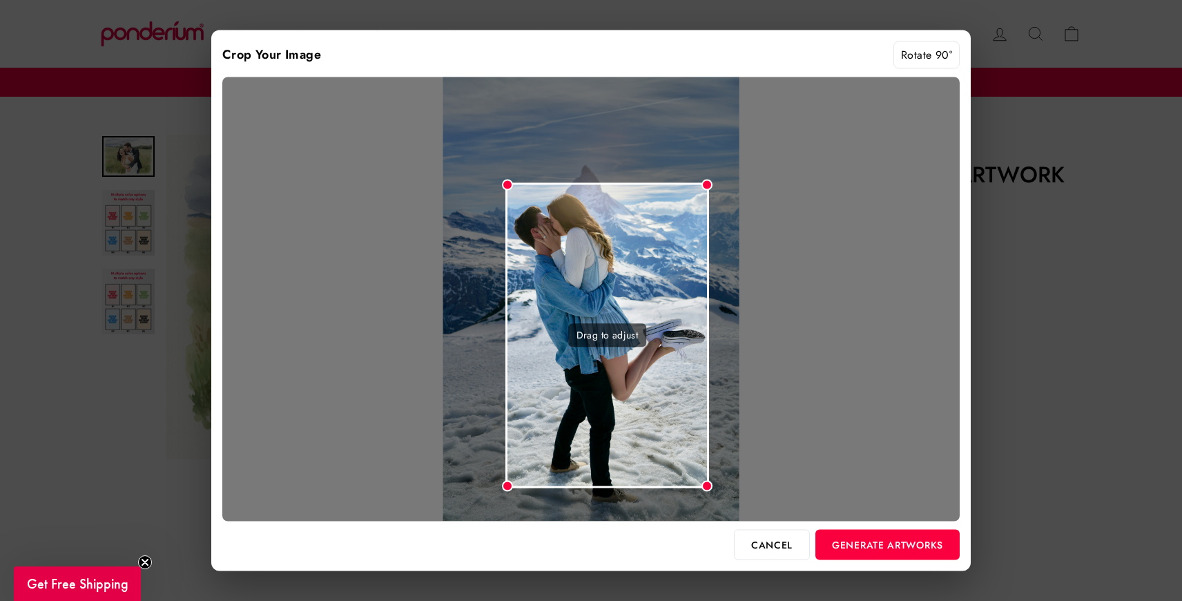
drag, startPoint x: 687, startPoint y: 454, endPoint x: 709, endPoint y: 472, distance: 28.5
click at [709, 472] on div "Drag to adjust" at bounding box center [591, 299] width 738 height 444
click at [852, 544] on button "Generate Artworks" at bounding box center [888, 544] width 144 height 30
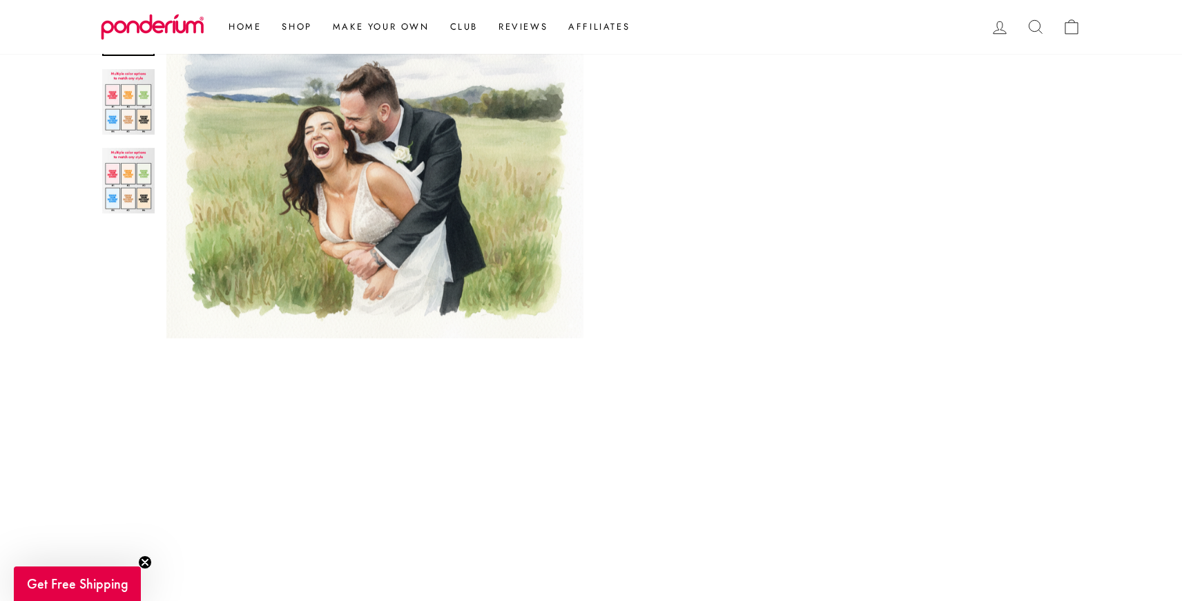
scroll to position [249, 0]
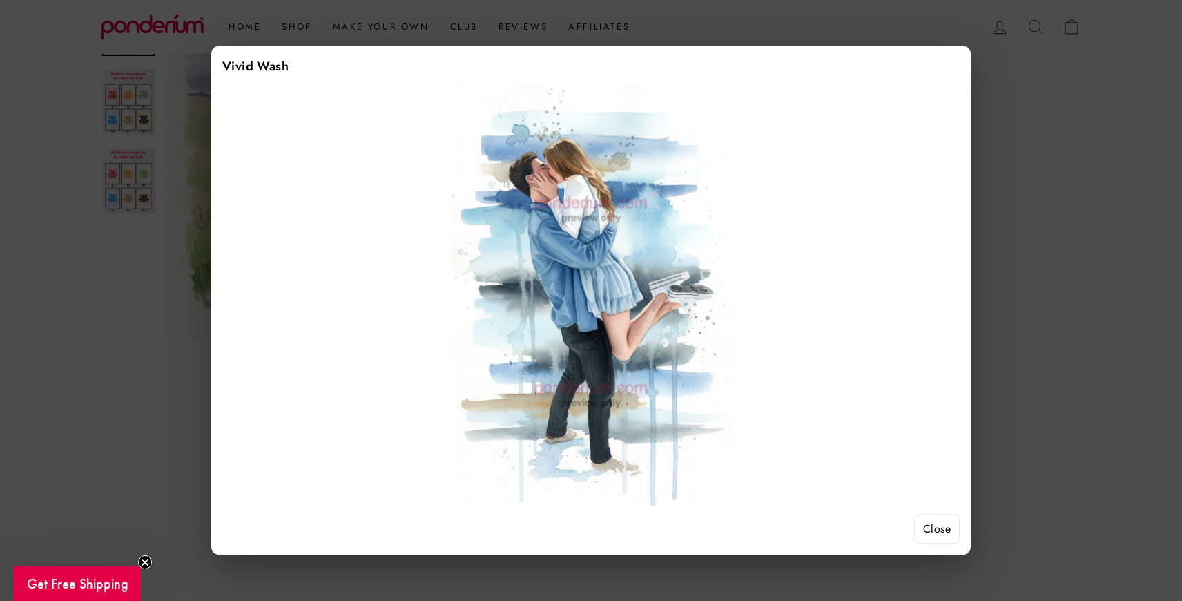
click at [939, 535] on button "Close" at bounding box center [937, 529] width 46 height 30
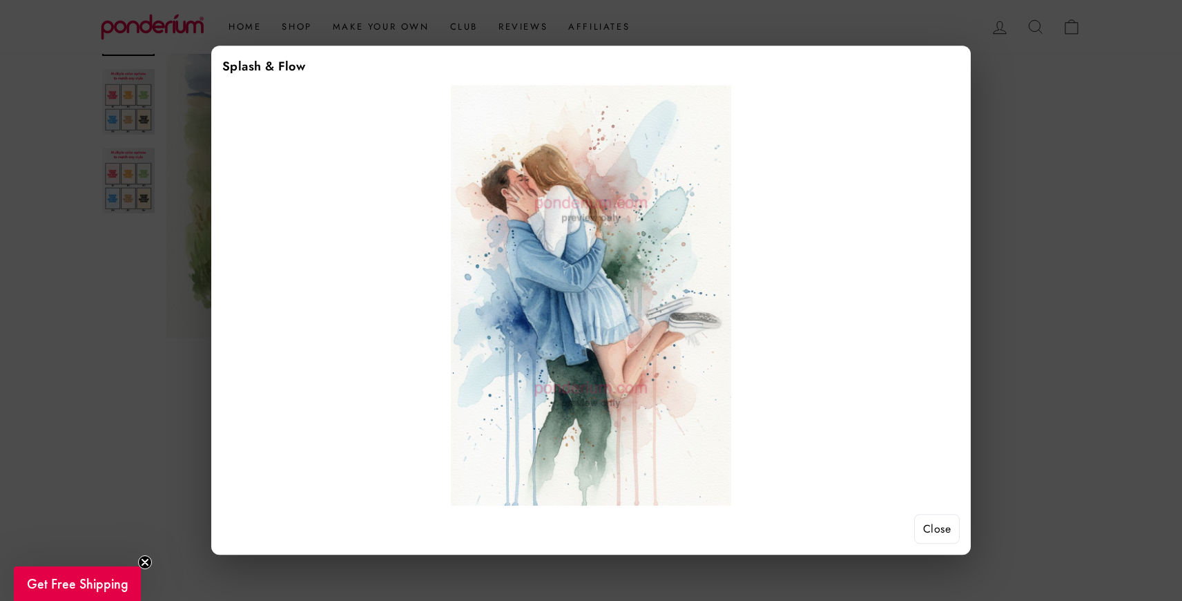
click at [942, 533] on button "Close" at bounding box center [937, 529] width 46 height 30
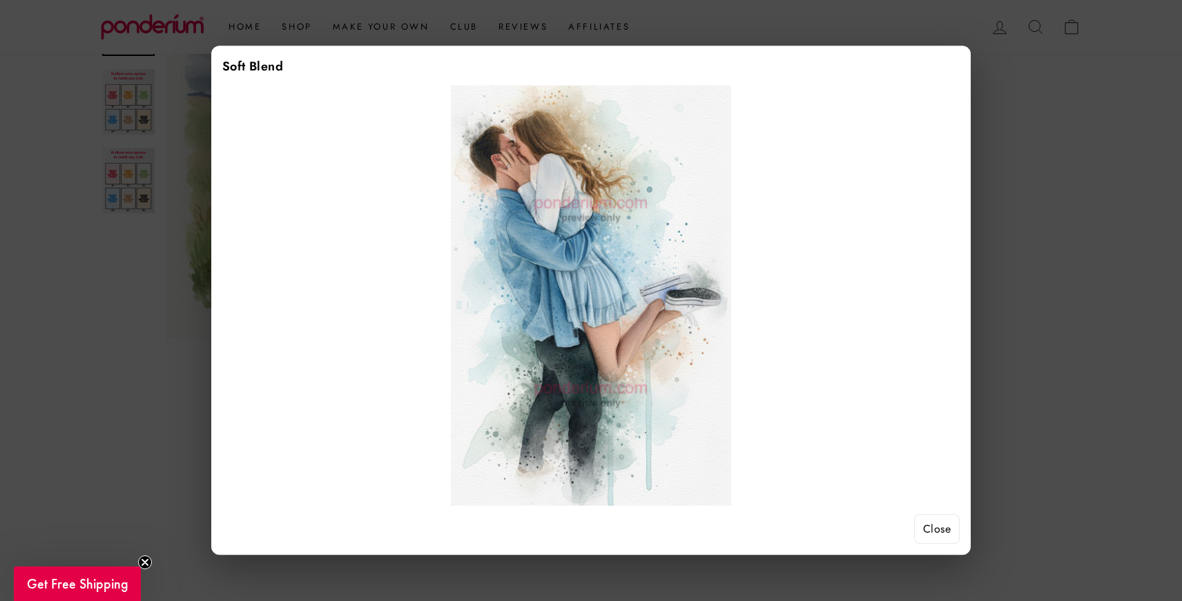
click at [939, 521] on button "Close" at bounding box center [937, 529] width 46 height 30
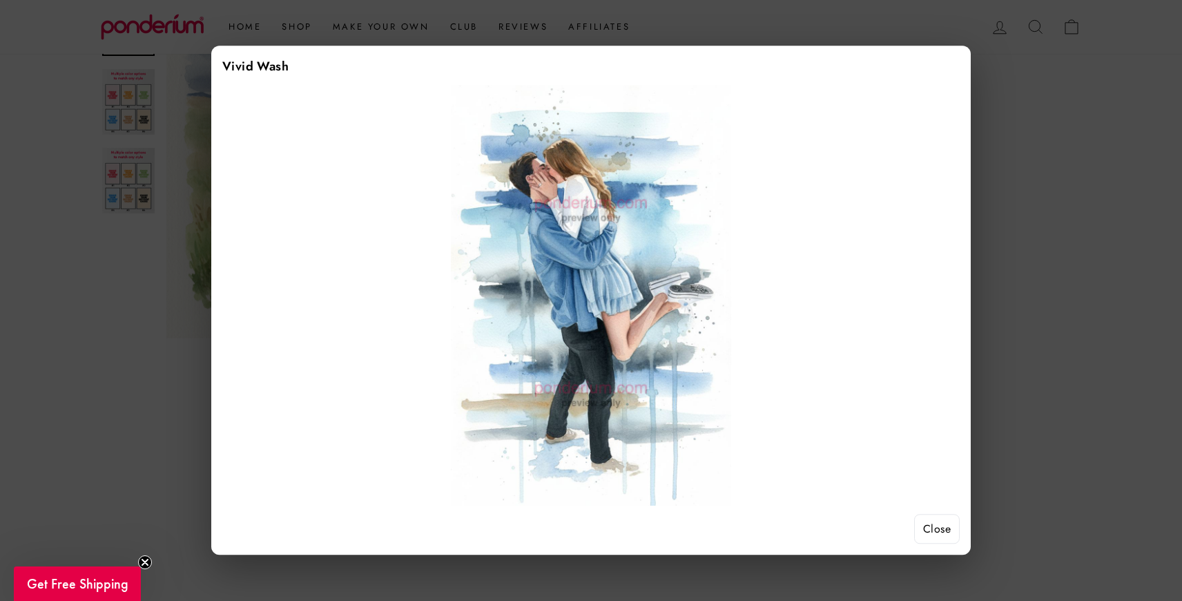
click at [946, 526] on button "Close" at bounding box center [937, 529] width 46 height 30
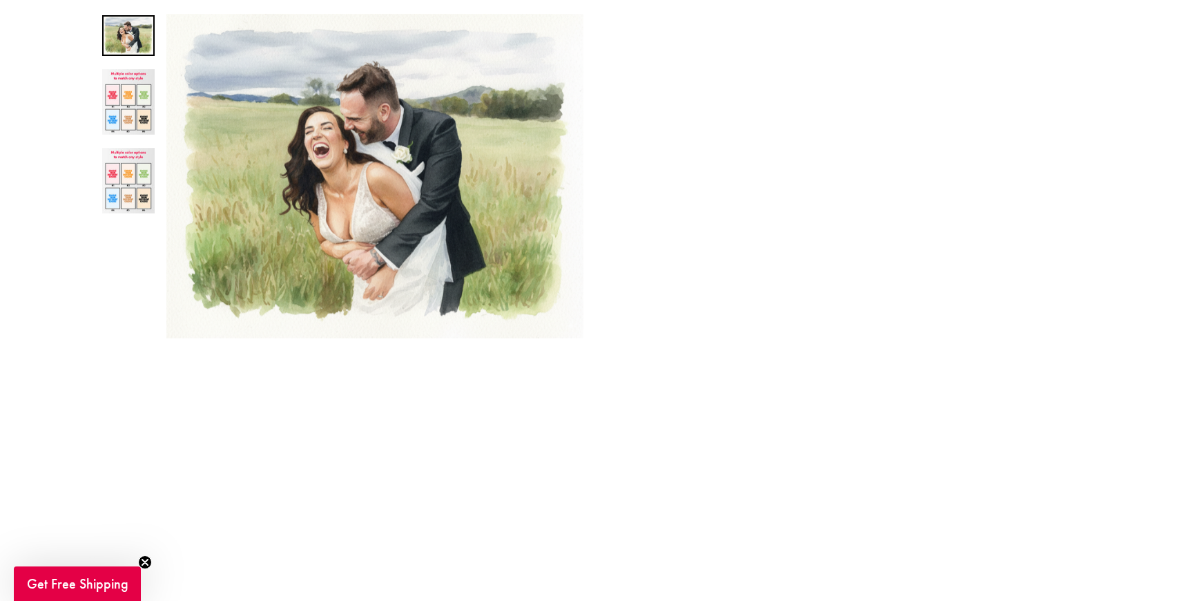
scroll to position [0, 0]
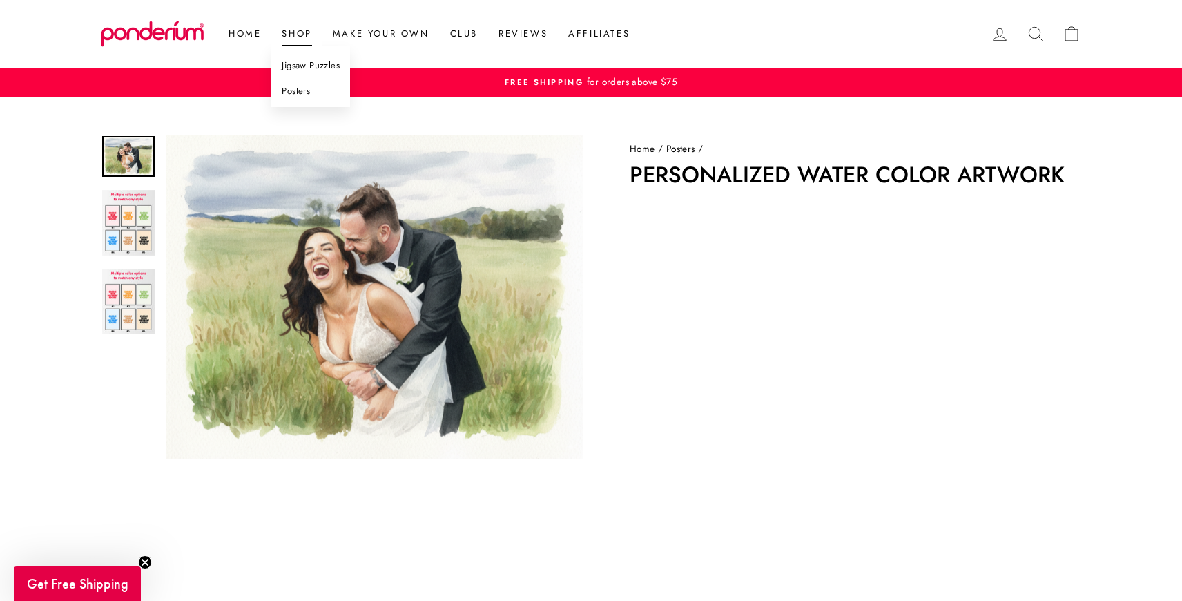
click at [308, 61] on link "Jigsaw Puzzles" at bounding box center [310, 66] width 79 height 26
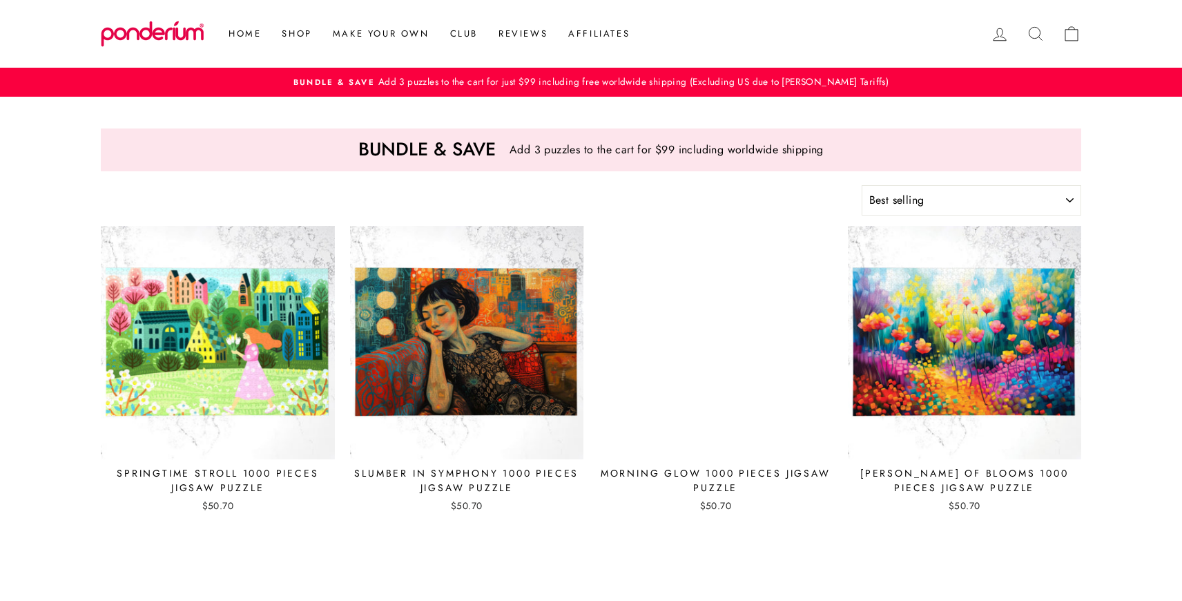
select select "best-selling"
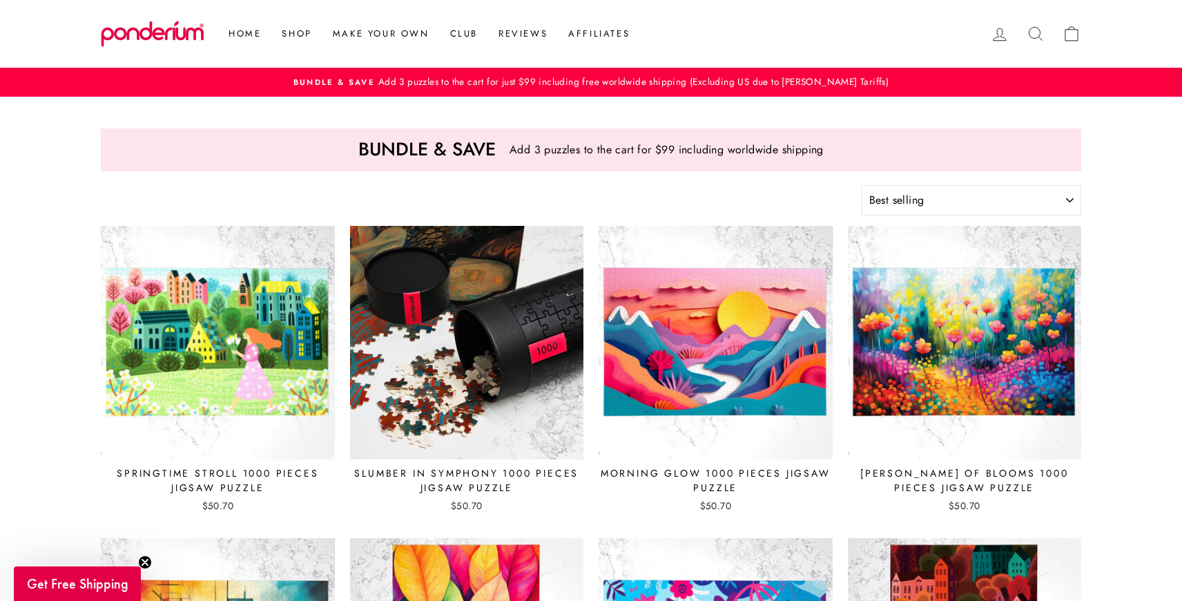
click at [425, 332] on img at bounding box center [467, 343] width 236 height 236
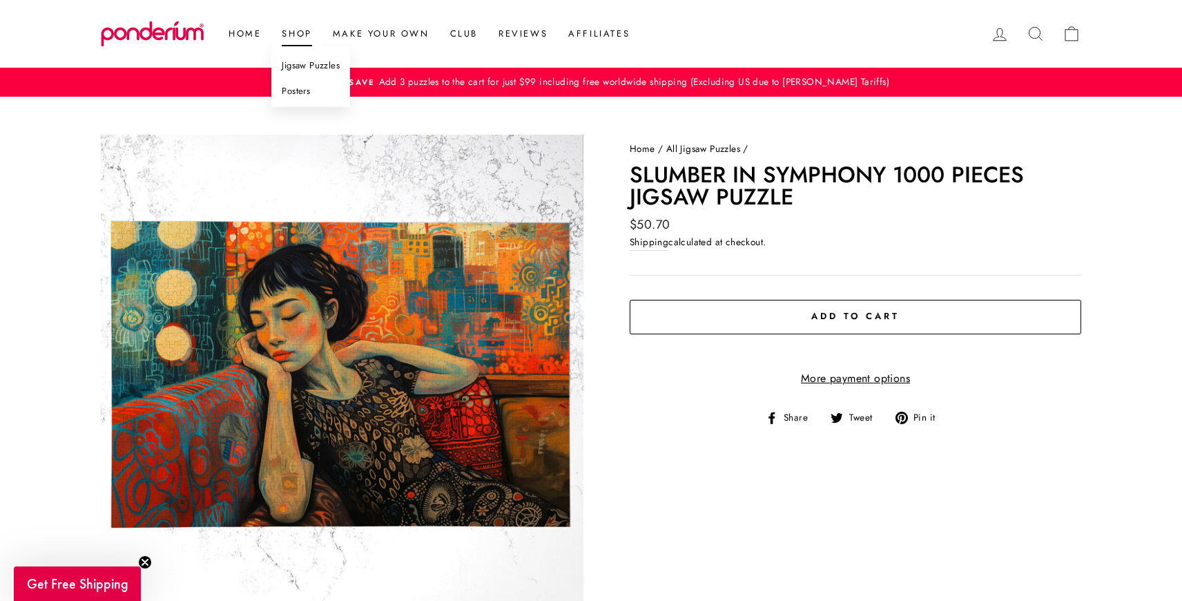
click at [311, 89] on link "Posters" at bounding box center [310, 92] width 79 height 26
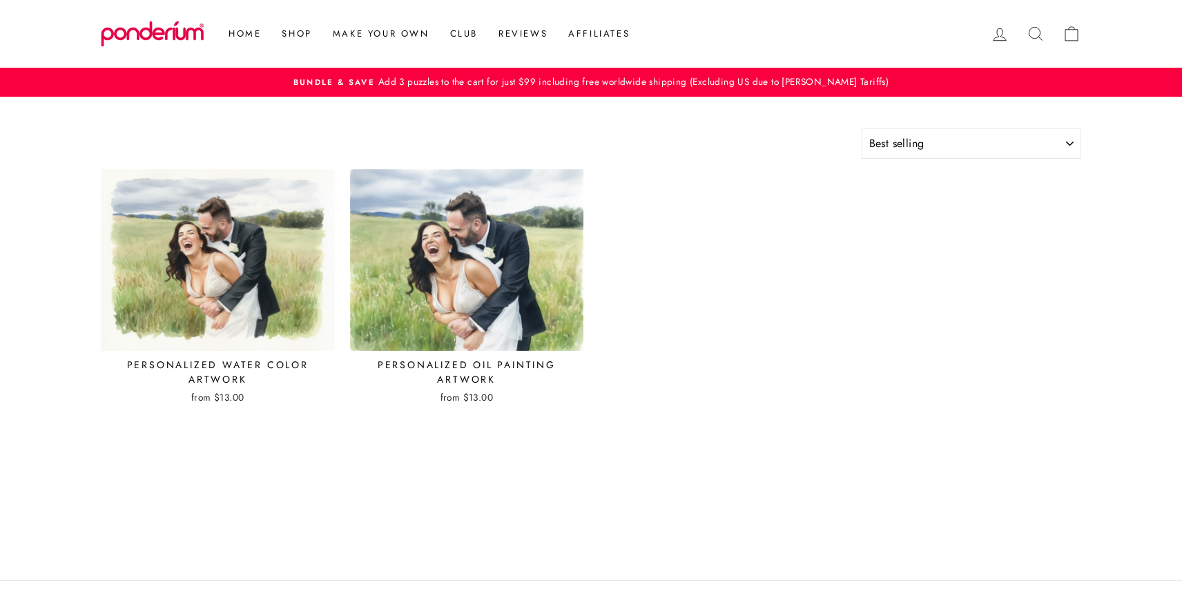
select select "best-selling"
click at [487, 277] on img at bounding box center [467, 260] width 234 height 182
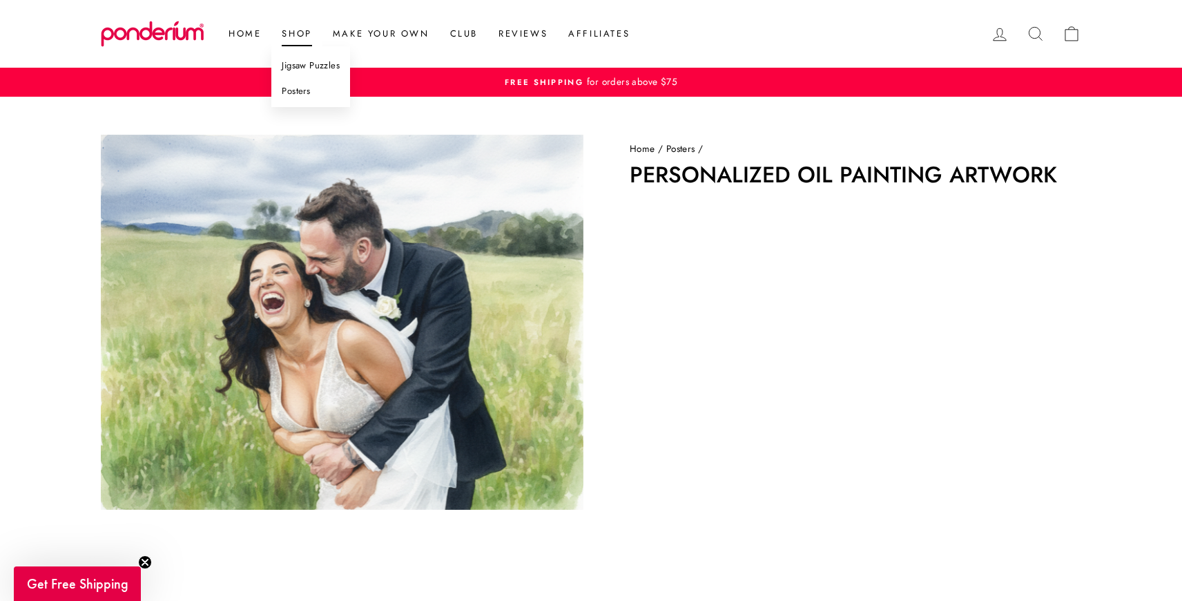
click at [297, 90] on link "Posters" at bounding box center [310, 92] width 79 height 26
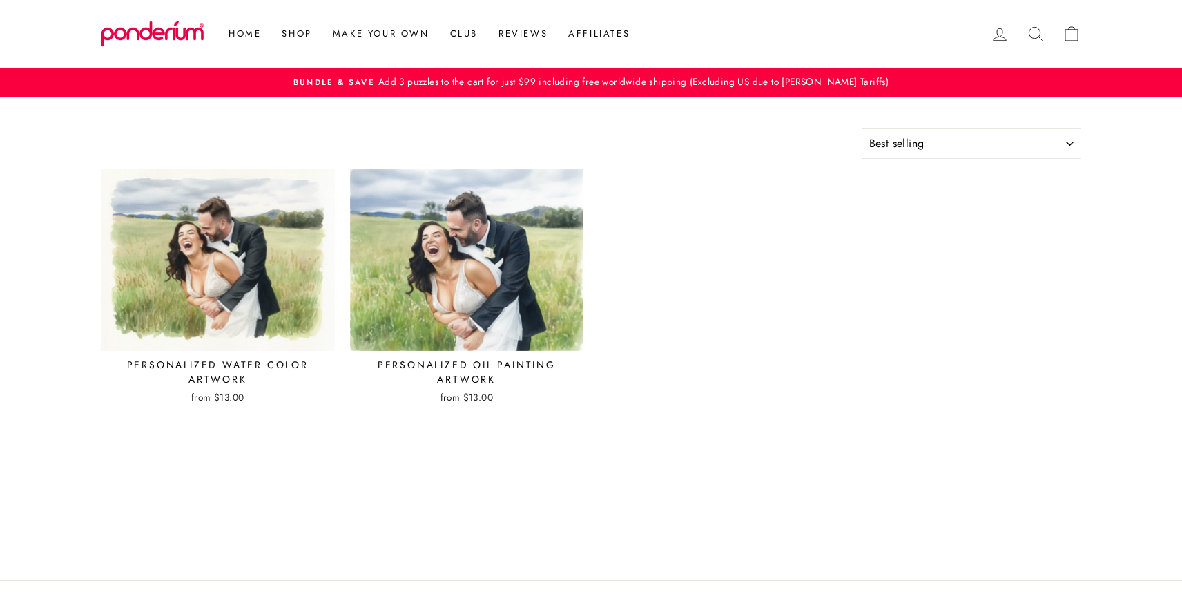
select select "best-selling"
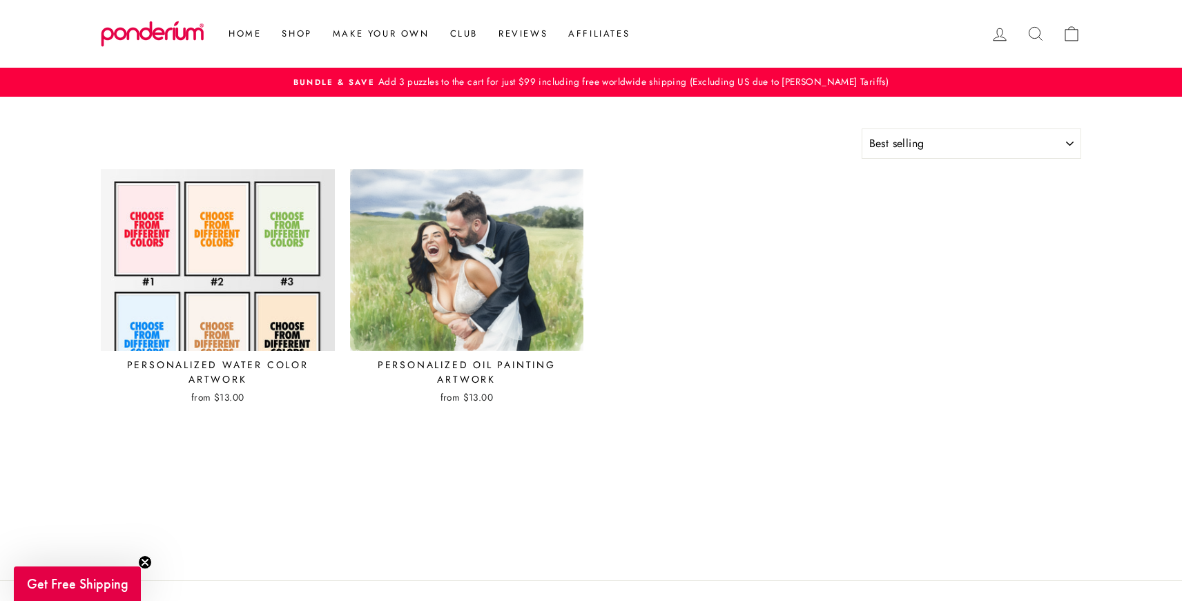
click at [263, 229] on img at bounding box center [218, 260] width 236 height 183
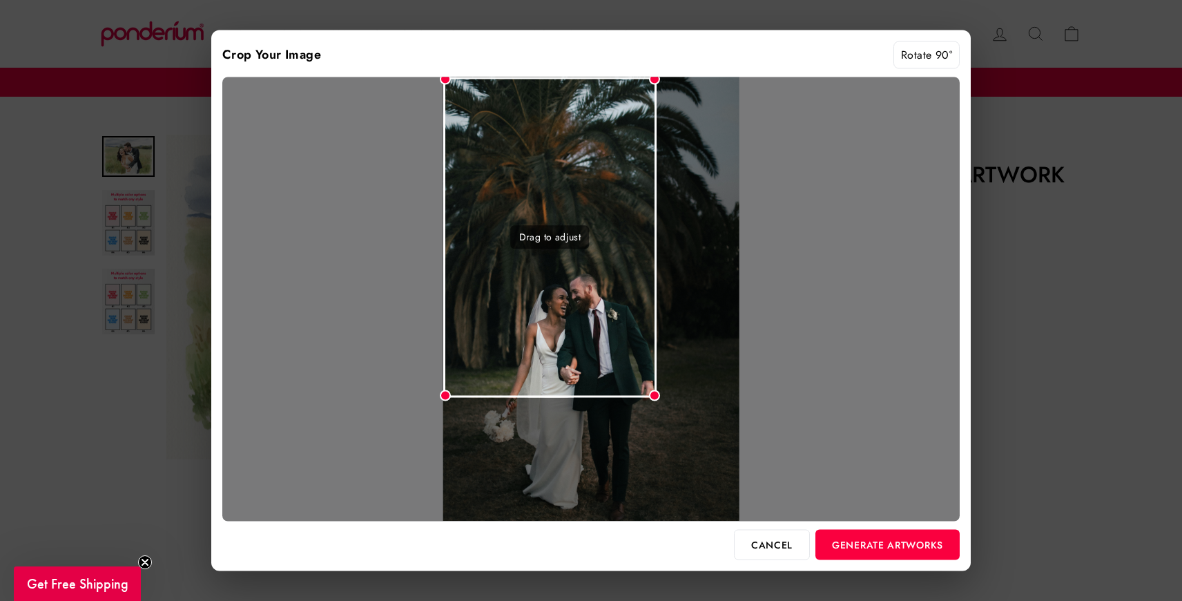
drag, startPoint x: 738, startPoint y: 79, endPoint x: 659, endPoint y: 240, distance: 179.5
click at [659, 240] on div "Drag to adjust" at bounding box center [591, 299] width 738 height 444
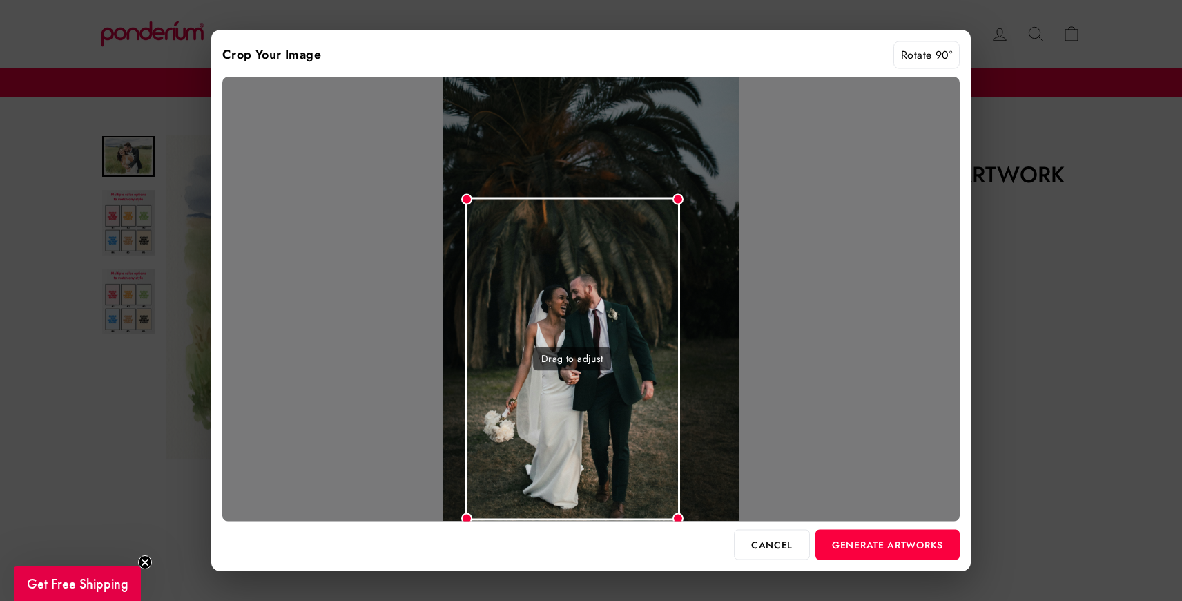
drag, startPoint x: 604, startPoint y: 213, endPoint x: 625, endPoint y: 334, distance: 122.1
click at [625, 334] on div "Drag to adjust" at bounding box center [572, 359] width 215 height 324
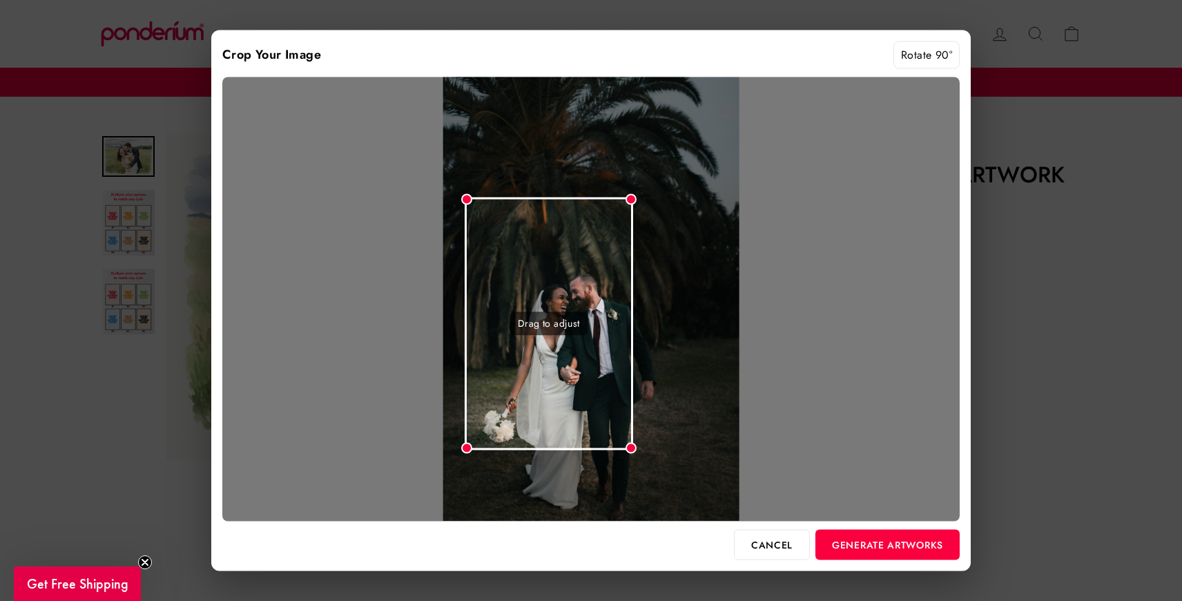
drag, startPoint x: 679, startPoint y: 201, endPoint x: 633, endPoint y: 249, distance: 65.9
click at [633, 249] on div "Drag to adjust" at bounding box center [591, 299] width 738 height 444
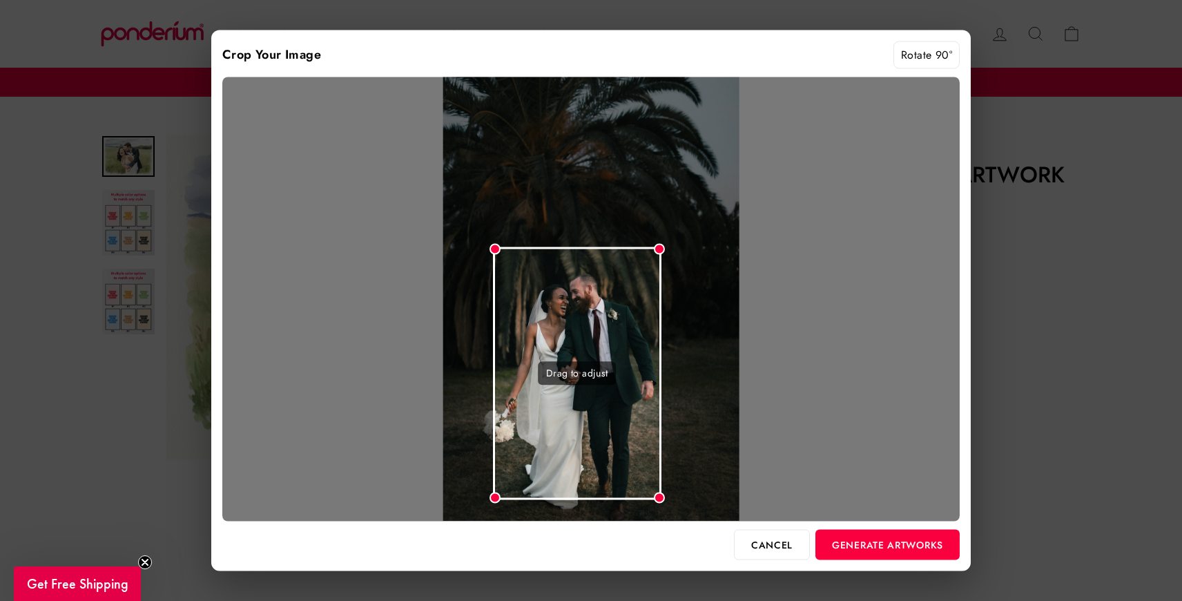
drag, startPoint x: 604, startPoint y: 249, endPoint x: 628, endPoint y: 307, distance: 63.2
click at [628, 307] on div "Drag to adjust" at bounding box center [577, 373] width 169 height 253
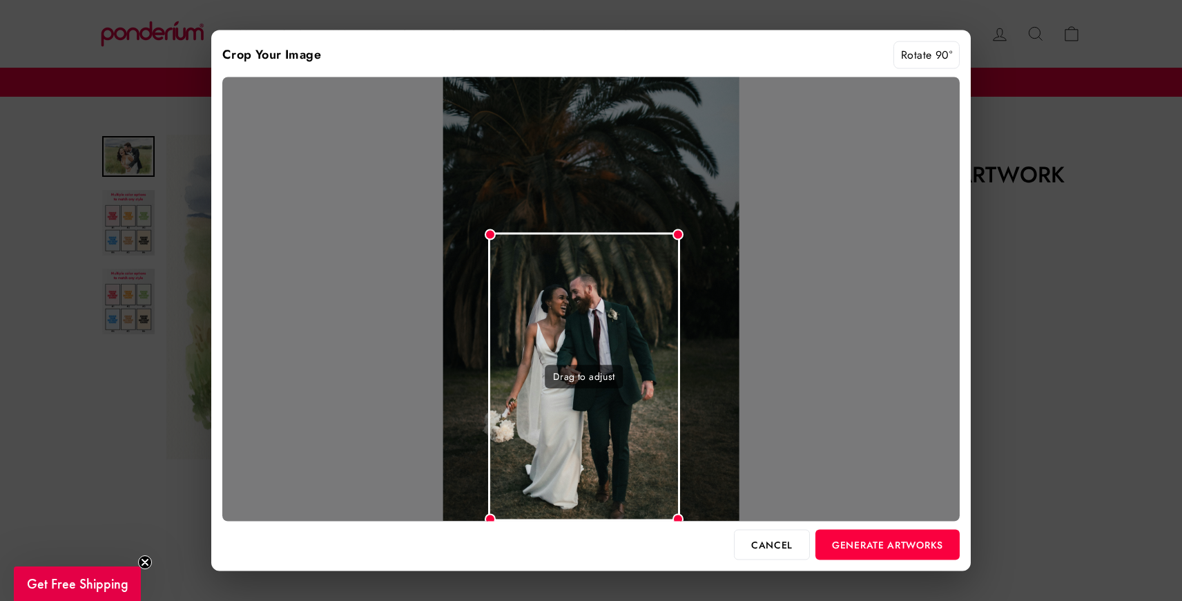
drag, startPoint x: 655, startPoint y: 260, endPoint x: 680, endPoint y: 223, distance: 44.6
click at [680, 223] on div "Drag to adjust" at bounding box center [591, 299] width 738 height 444
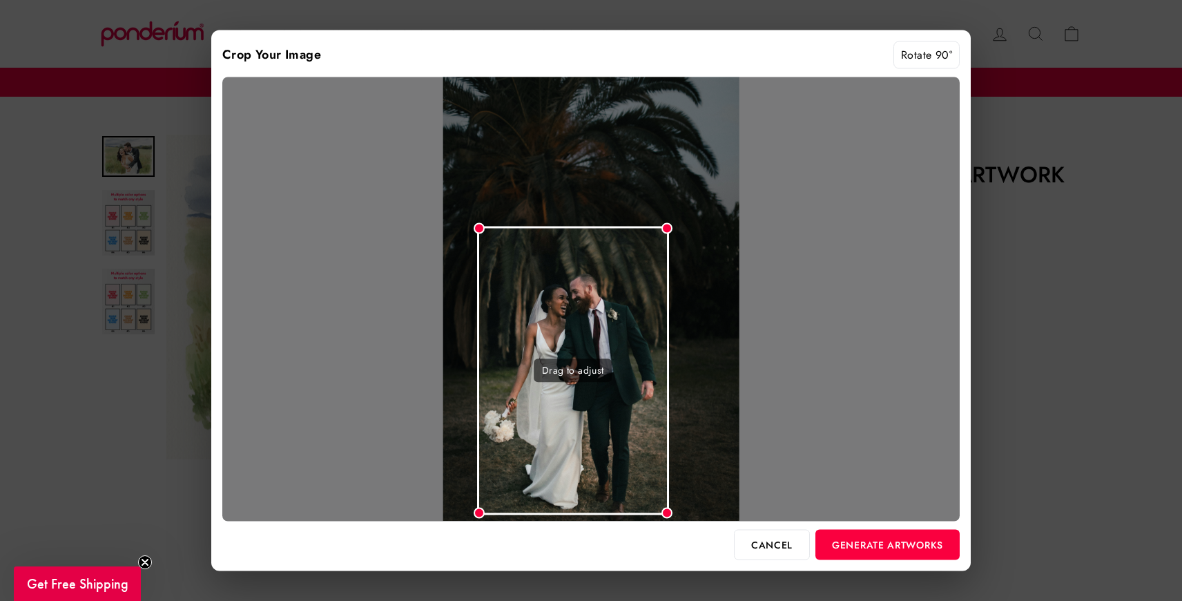
drag, startPoint x: 635, startPoint y: 276, endPoint x: 624, endPoint y: 269, distance: 12.7
click at [624, 269] on div "Drag to adjust" at bounding box center [573, 371] width 192 height 289
drag, startPoint x: 883, startPoint y: 547, endPoint x: 729, endPoint y: 160, distance: 417.0
click at [729, 162] on div "Crop Your Image Rotate 90° Drag to adjust Cancel Generate Artworks" at bounding box center [591, 300] width 760 height 541
click at [861, 541] on button "Generate Artworks" at bounding box center [888, 544] width 144 height 30
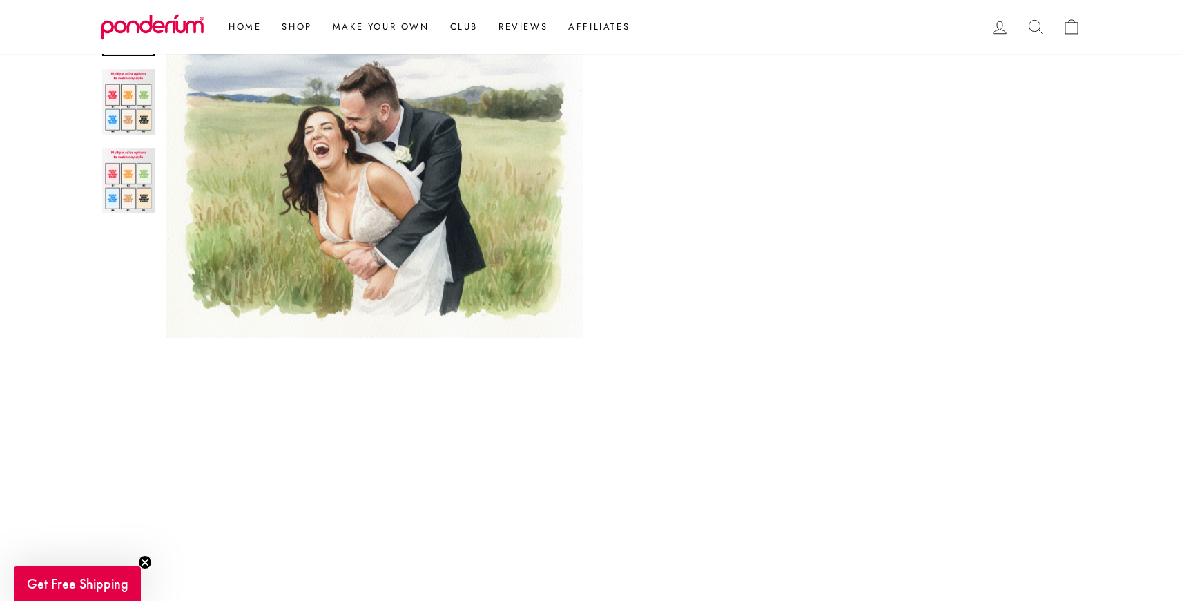
scroll to position [249, 0]
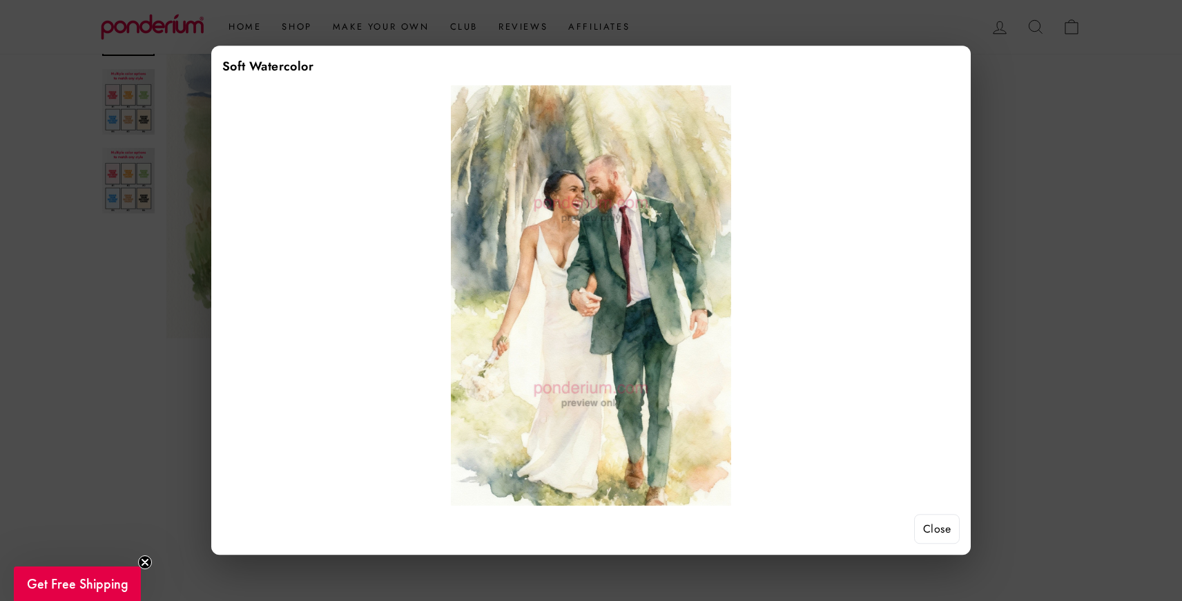
click at [937, 530] on button "Close" at bounding box center [937, 529] width 46 height 30
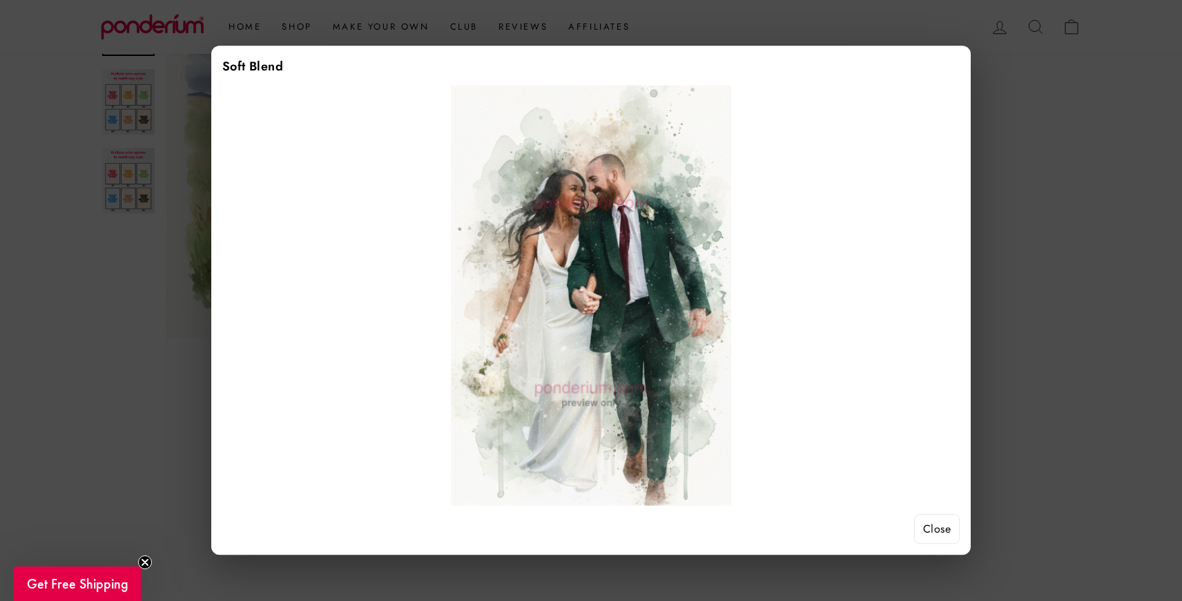
click at [930, 529] on button "Close" at bounding box center [937, 529] width 46 height 30
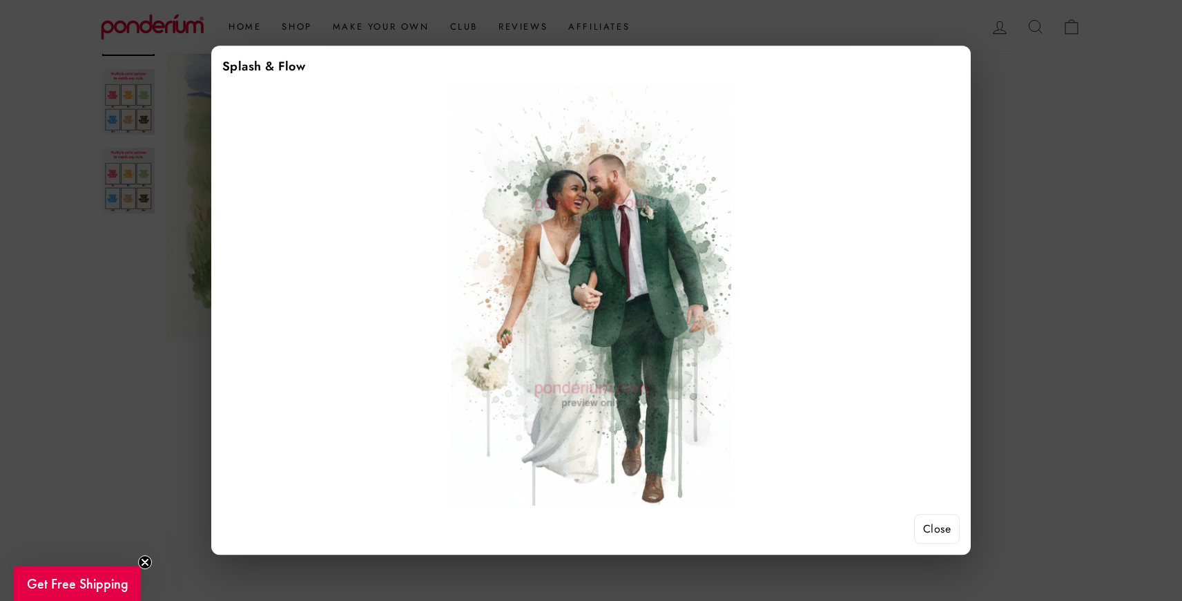
click at [948, 532] on button "Close" at bounding box center [937, 529] width 46 height 30
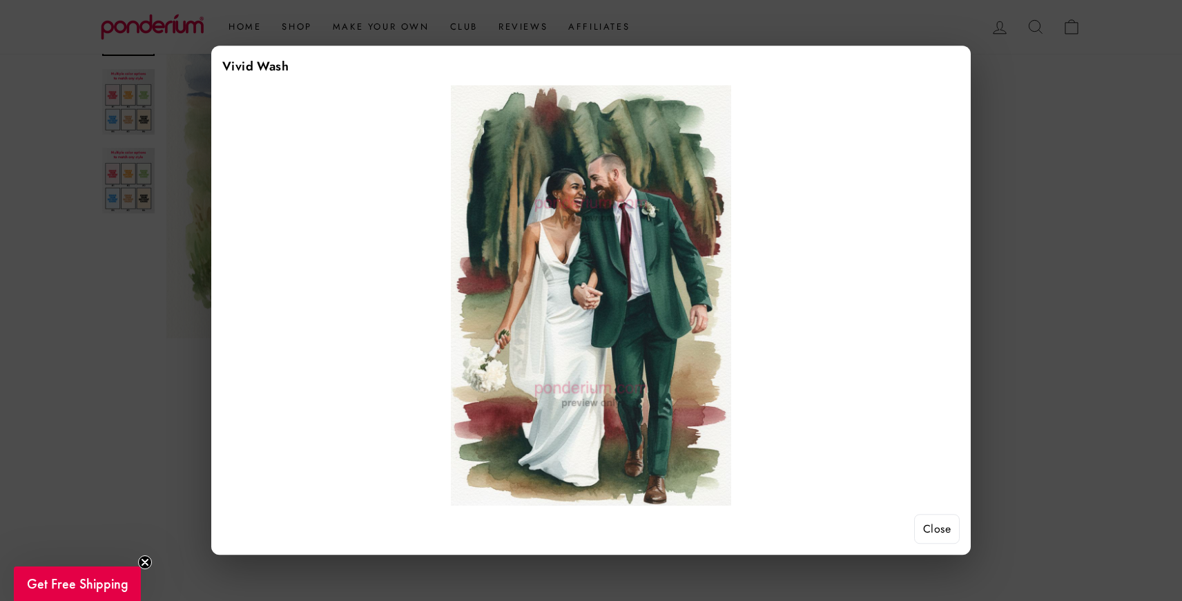
click at [931, 537] on button "Close" at bounding box center [937, 529] width 46 height 30
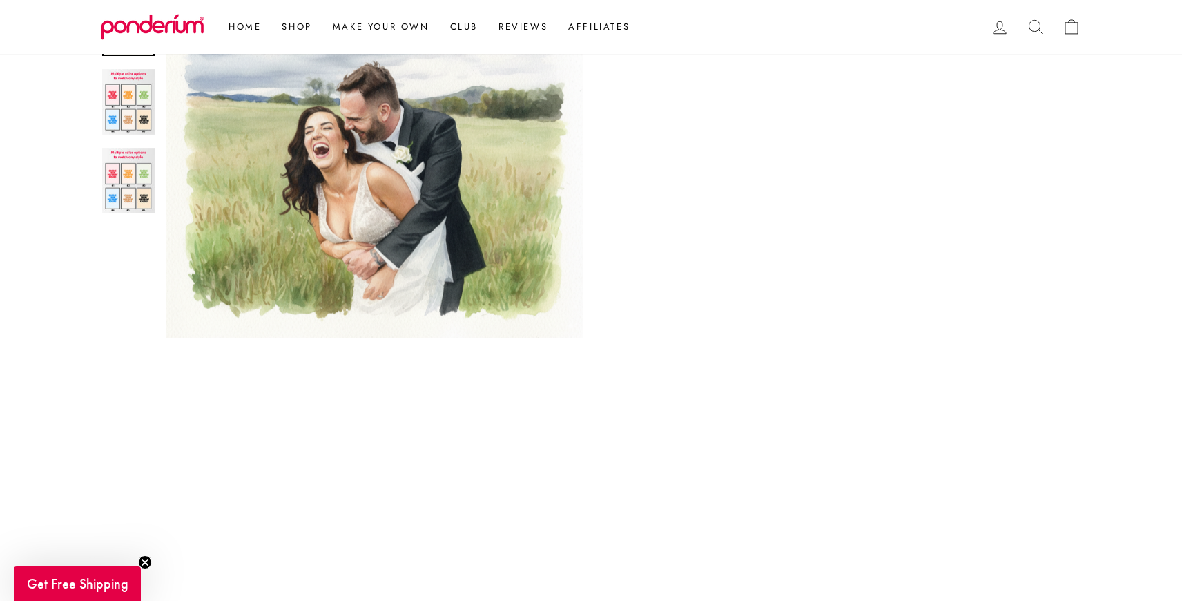
scroll to position [783, 0]
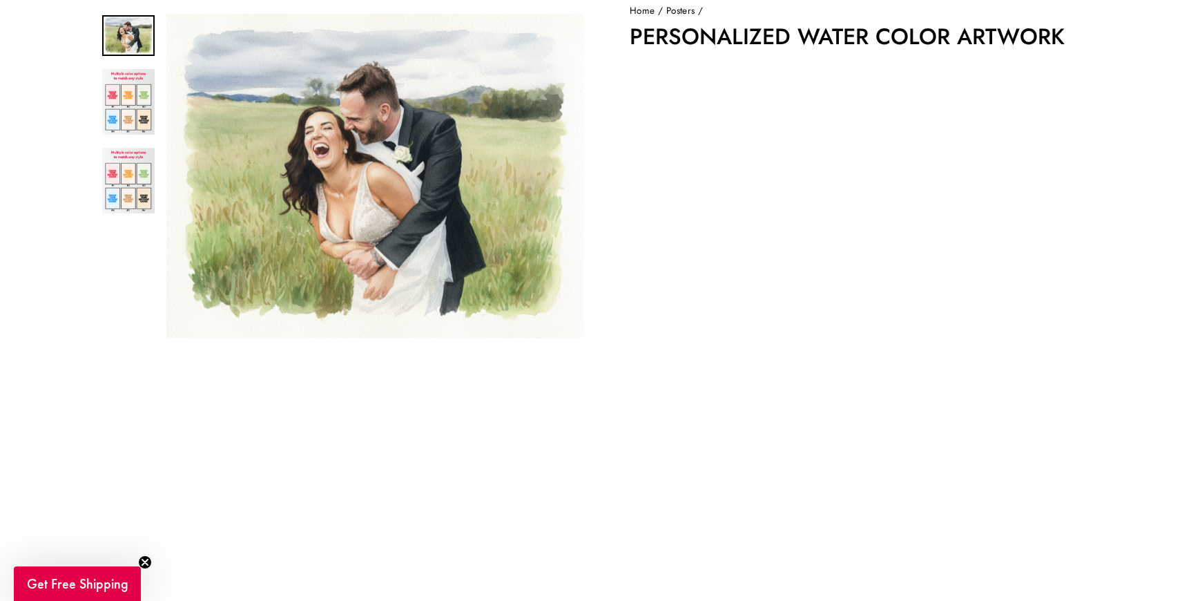
scroll to position [146, 0]
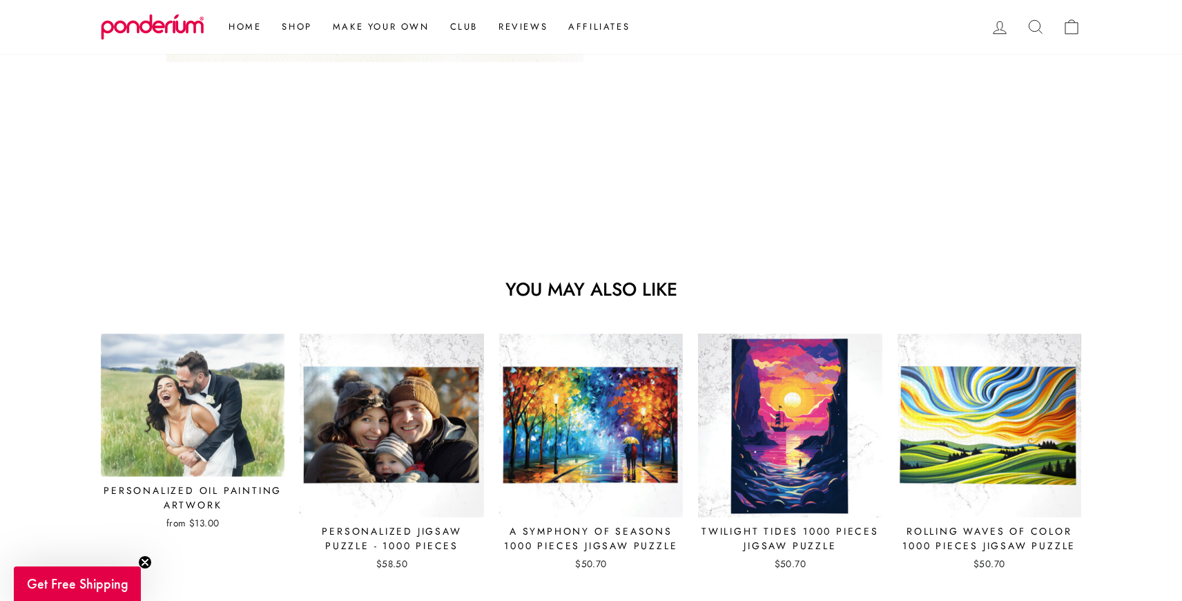
scroll to position [1051, 0]
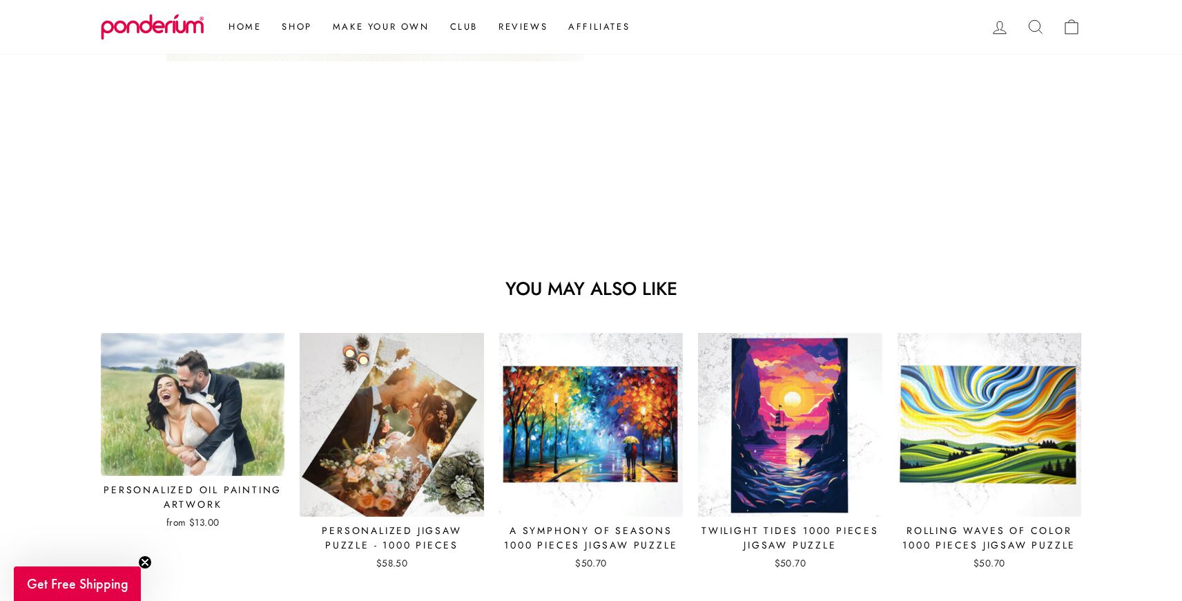
click at [423, 396] on img at bounding box center [391, 424] width 185 height 185
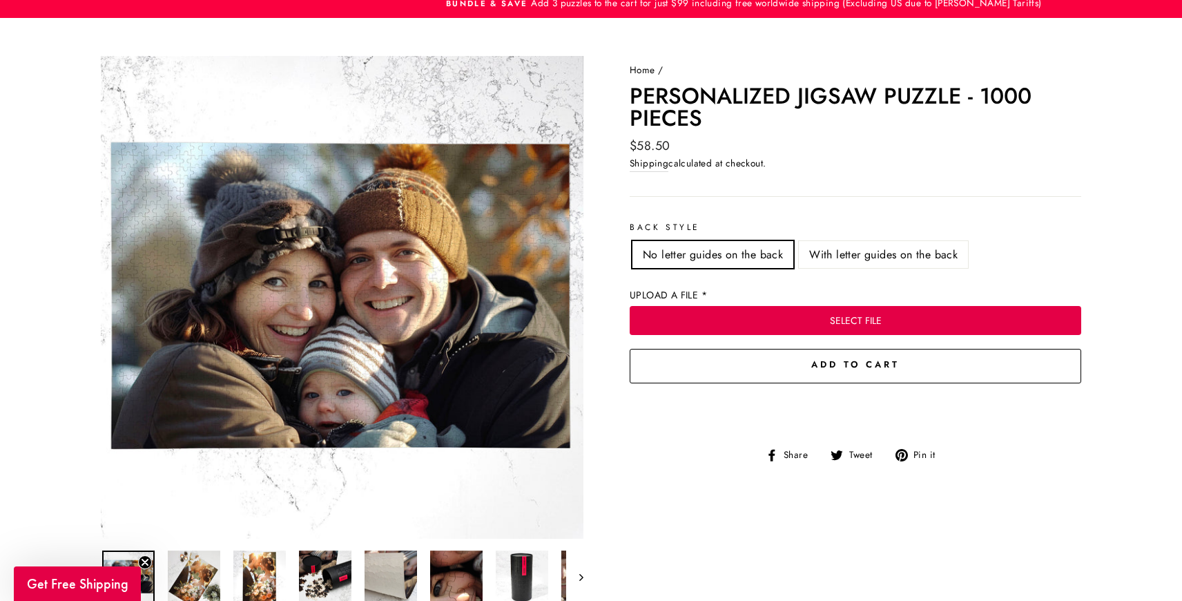
scroll to position [78, 0]
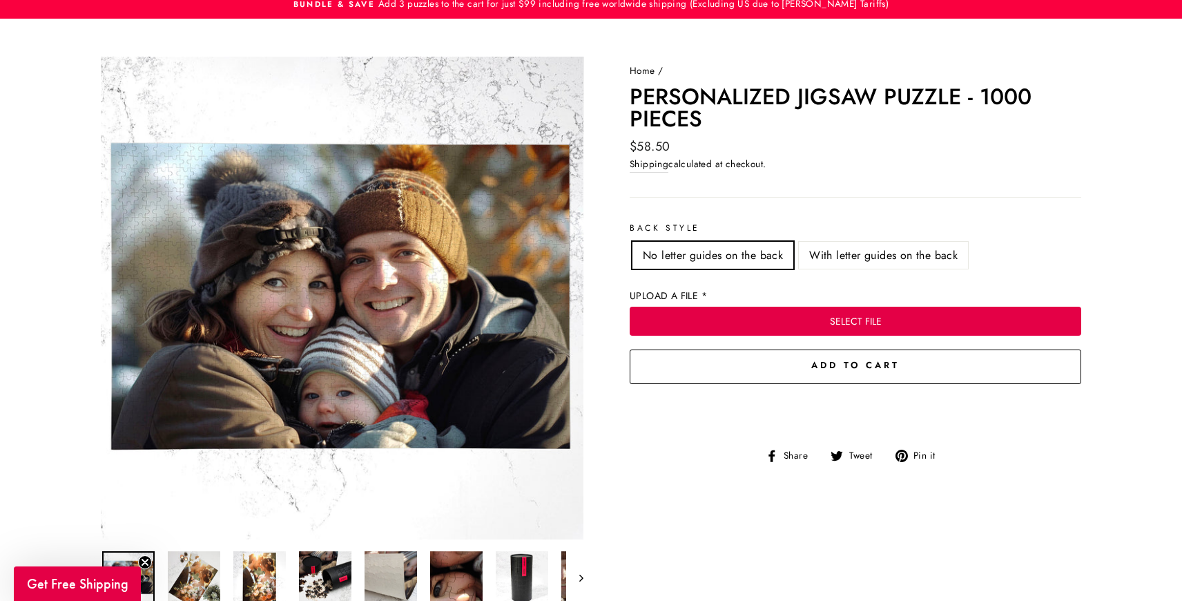
click at [419, 334] on button "Close (esc)" at bounding box center [342, 298] width 483 height 483
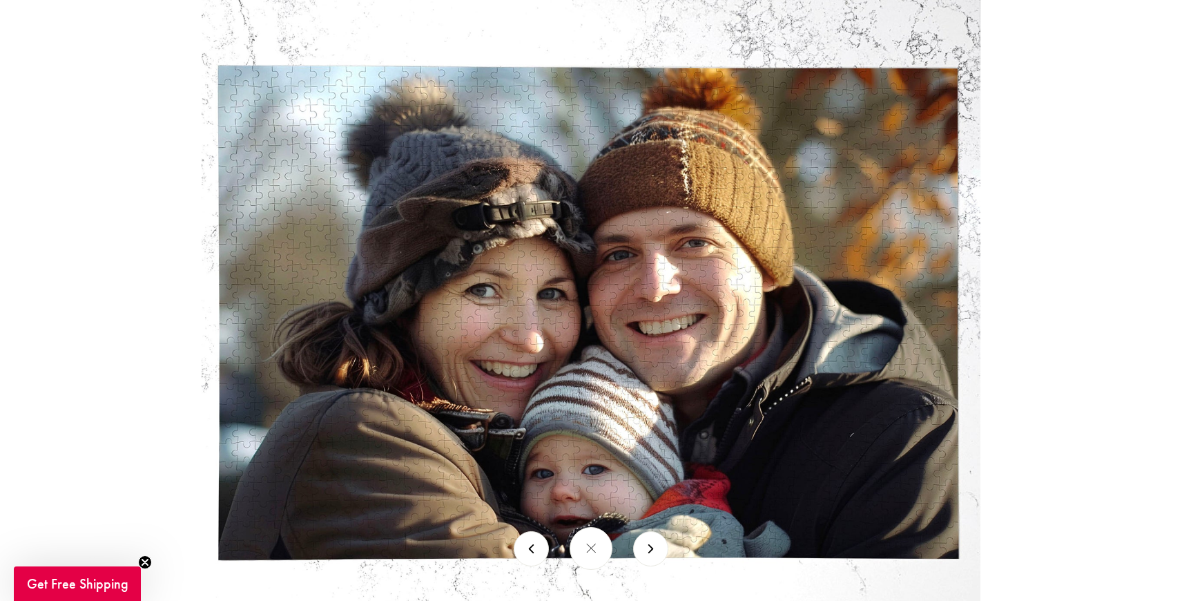
click at [473, 314] on img at bounding box center [591, 315] width 779 height 779
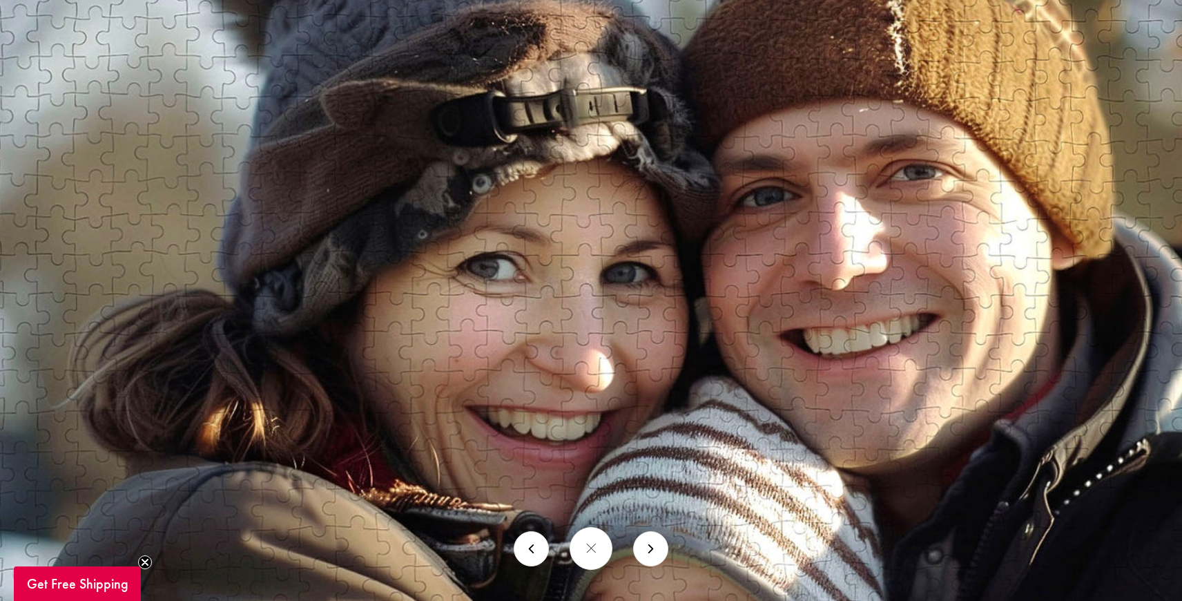
click at [473, 314] on img at bounding box center [709, 317] width 1558 height 1558
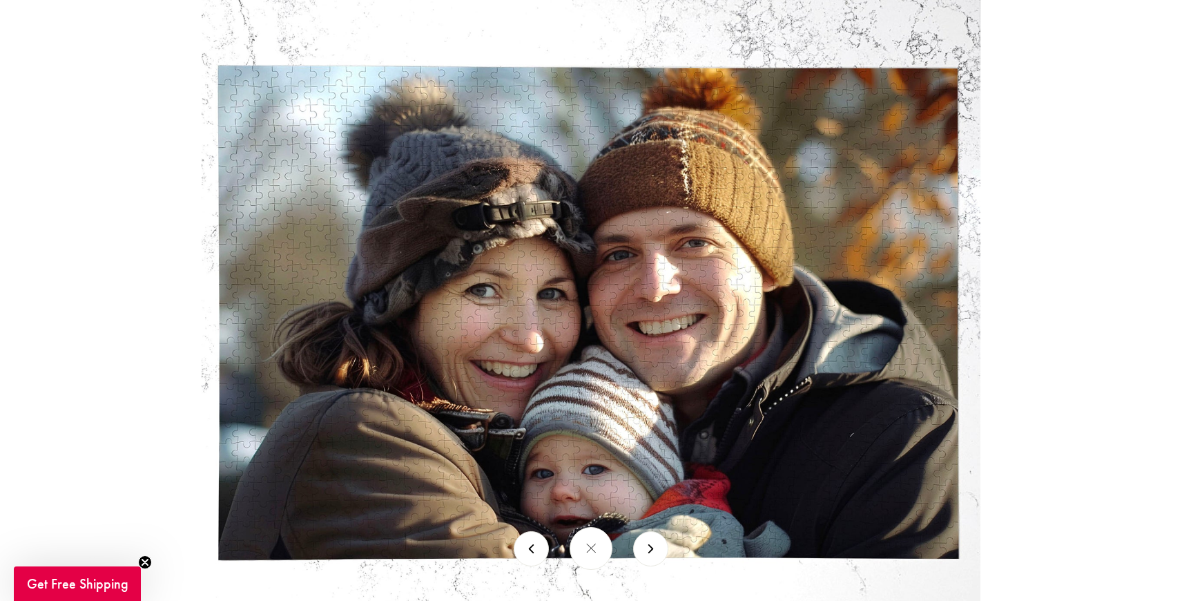
click at [934, 49] on img at bounding box center [591, 315] width 779 height 779
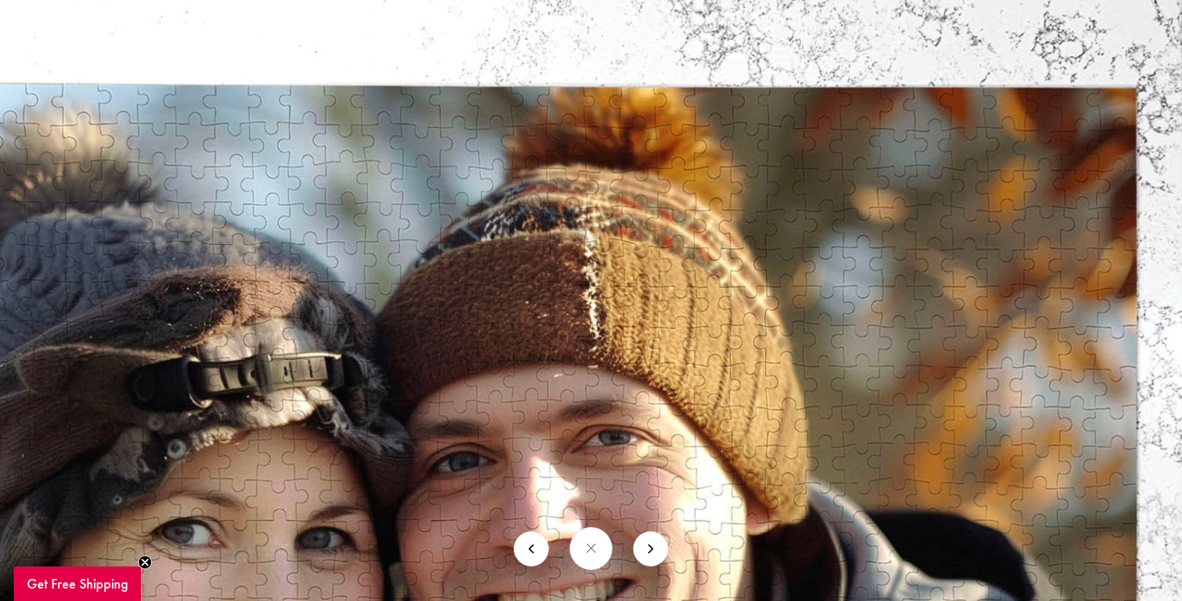
click at [934, 49] on img at bounding box center [403, 582] width 1558 height 1558
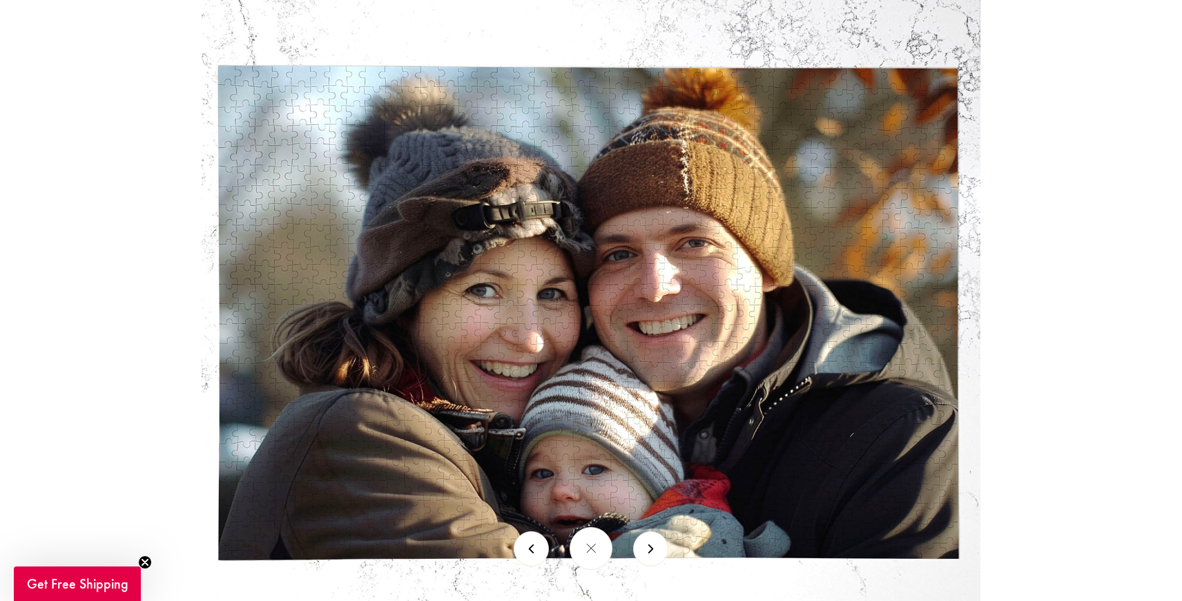
click at [1065, 112] on div at bounding box center [591, 300] width 1182 height 601
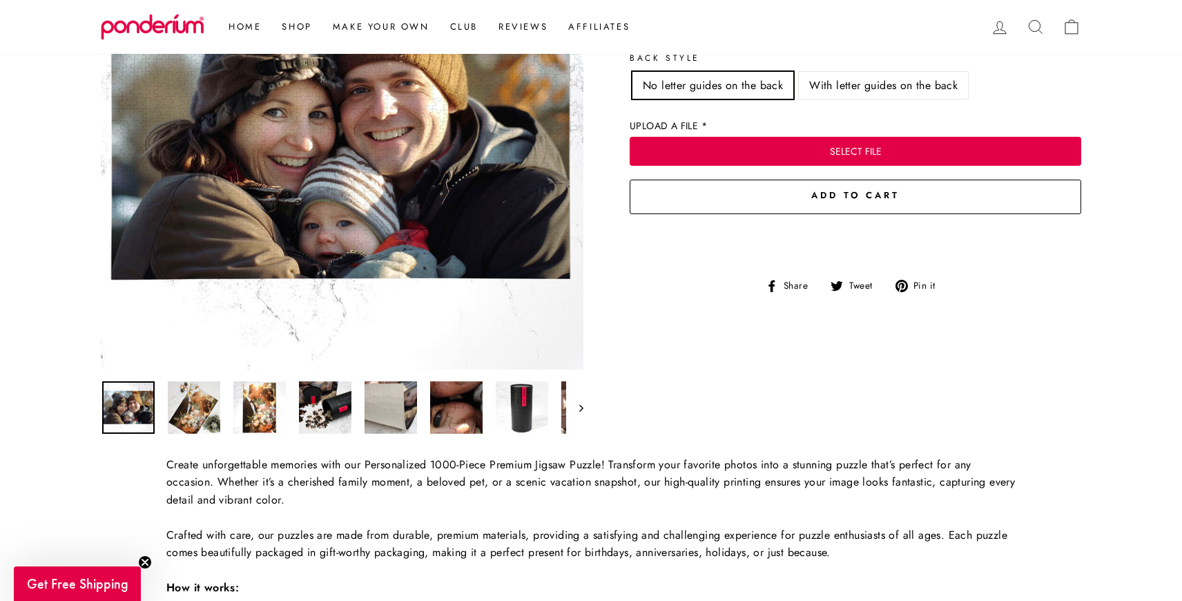
scroll to position [253, 0]
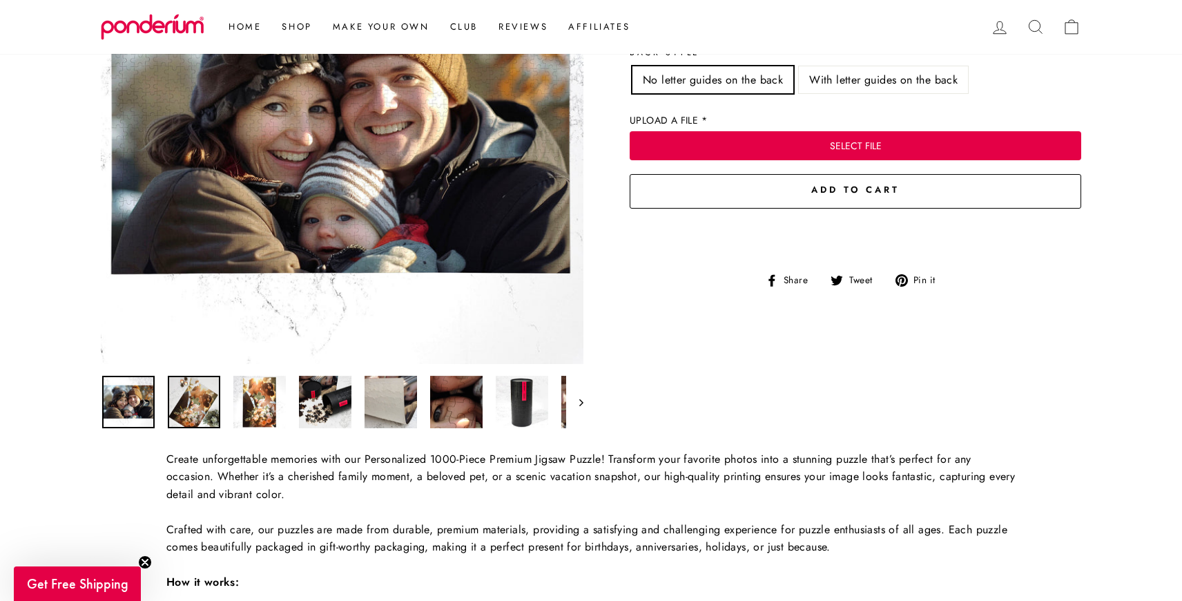
click at [197, 404] on img at bounding box center [194, 402] width 52 height 52
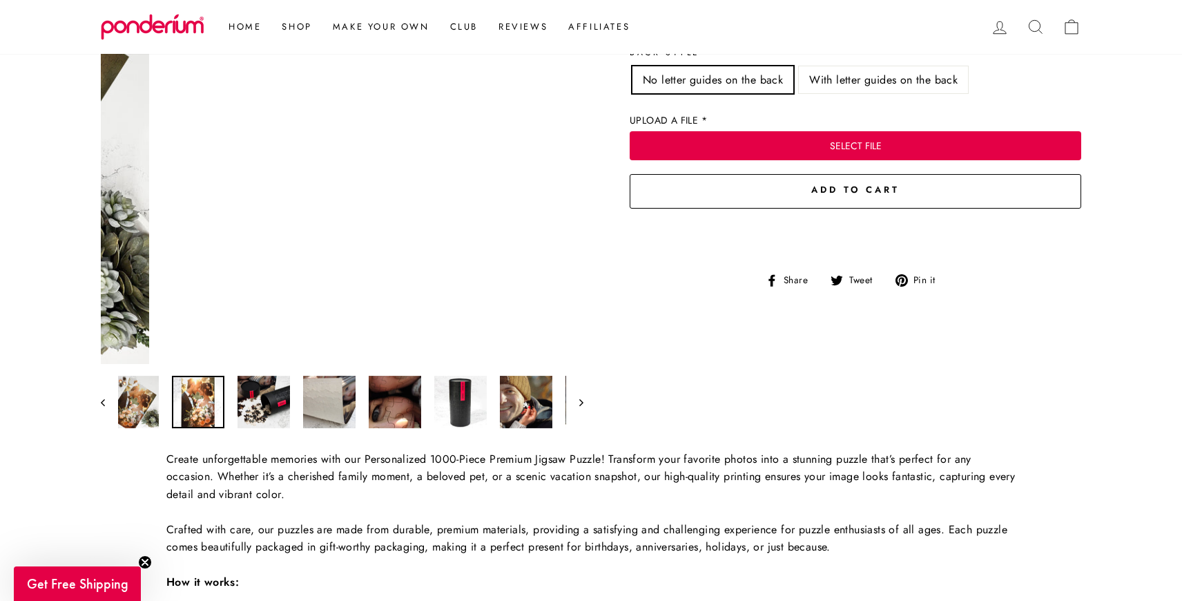
click at [245, 408] on div at bounding box center [342, 401] width 483 height 55
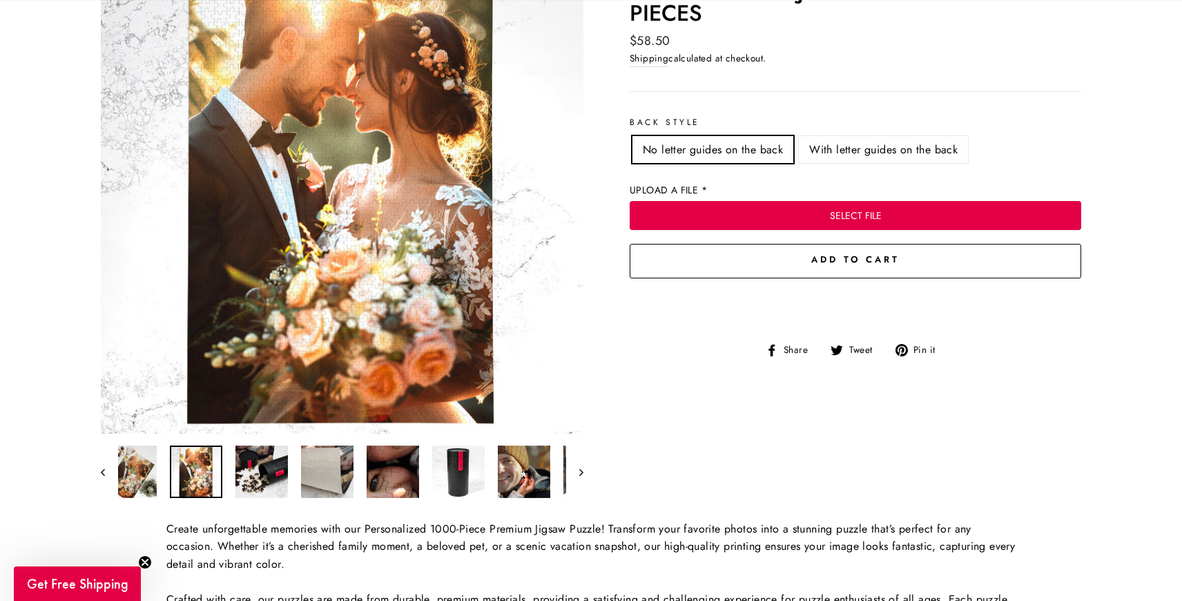
scroll to position [189, 0]
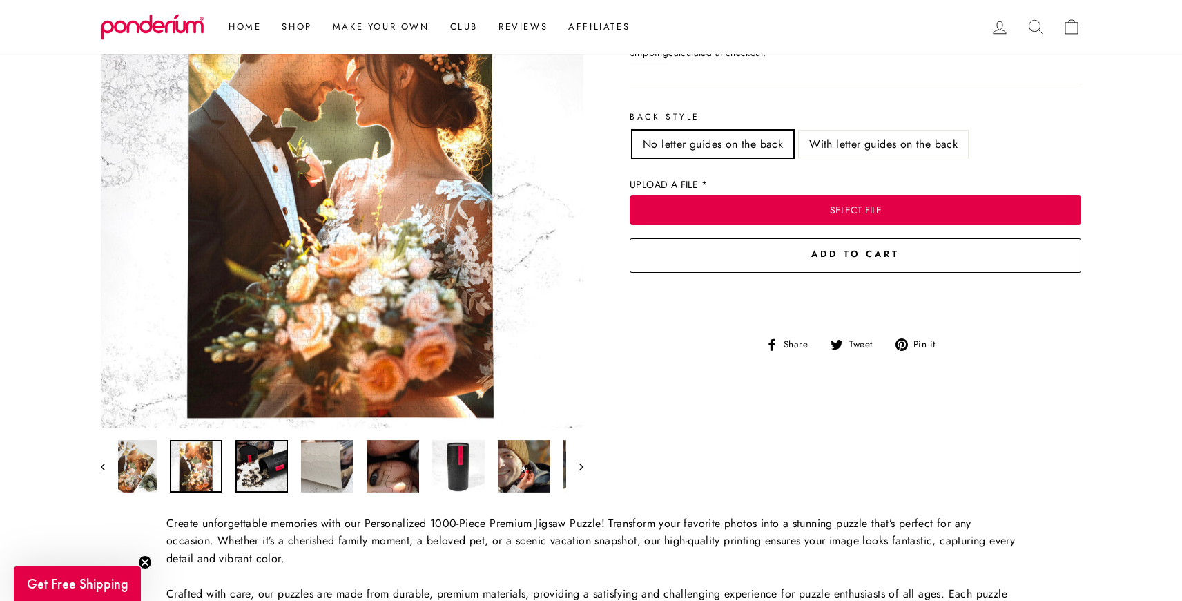
click at [255, 486] on div at bounding box center [342, 466] width 483 height 55
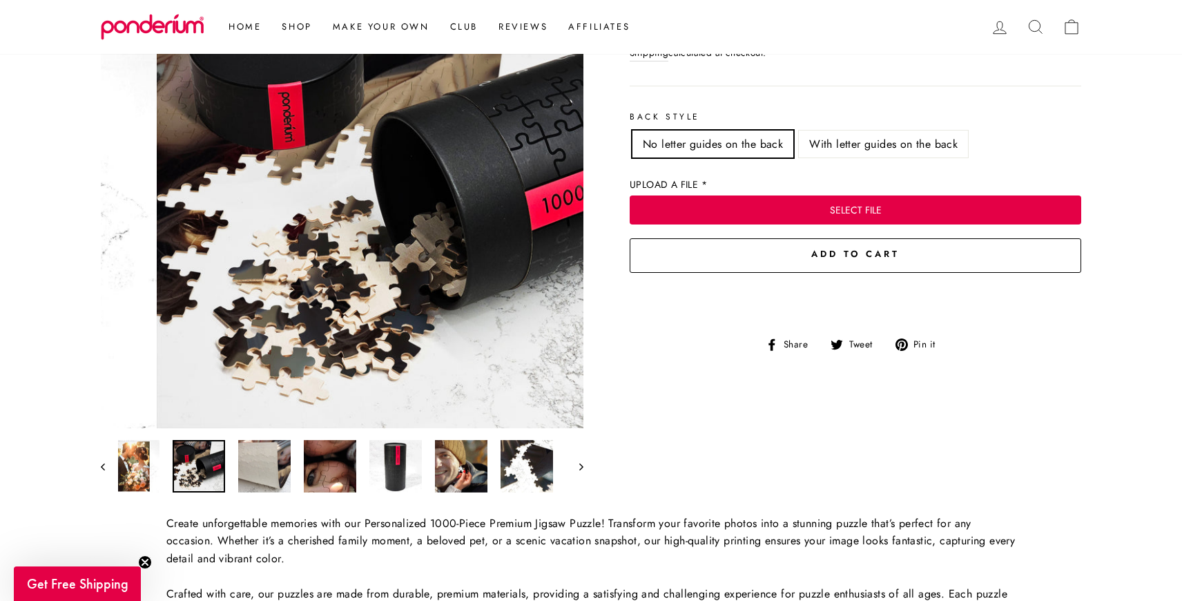
scroll to position [0, 129]
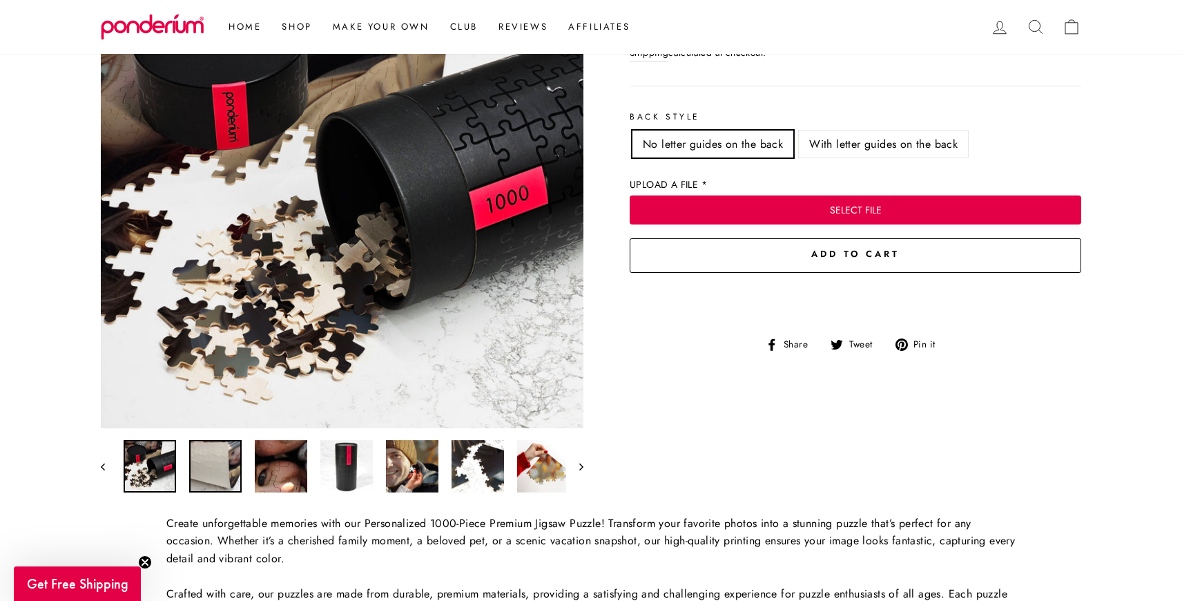
click at [256, 475] on div at bounding box center [342, 466] width 483 height 55
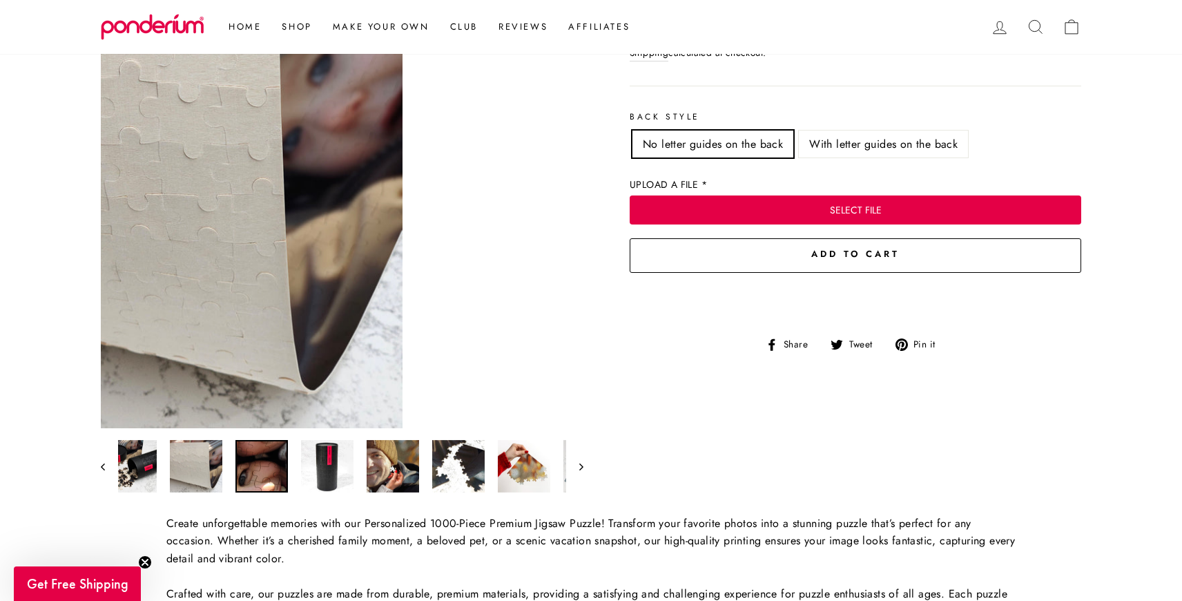
scroll to position [0, 229]
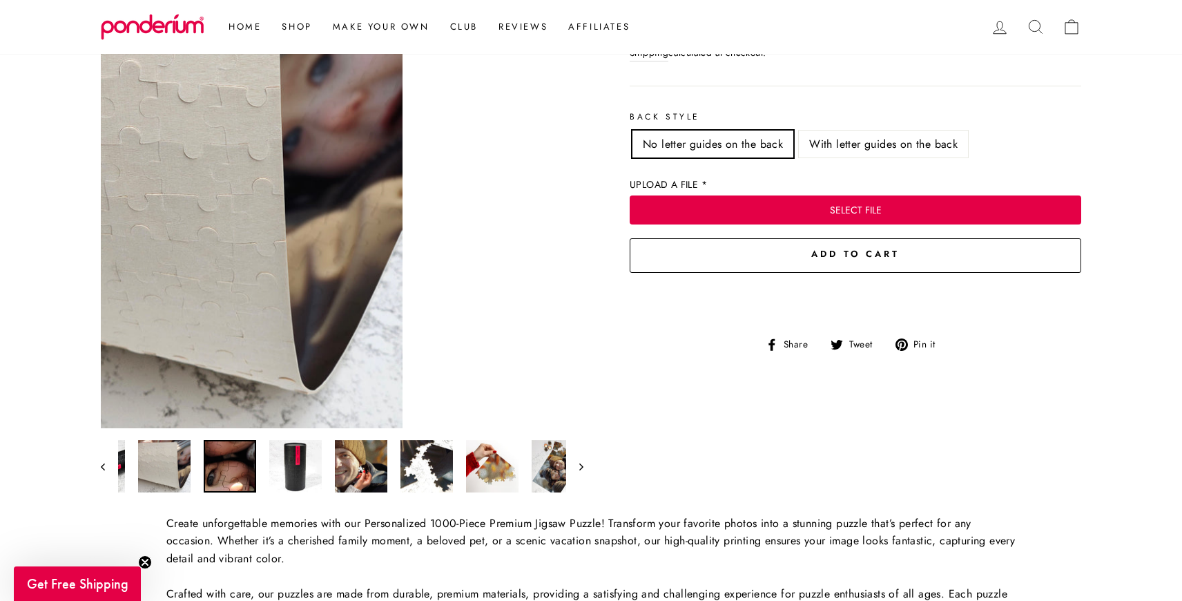
click at [261, 475] on div at bounding box center [342, 466] width 483 height 55
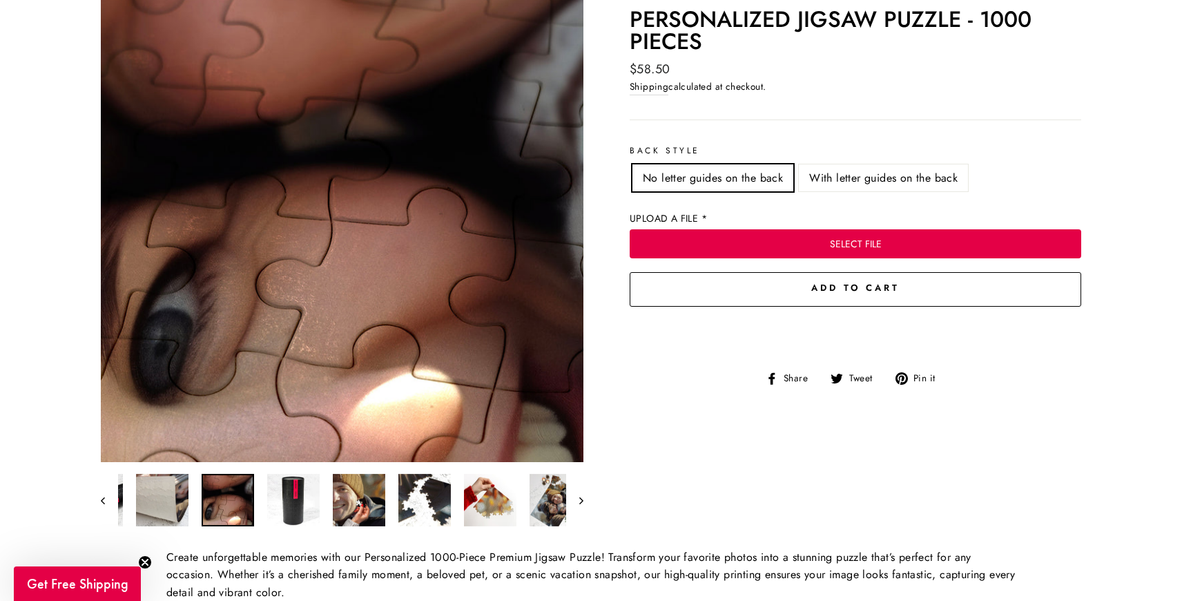
scroll to position [155, 0]
click at [298, 499] on img at bounding box center [293, 501] width 52 height 52
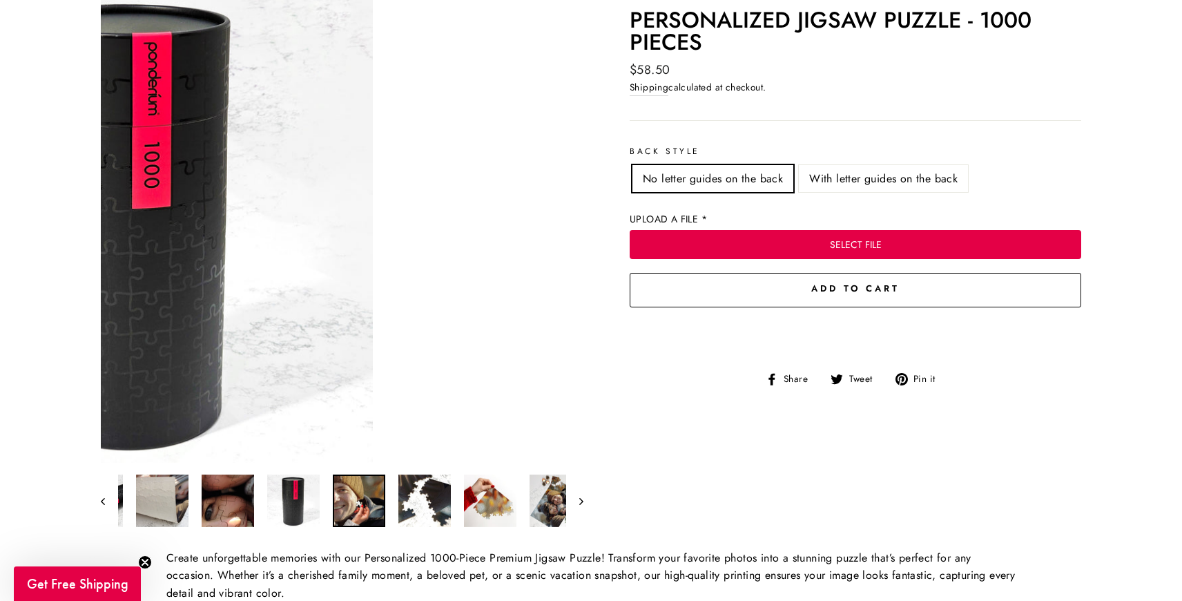
click at [349, 499] on img at bounding box center [359, 501] width 52 height 52
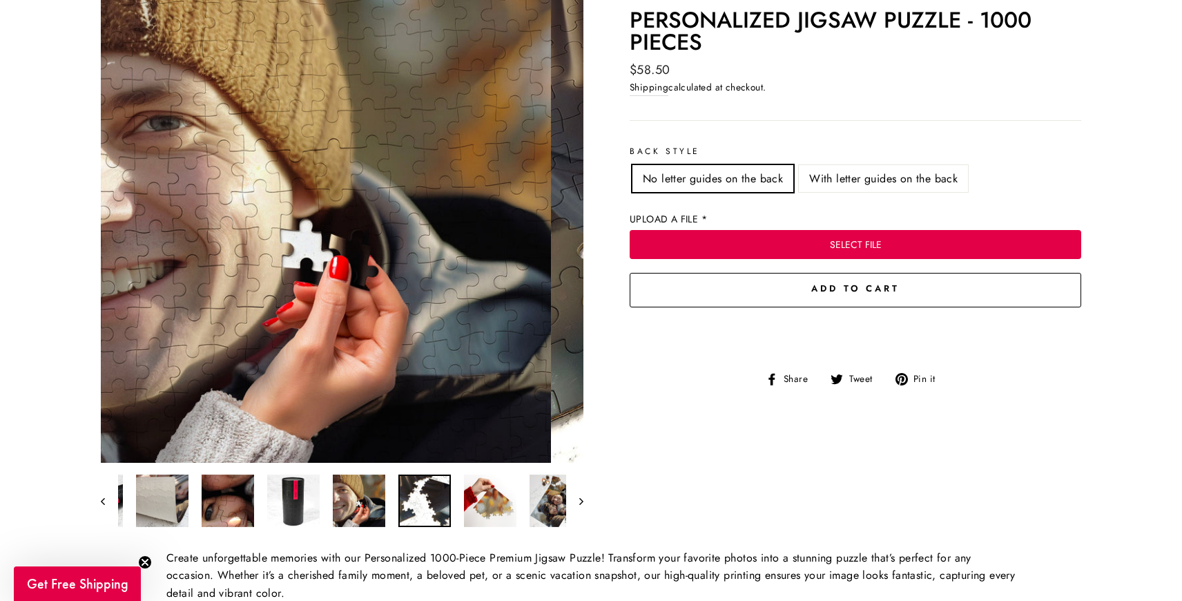
click at [405, 497] on img at bounding box center [425, 501] width 52 height 52
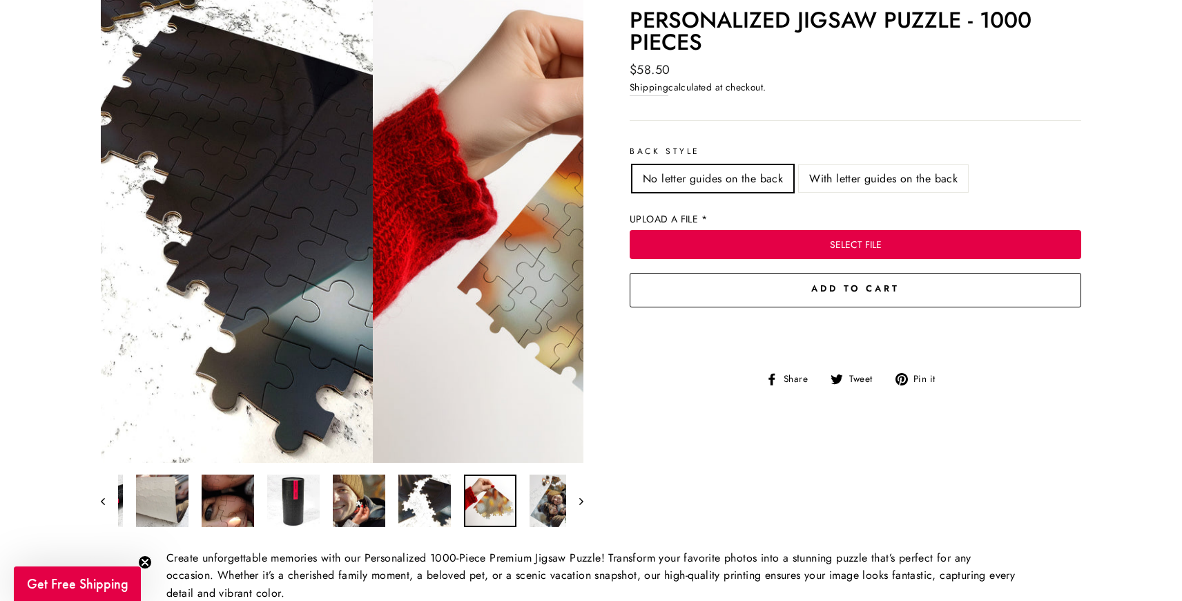
click at [479, 498] on img at bounding box center [490, 501] width 52 height 52
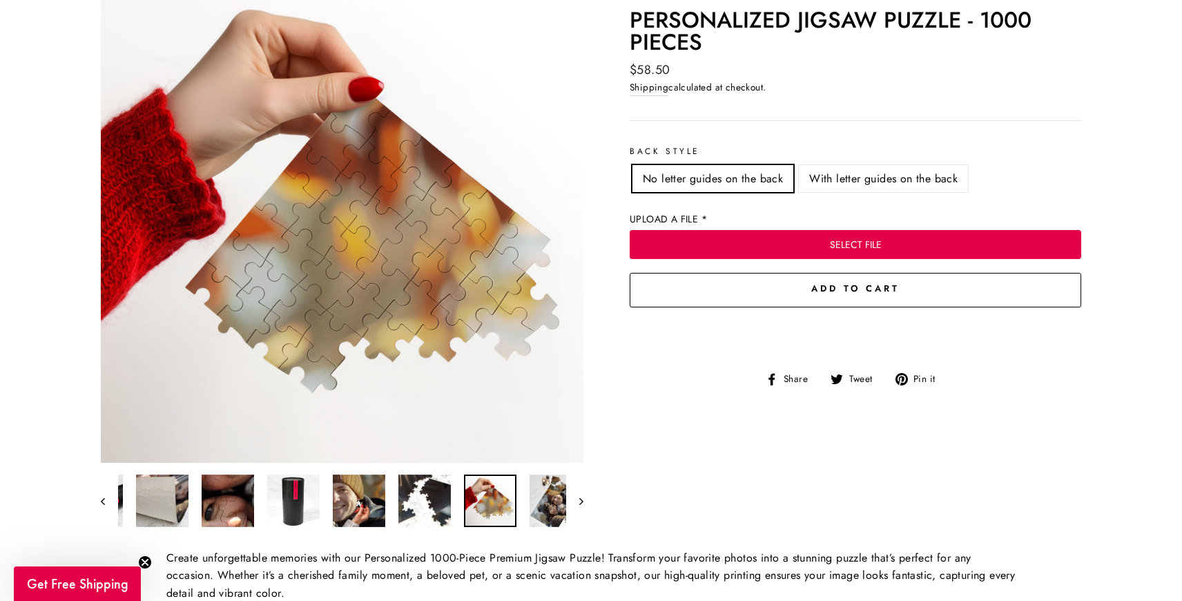
click at [522, 495] on div at bounding box center [342, 500] width 483 height 55
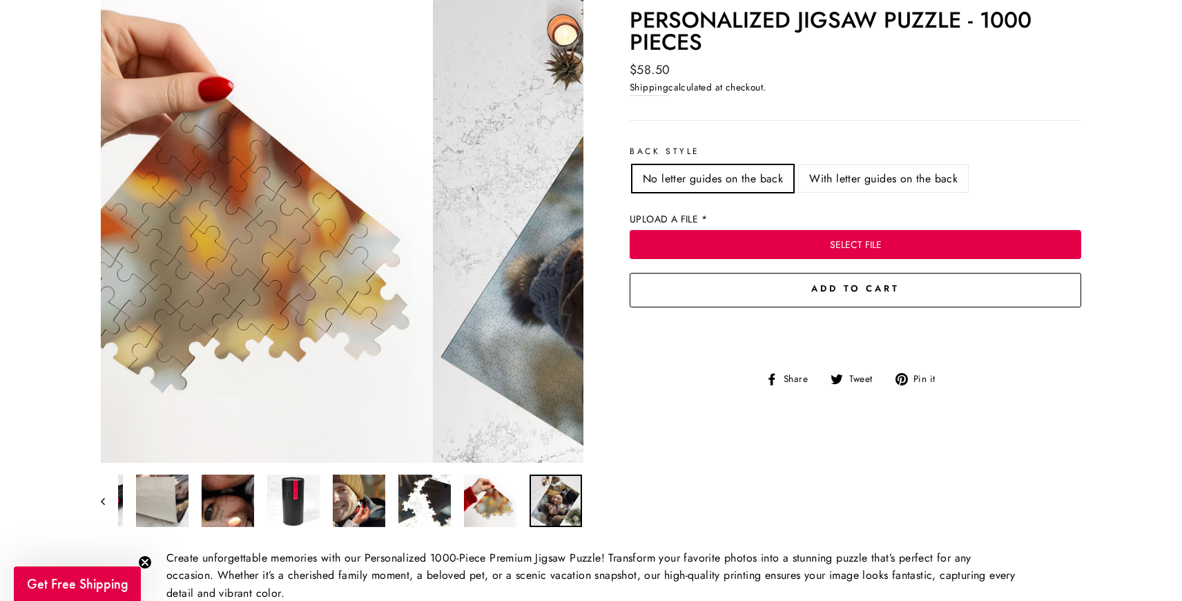
click at [540, 494] on img at bounding box center [556, 501] width 52 height 52
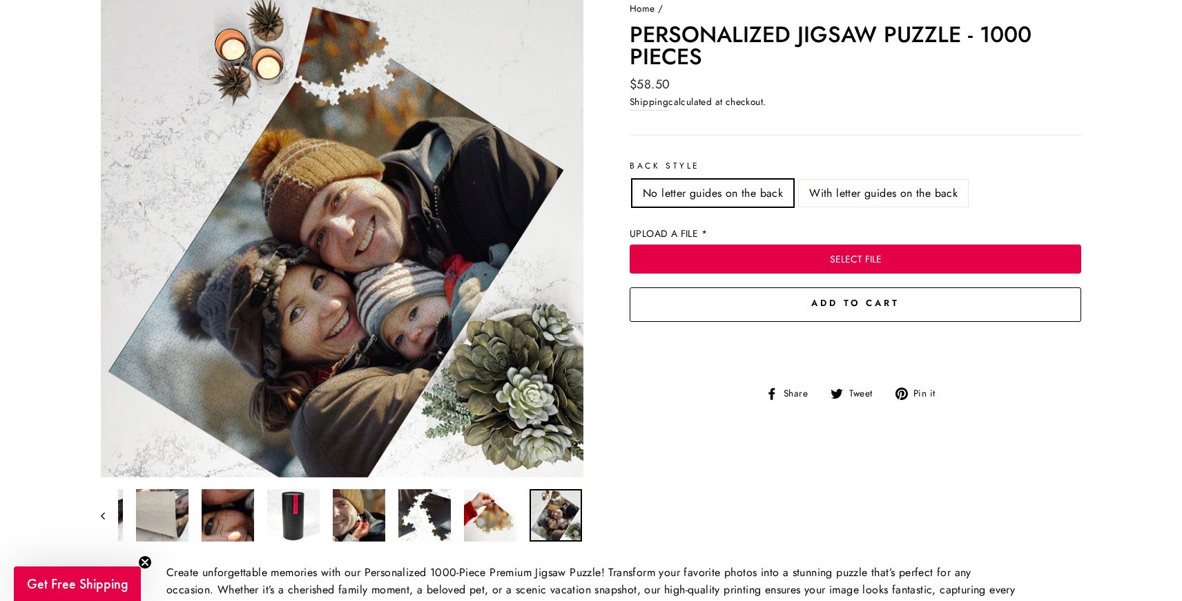
scroll to position [145, 0]
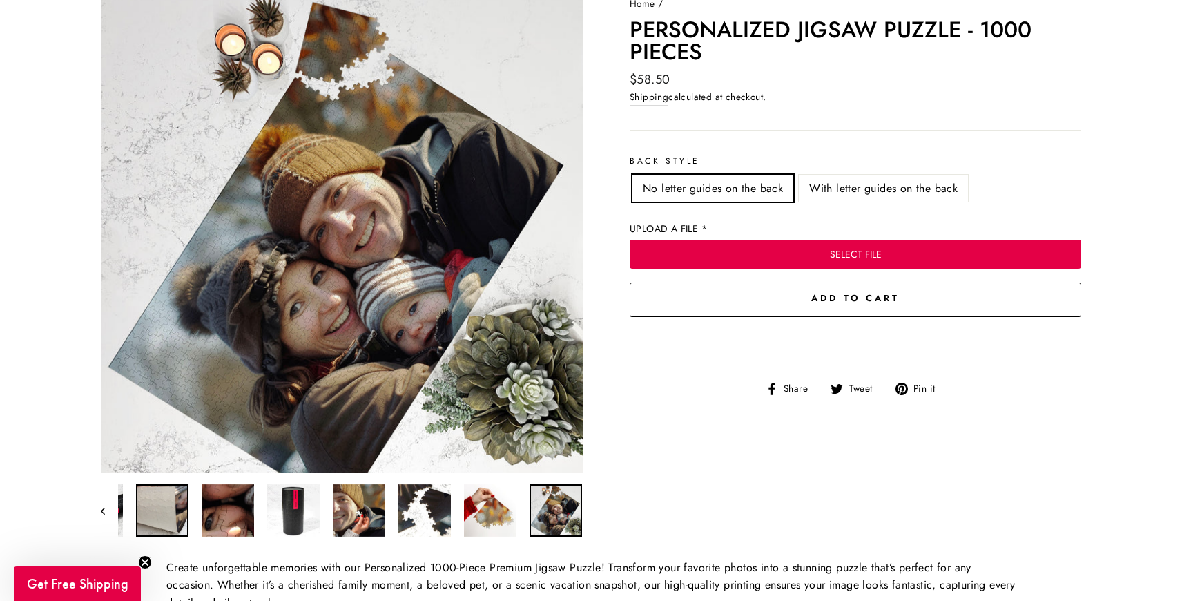
click at [178, 507] on img at bounding box center [162, 510] width 52 height 52
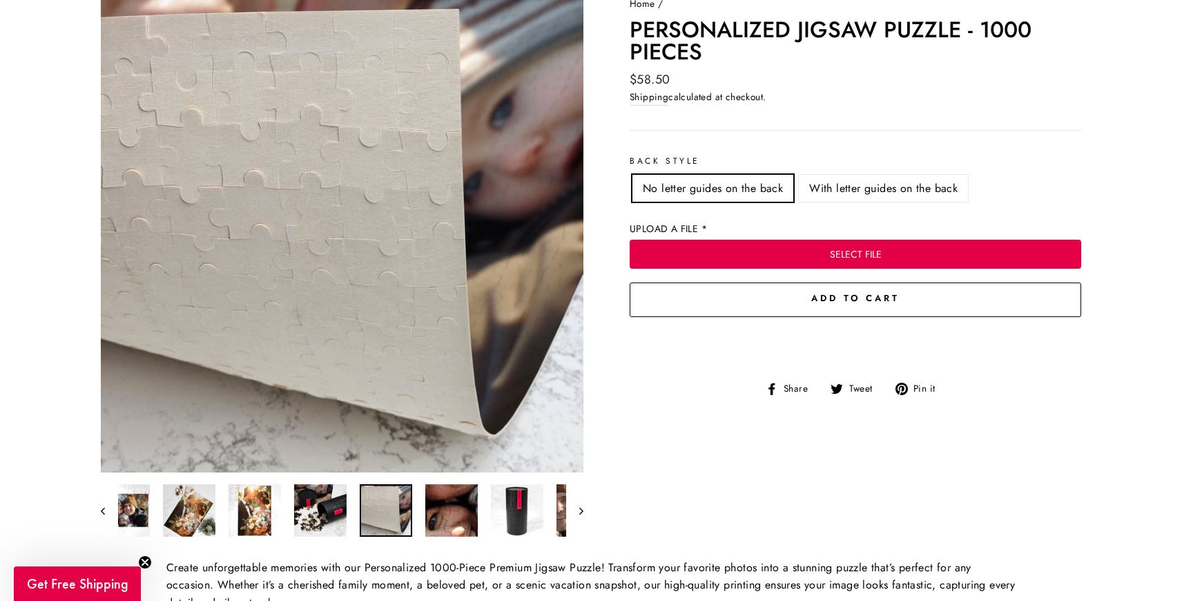
scroll to position [0, 0]
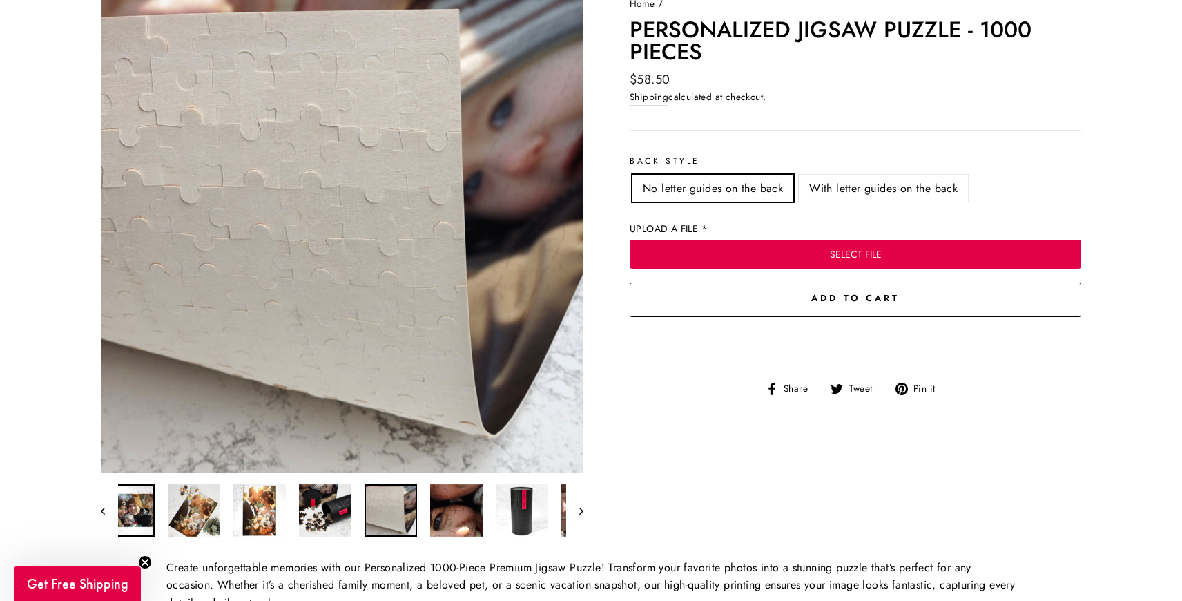
click at [143, 510] on img at bounding box center [128, 510] width 52 height 52
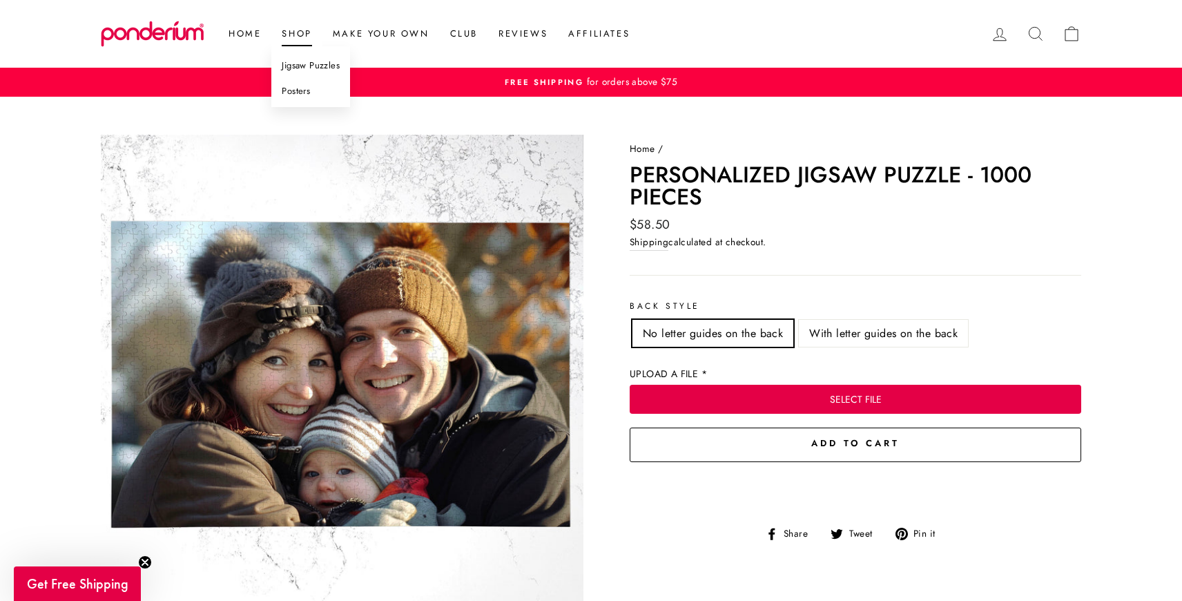
click at [305, 90] on link "Posters" at bounding box center [310, 92] width 79 height 26
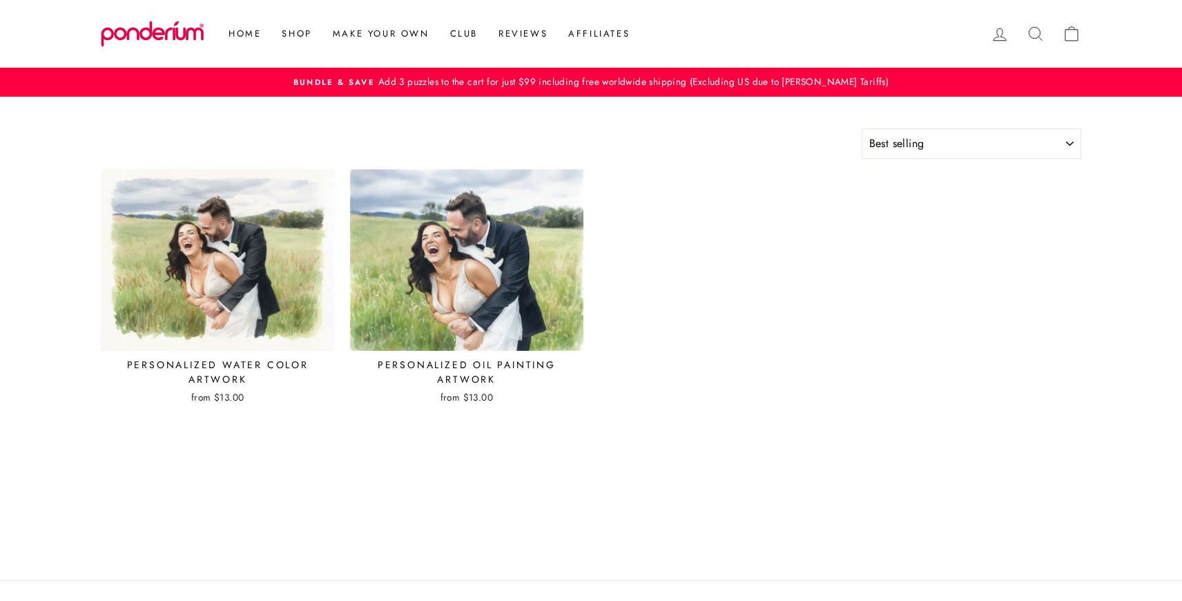
select select "best-selling"
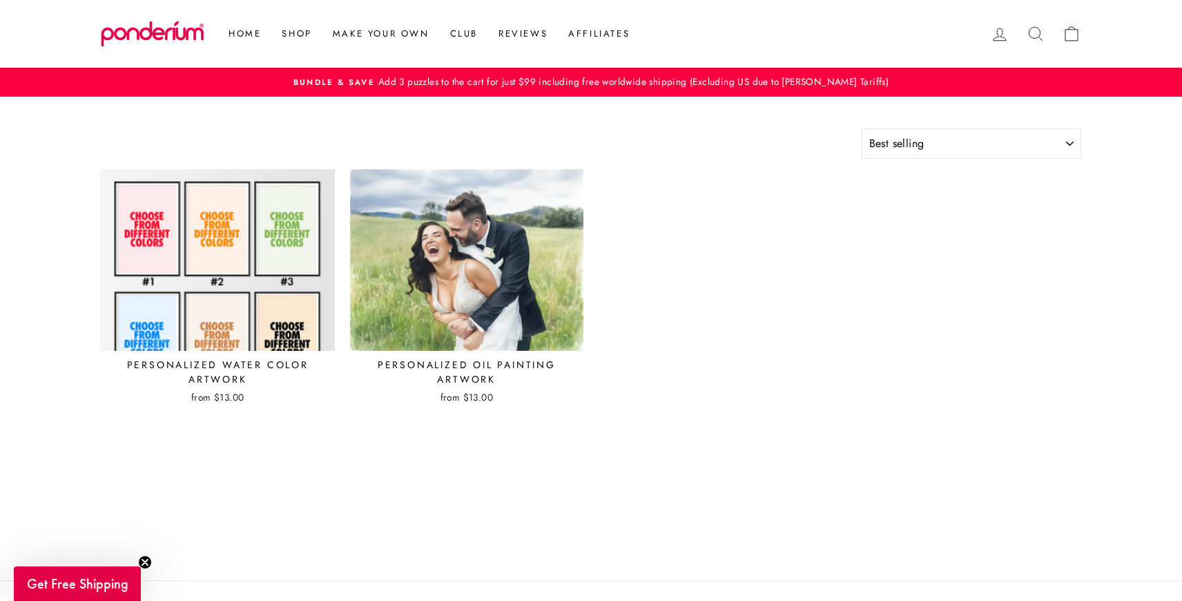
click at [263, 227] on img at bounding box center [218, 260] width 236 height 183
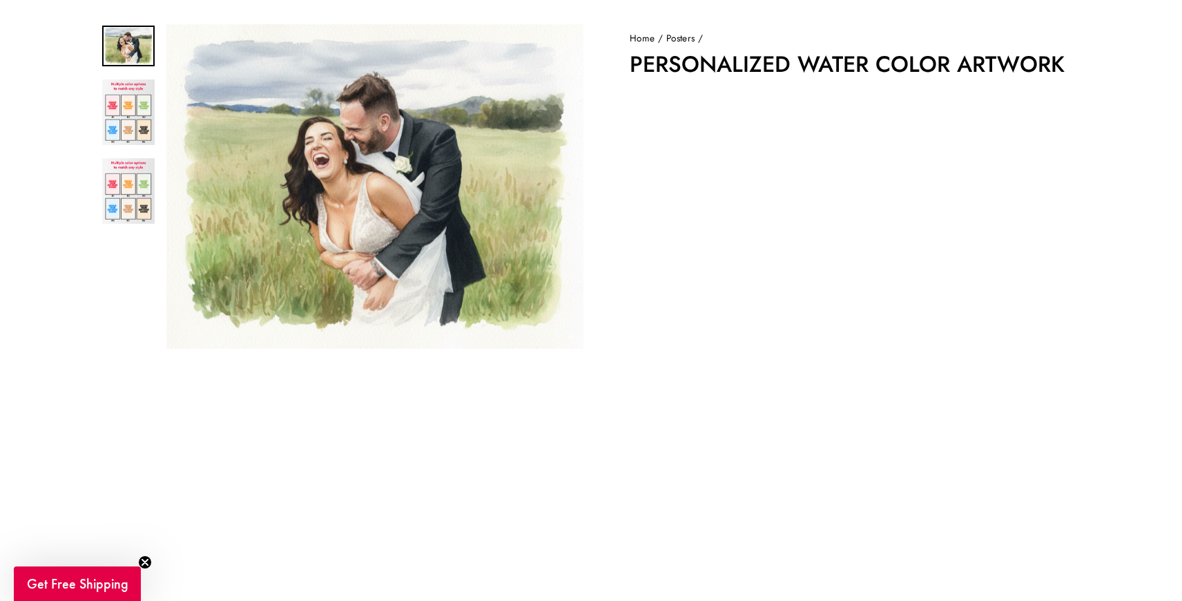
scroll to position [112, 0]
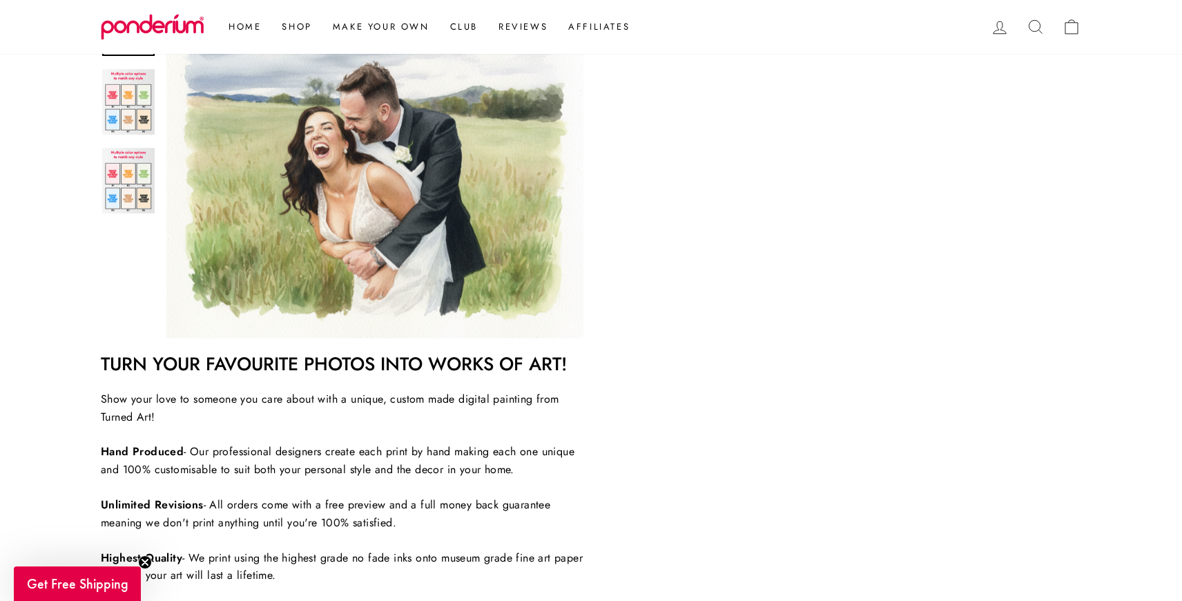
scroll to position [258, 0]
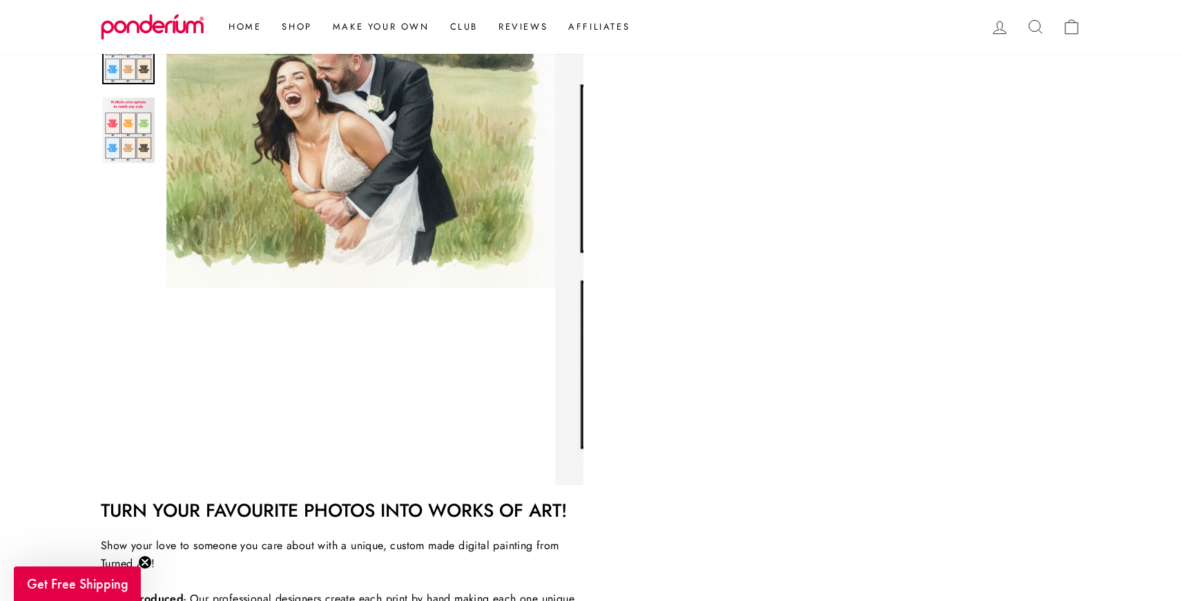
click at [135, 84] on img at bounding box center [128, 52] width 52 height 66
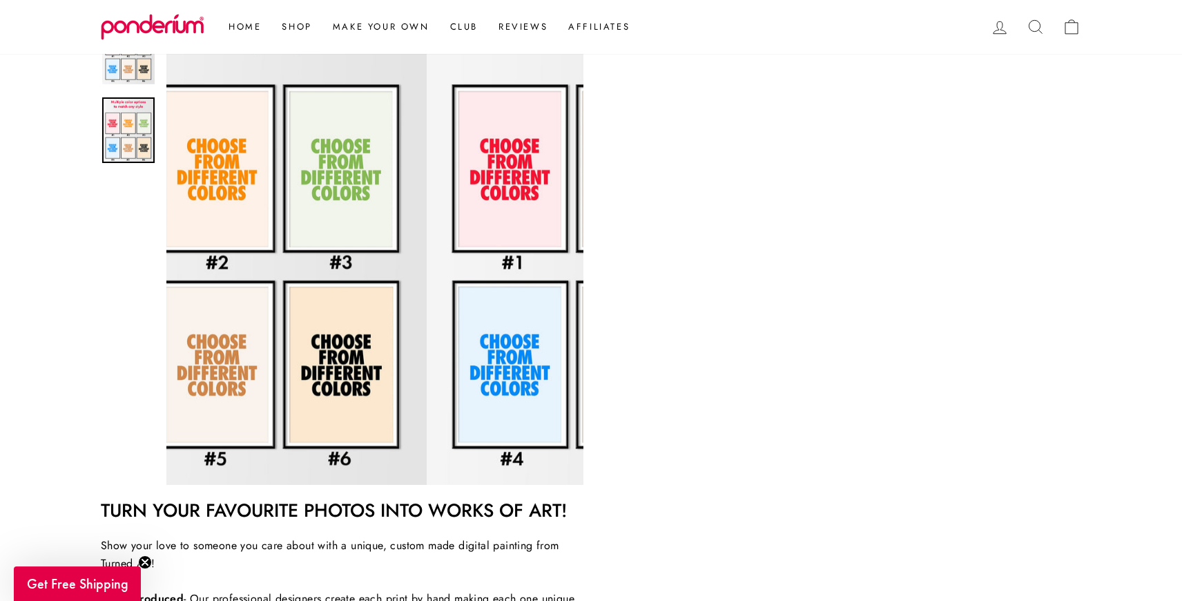
click at [132, 161] on img at bounding box center [128, 130] width 52 height 66
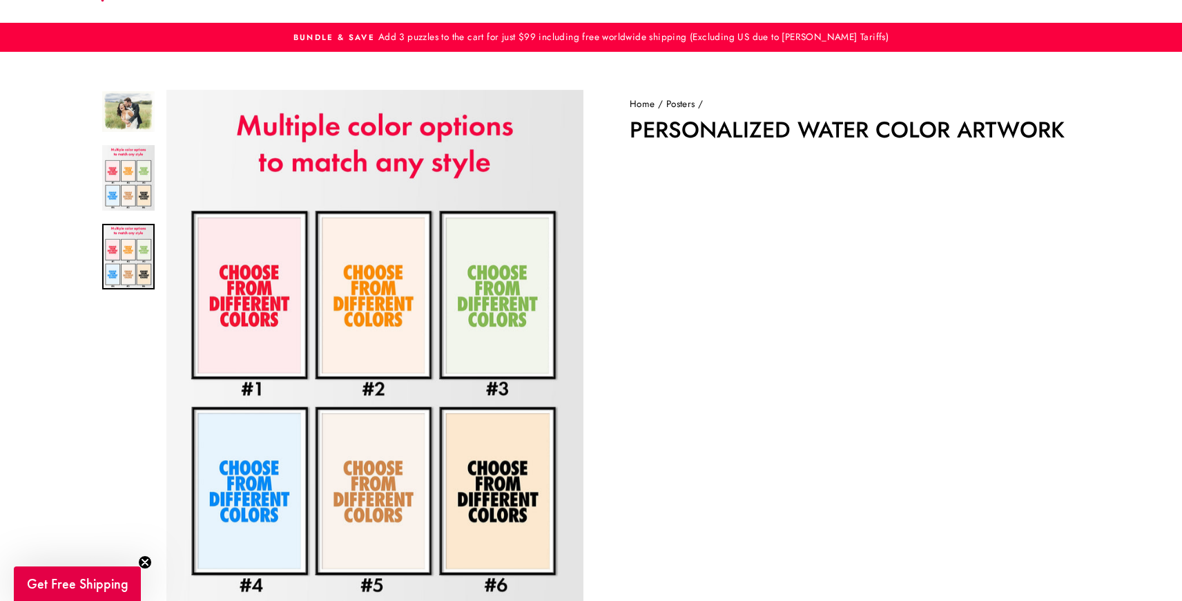
scroll to position [0, 0]
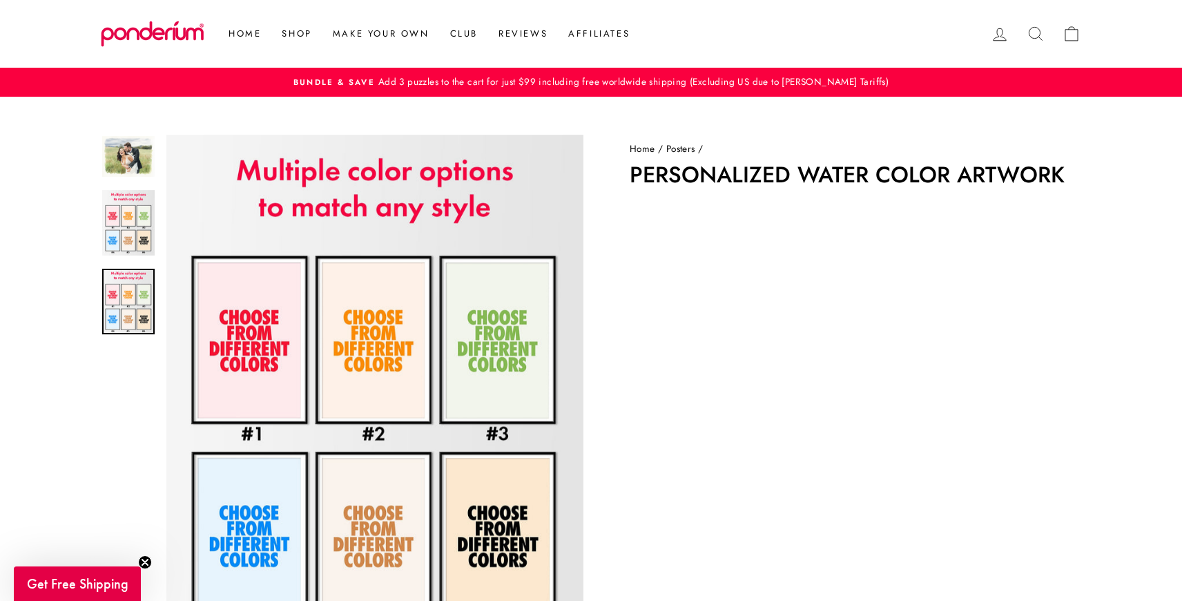
click at [133, 181] on div at bounding box center [128, 395] width 55 height 521
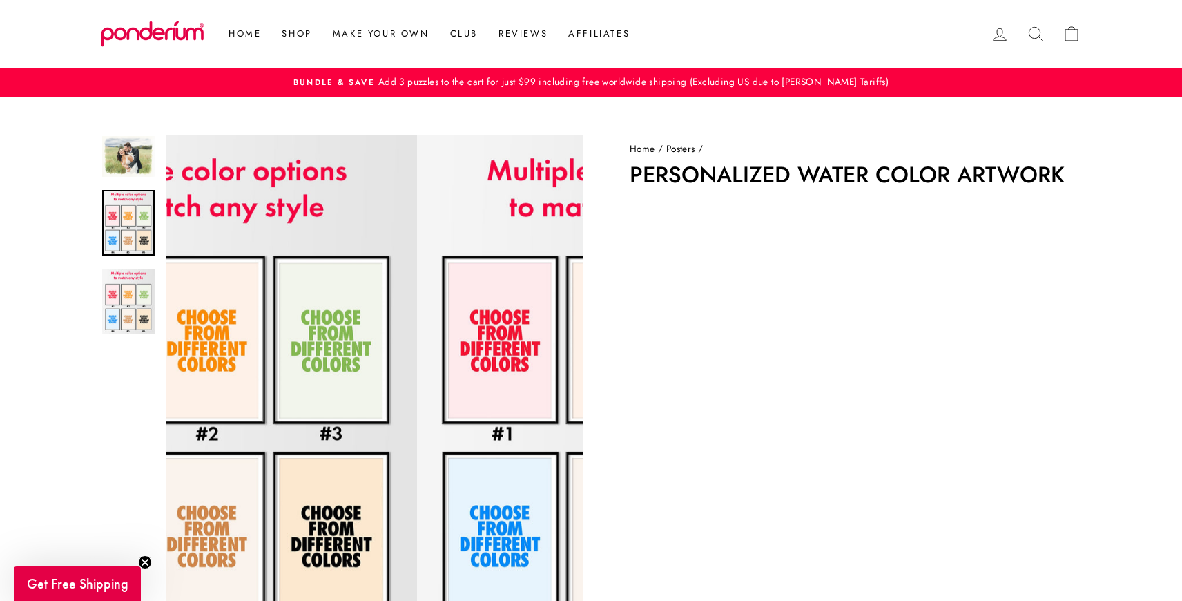
click at [125, 201] on img at bounding box center [128, 223] width 52 height 66
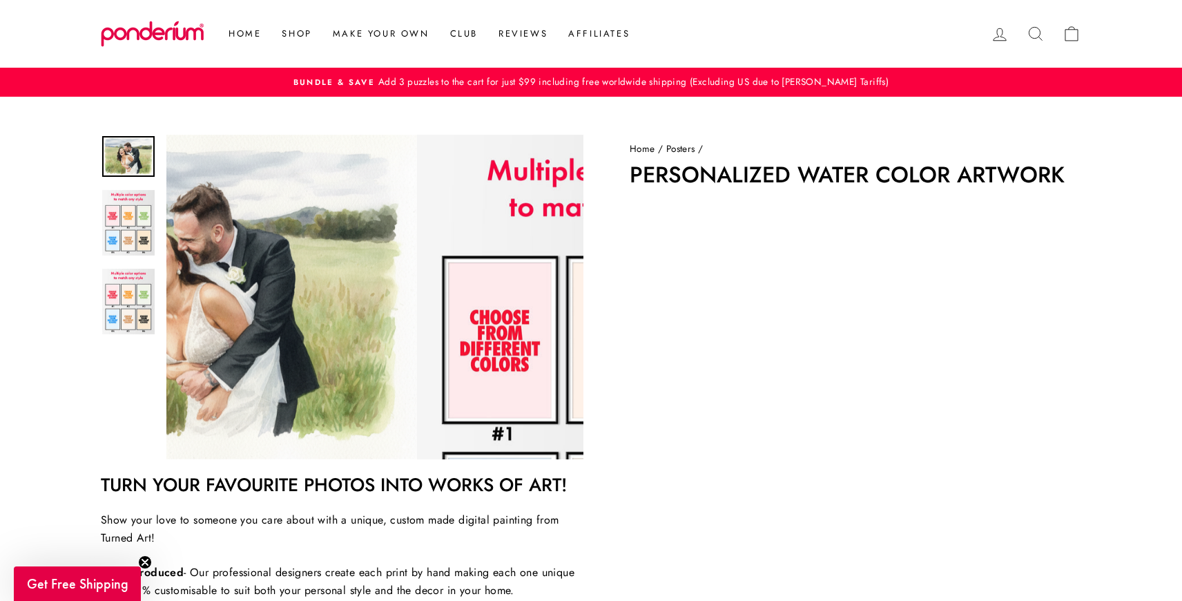
click at [128, 147] on img at bounding box center [128, 156] width 52 height 41
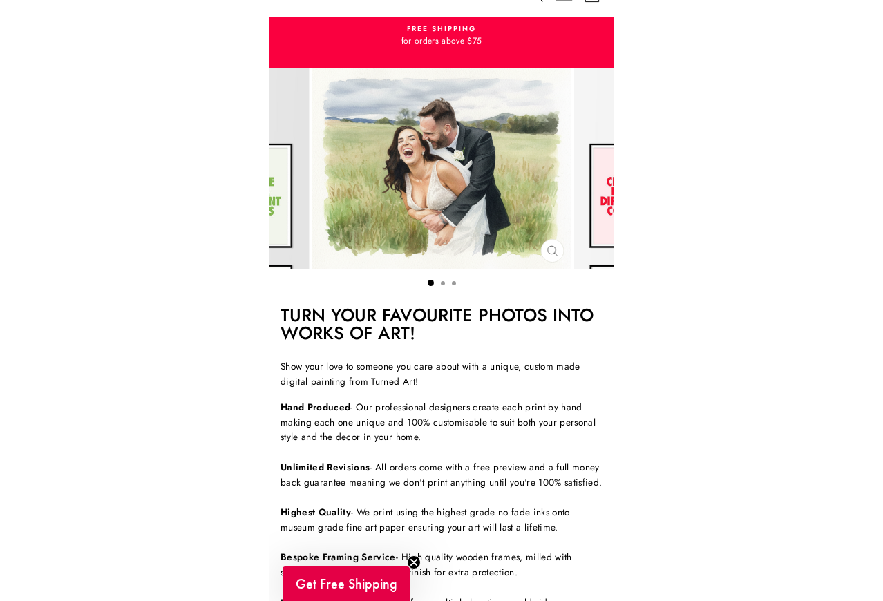
scroll to position [17, 0]
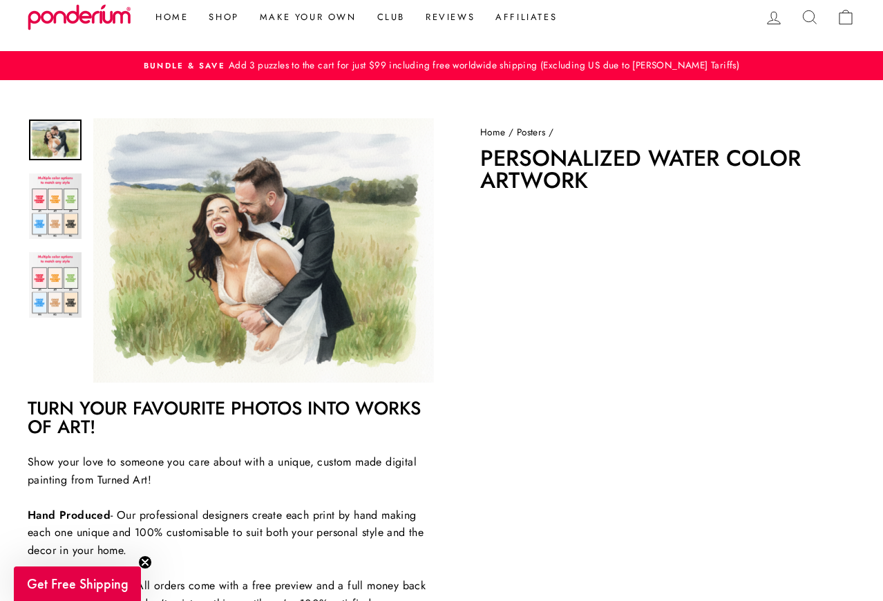
click at [294, 12] on link "Make Your Own" at bounding box center [307, 17] width 117 height 25
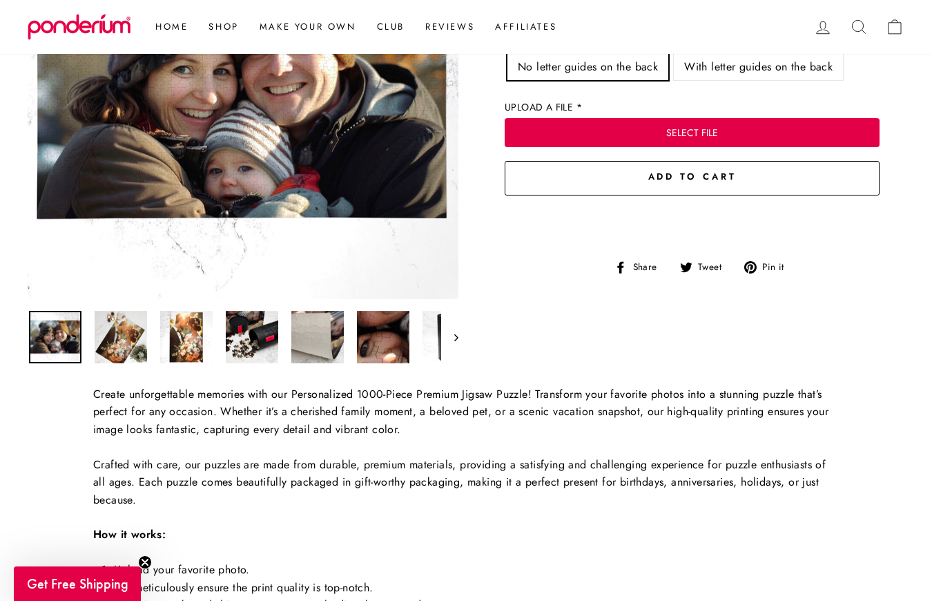
scroll to position [253, 0]
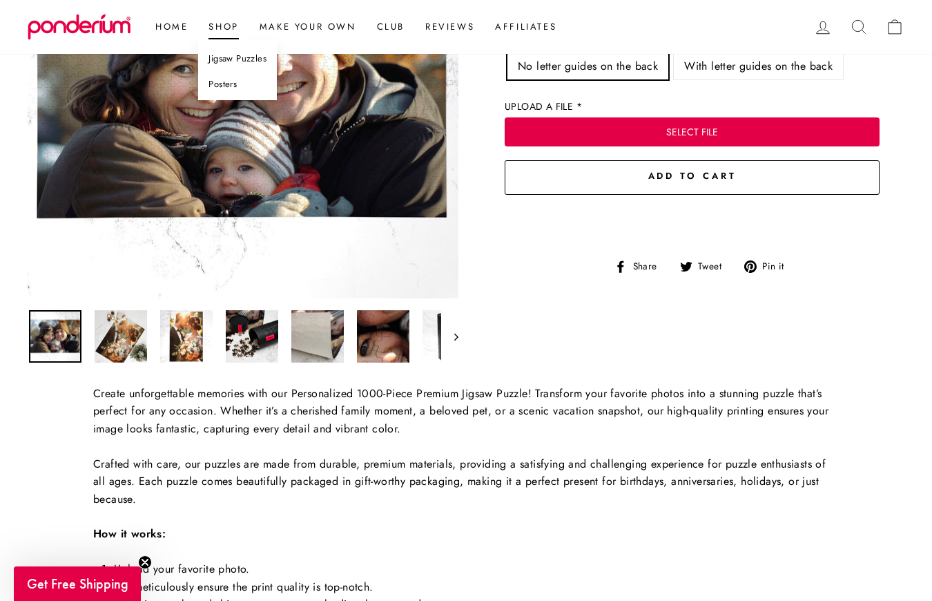
click at [236, 88] on link "Posters" at bounding box center [237, 85] width 79 height 26
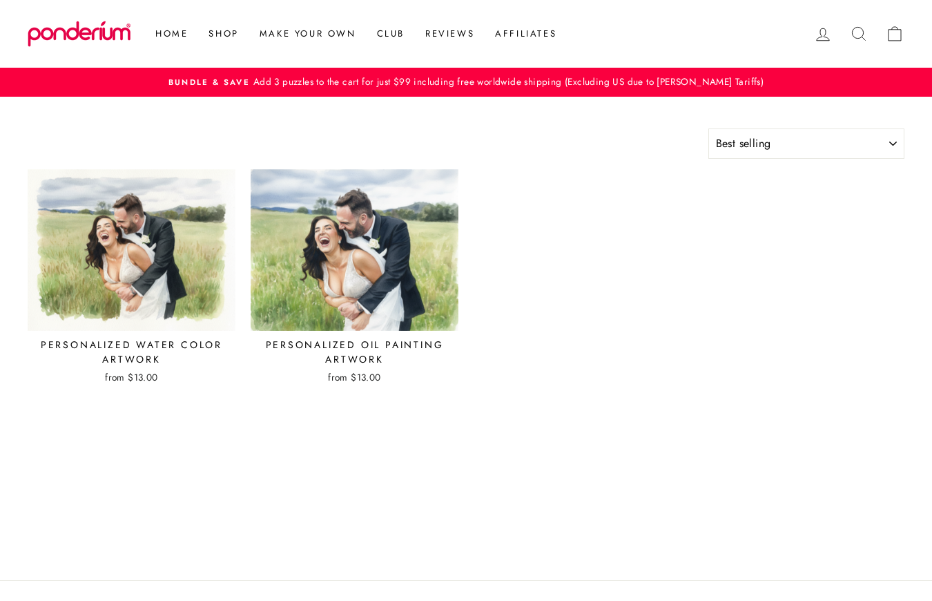
select select "best-selling"
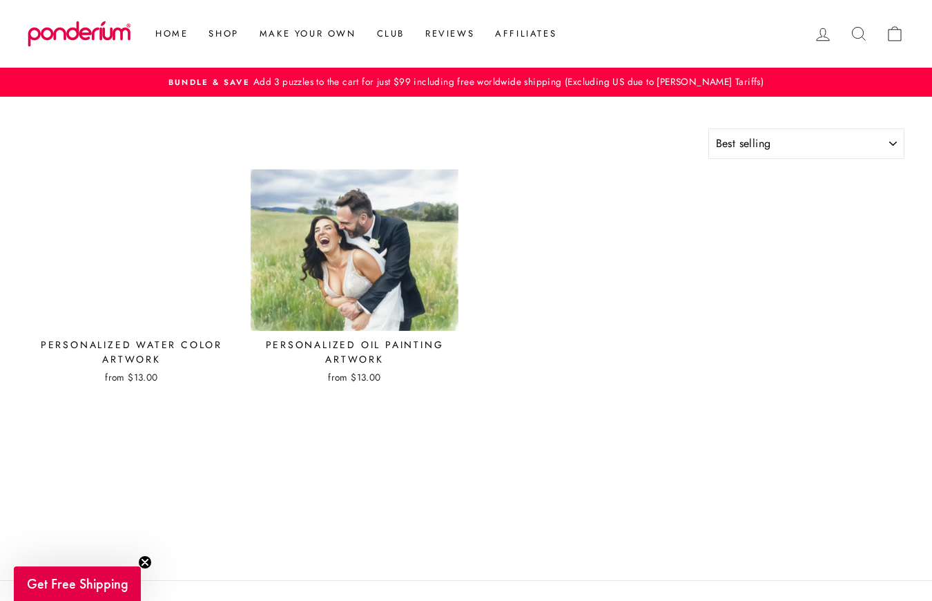
click at [157, 238] on img at bounding box center [131, 250] width 209 height 163
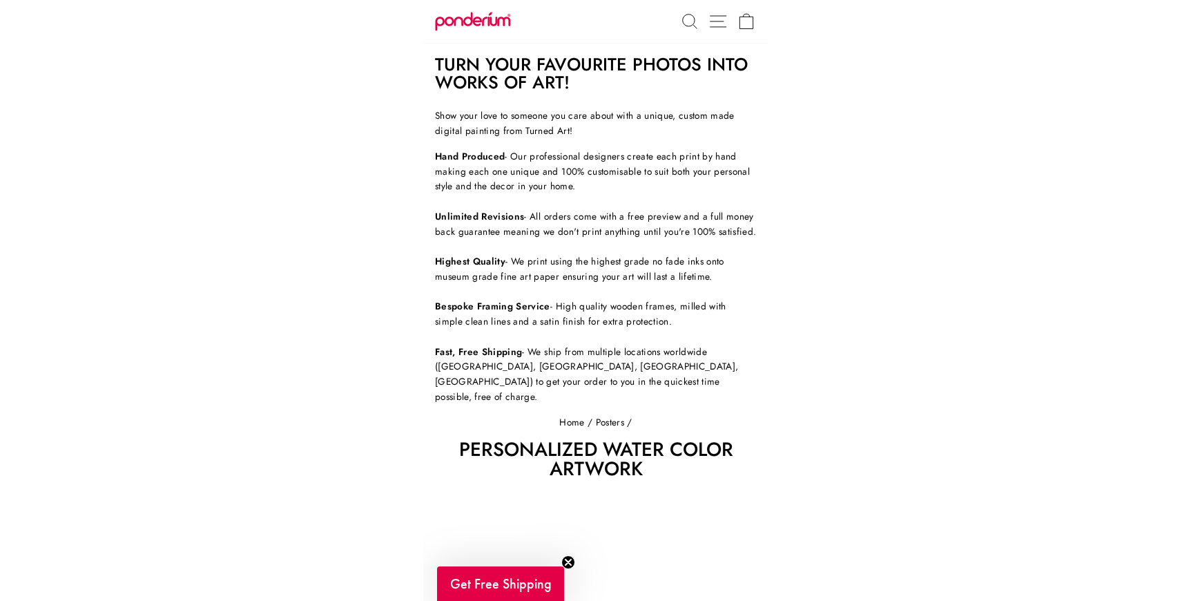
scroll to position [275, 0]
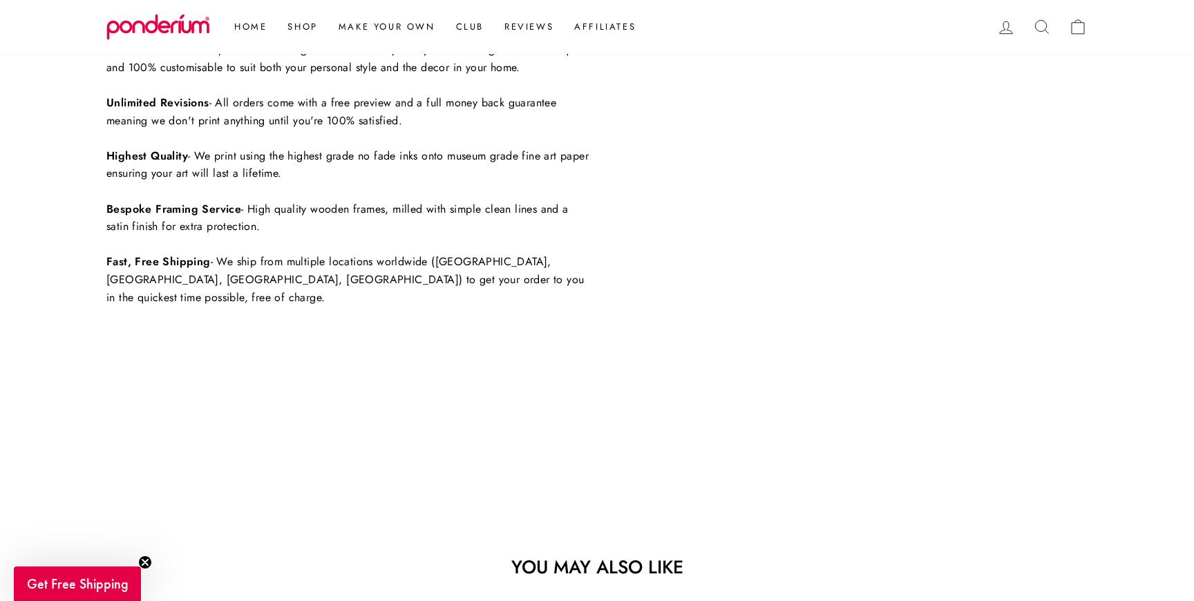
scroll to position [792, 0]
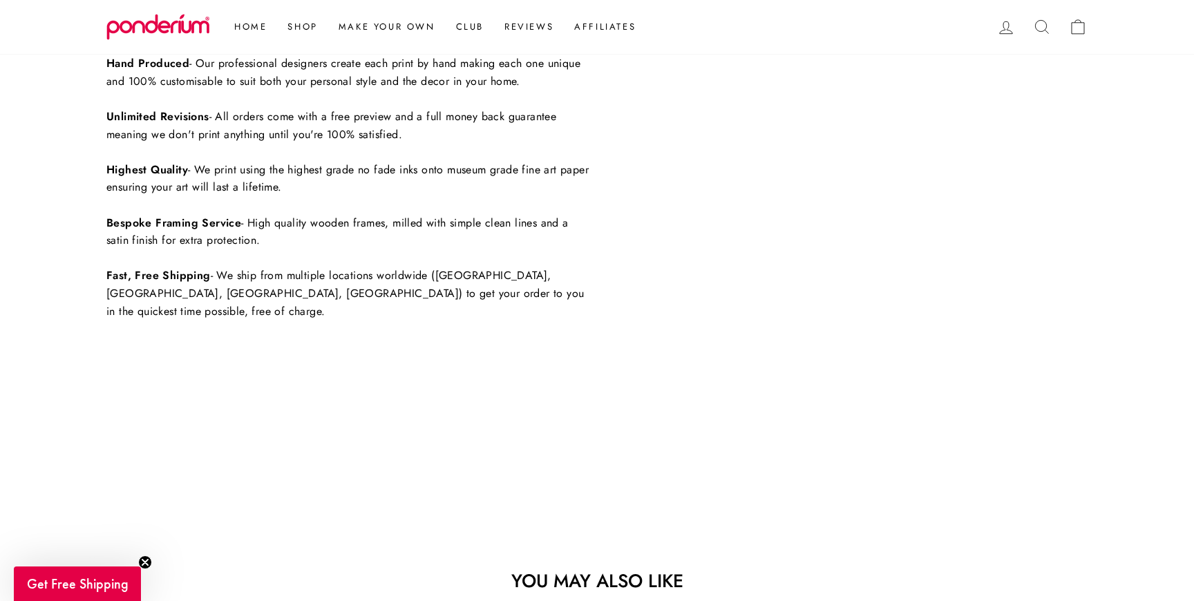
click at [503, 111] on p "Hand Produced - Our professional designers create each print by hand making eac…" at bounding box center [347, 187] width 483 height 265
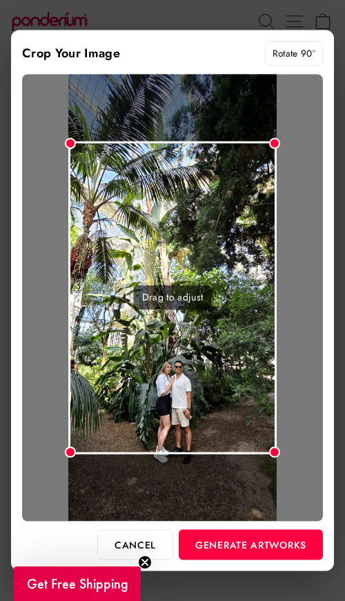
scroll to position [275, 0]
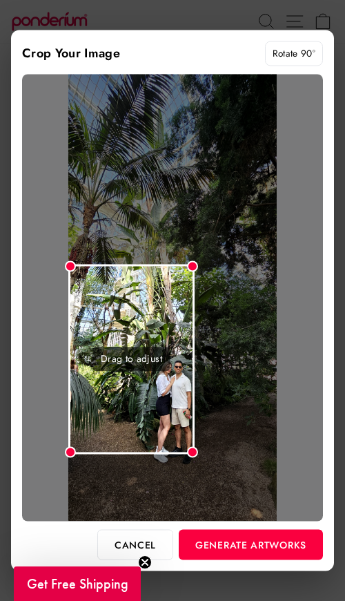
drag, startPoint x: 273, startPoint y: 144, endPoint x: 195, endPoint y: 334, distance: 206.0
click at [195, 334] on div "Drag to adjust" at bounding box center [172, 297] width 301 height 447
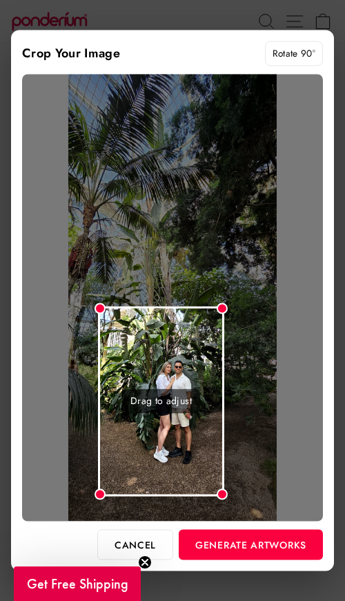
drag, startPoint x: 153, startPoint y: 320, endPoint x: 182, endPoint y: 363, distance: 52.1
click at [182, 363] on div "Drag to adjust" at bounding box center [161, 402] width 126 height 190
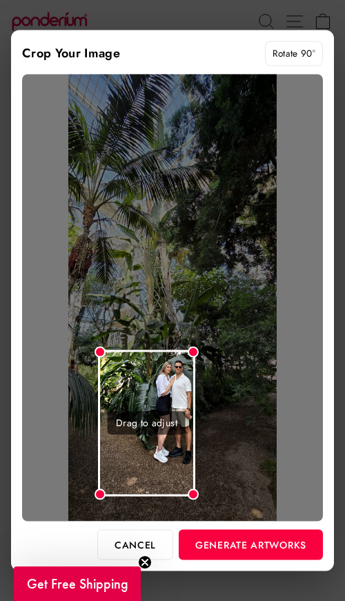
drag, startPoint x: 222, startPoint y: 311, endPoint x: 195, endPoint y: 359, distance: 55.3
click at [195, 359] on div "Drag to adjust" at bounding box center [172, 297] width 301 height 447
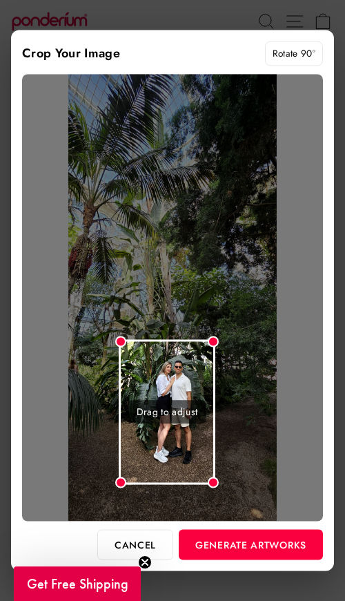
drag, startPoint x: 166, startPoint y: 377, endPoint x: 187, endPoint y: 365, distance: 23.8
click at [187, 365] on div "Drag to adjust" at bounding box center [167, 411] width 97 height 145
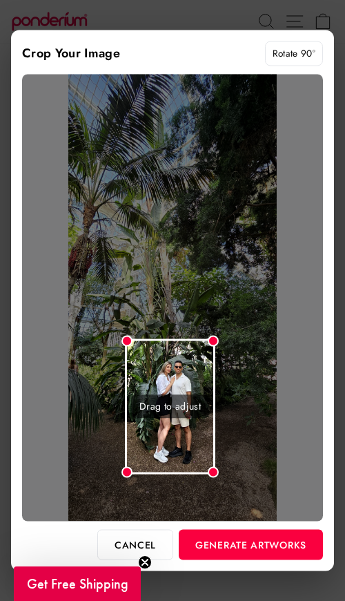
click at [123, 482] on div "Drag to adjust" at bounding box center [172, 297] width 301 height 447
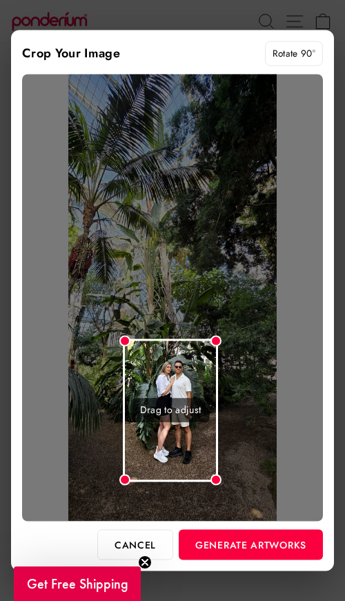
drag, startPoint x: 210, startPoint y: 473, endPoint x: 217, endPoint y: 472, distance: 7.0
click at [217, 474] on div at bounding box center [216, 479] width 11 height 11
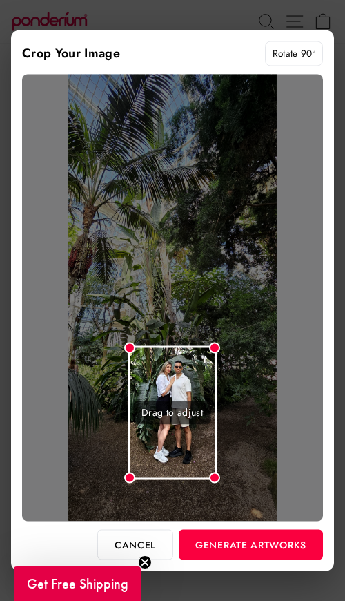
click at [128, 337] on div "Drag to adjust" at bounding box center [172, 297] width 301 height 447
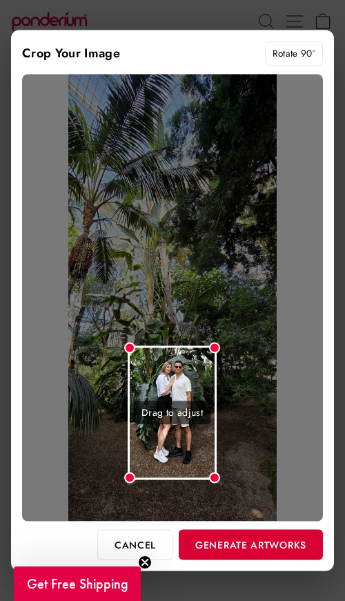
click at [248, 536] on button "Generate Artworks" at bounding box center [251, 544] width 144 height 30
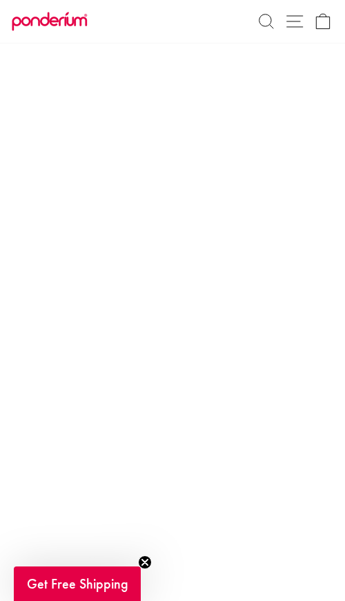
scroll to position [445, 0]
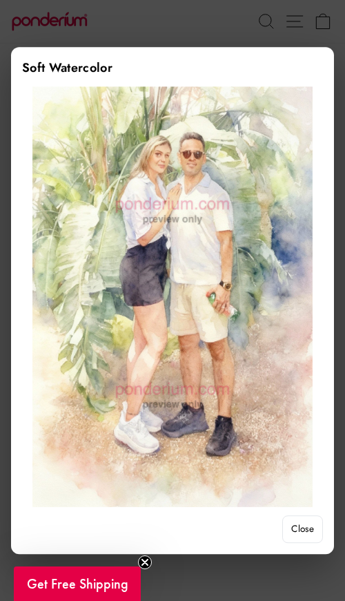
click at [303, 529] on button "Close" at bounding box center [302, 529] width 41 height 28
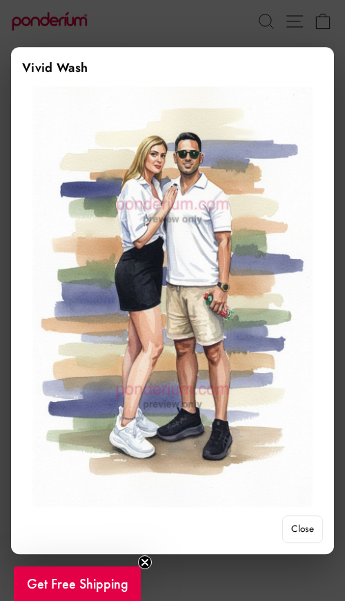
click at [298, 528] on button "Close" at bounding box center [302, 529] width 41 height 28
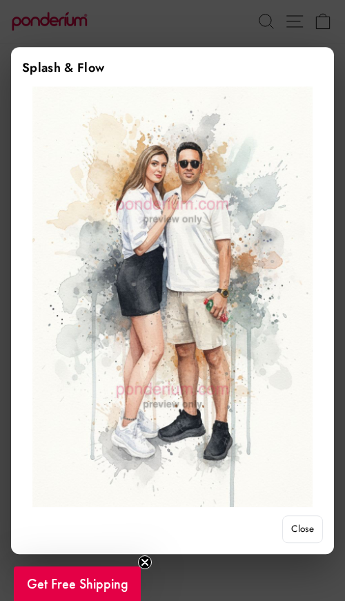
click at [300, 528] on button "Close" at bounding box center [302, 529] width 41 height 28
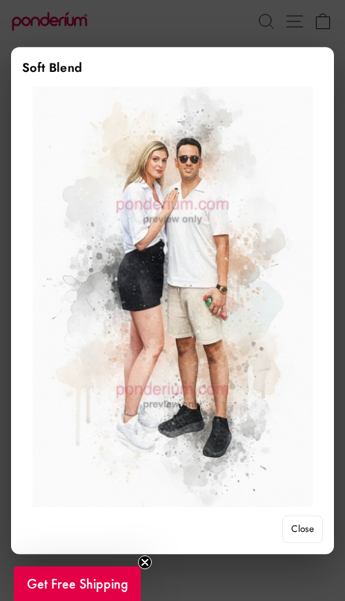
click at [296, 521] on button "Close" at bounding box center [302, 529] width 41 height 28
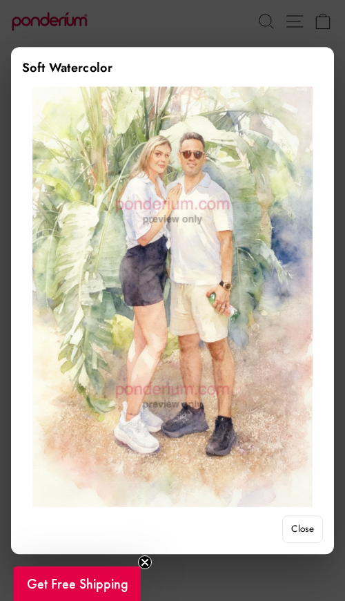
click at [304, 530] on button "Close" at bounding box center [302, 529] width 41 height 28
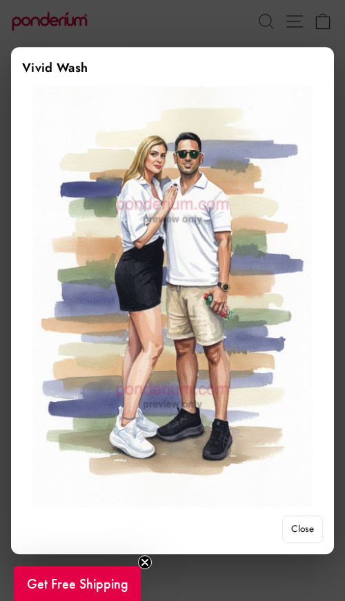
click at [313, 530] on button "Close" at bounding box center [302, 529] width 41 height 28
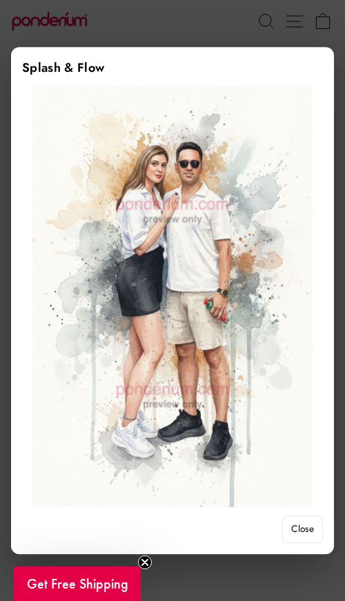
click at [296, 523] on button "Close" at bounding box center [302, 529] width 41 height 28
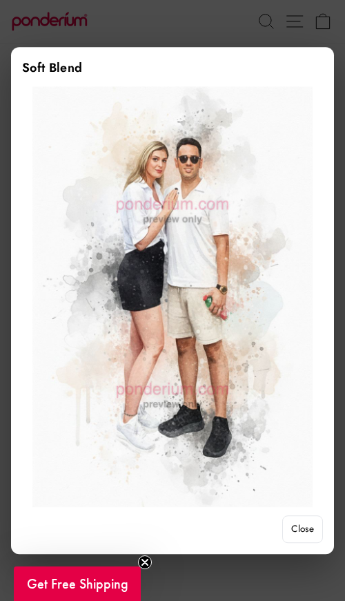
click at [296, 532] on button "Close" at bounding box center [302, 529] width 41 height 28
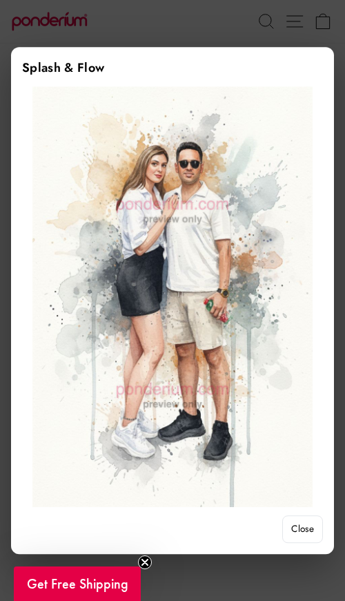
click at [298, 533] on button "Close" at bounding box center [302, 529] width 41 height 28
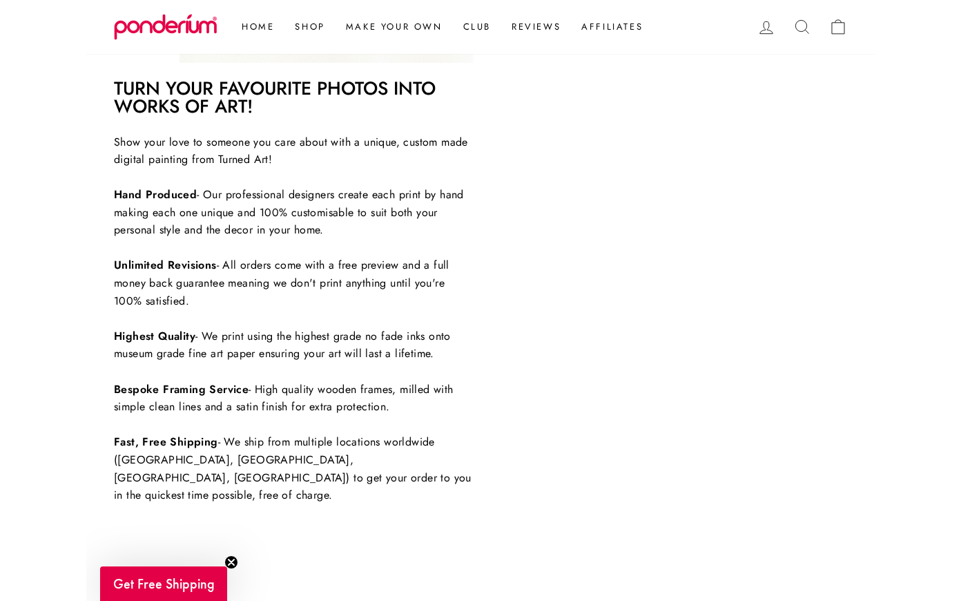
scroll to position [770, 0]
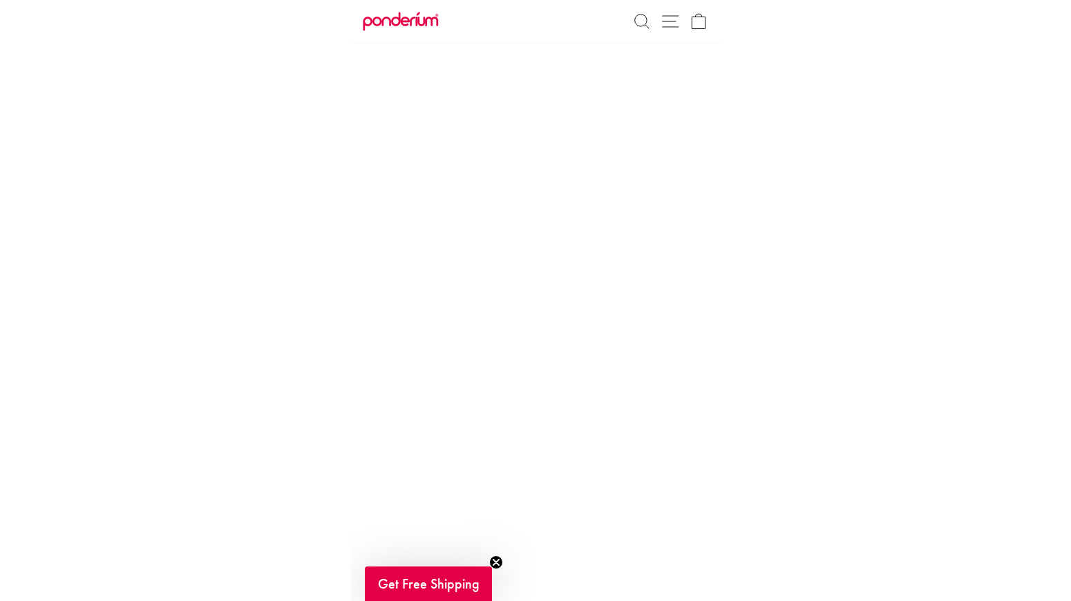
scroll to position [518, 0]
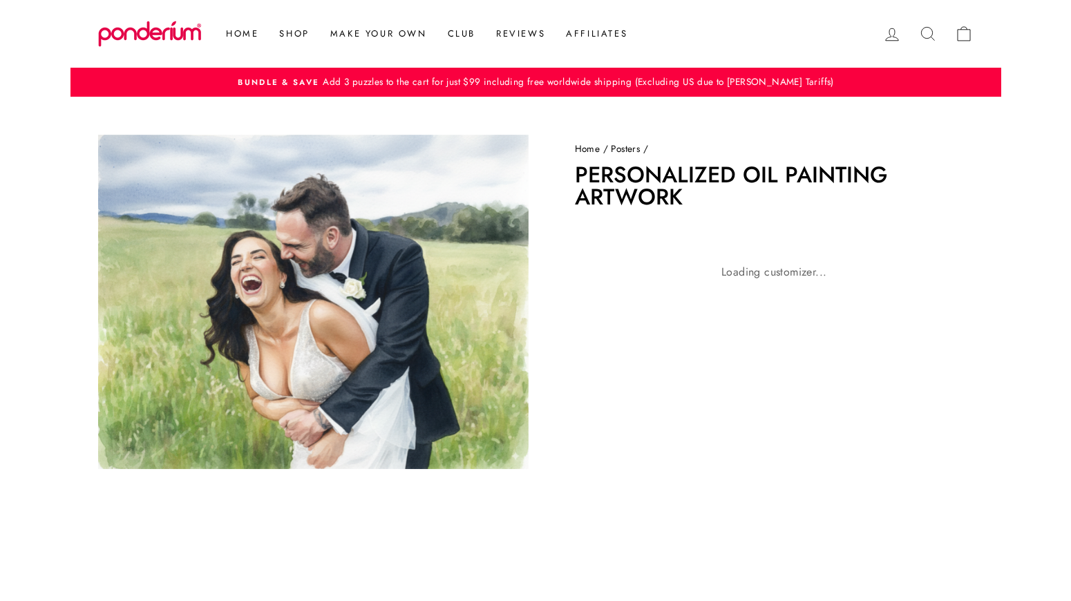
scroll to position [86, 0]
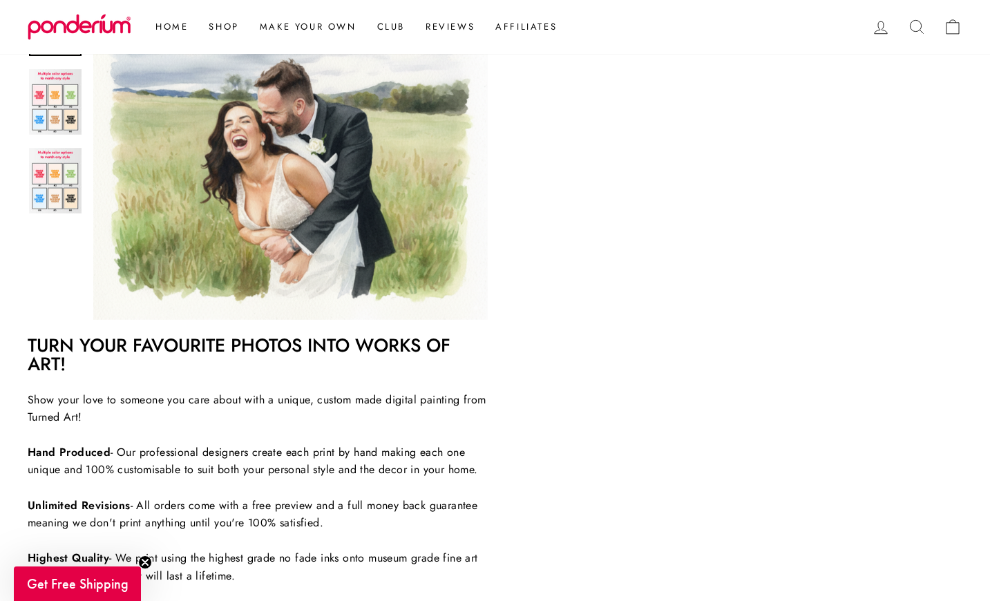
scroll to position [215, 0]
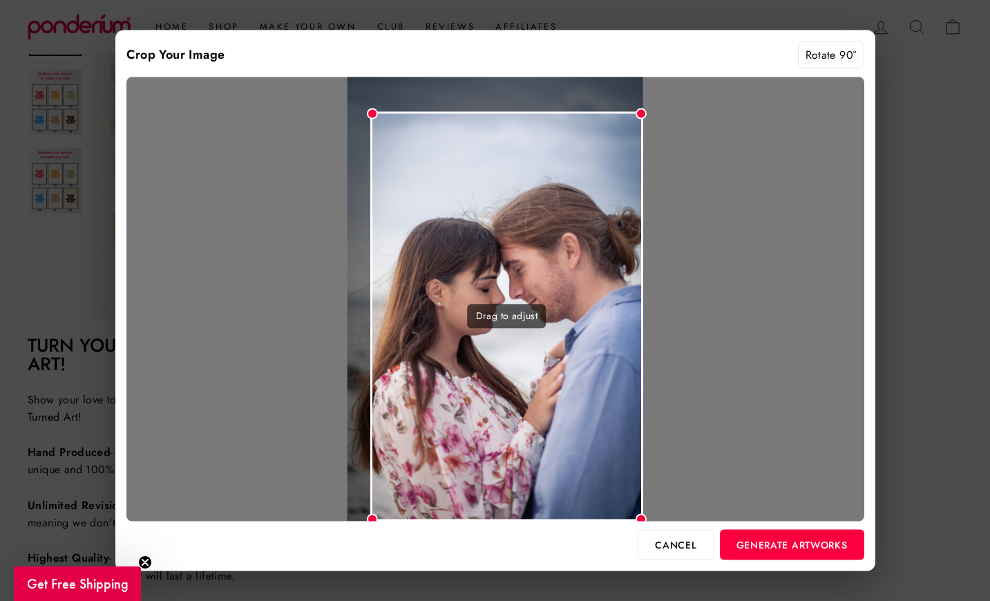
drag, startPoint x: 347, startPoint y: 83, endPoint x: 370, endPoint y: 150, distance: 70.5
click at [370, 150] on div "Drag to adjust" at bounding box center [506, 316] width 273 height 409
click at [778, 544] on button "Generate Artworks" at bounding box center [792, 544] width 144 height 30
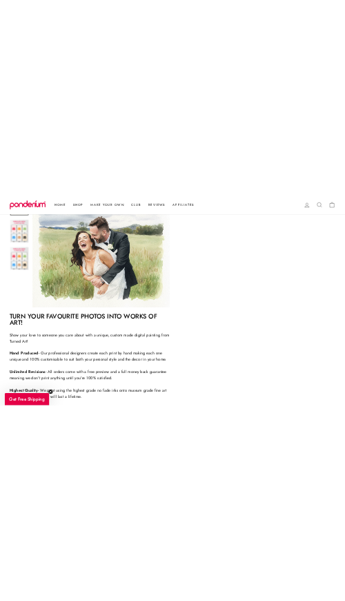
scroll to position [249, 0]
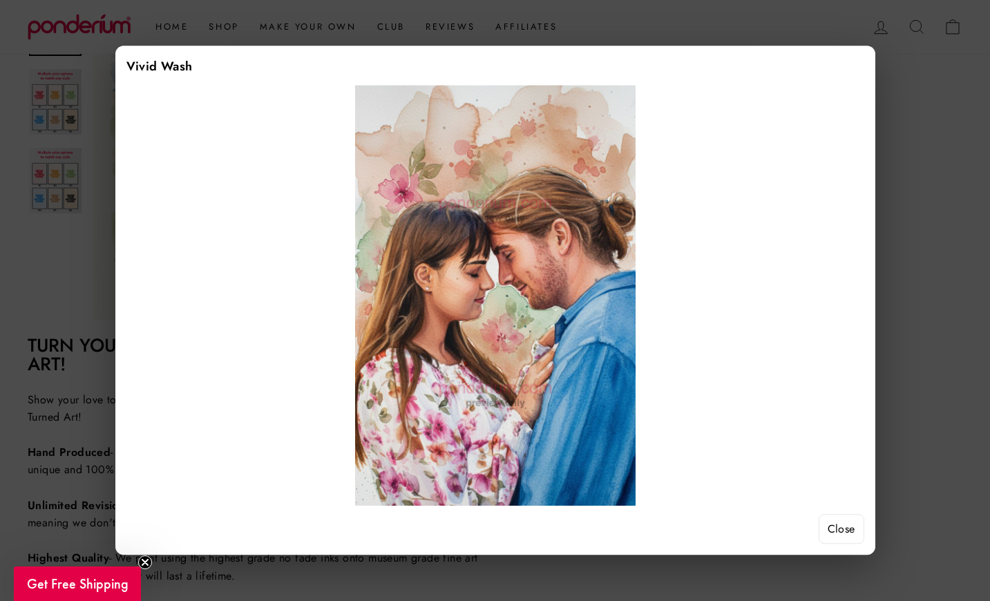
click at [839, 532] on button "Close" at bounding box center [841, 529] width 46 height 30
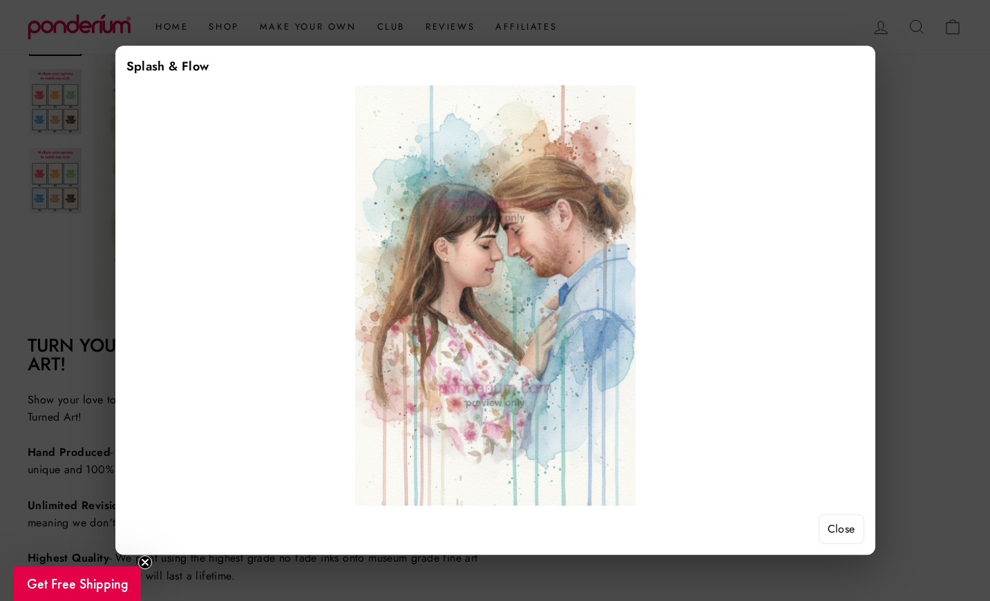
click at [847, 534] on button "Close" at bounding box center [841, 529] width 46 height 30
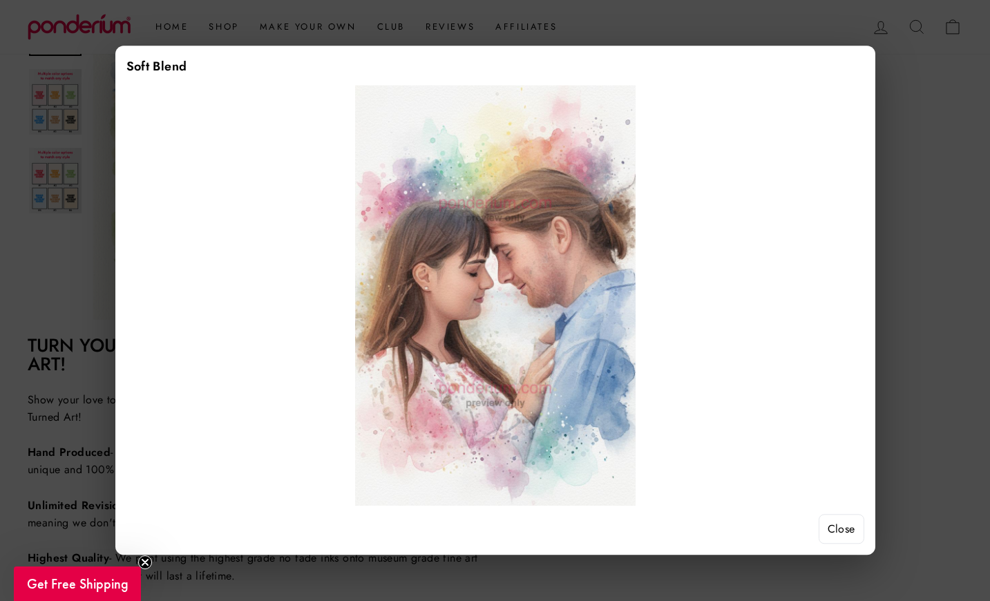
click at [830, 523] on button "Close" at bounding box center [841, 529] width 46 height 30
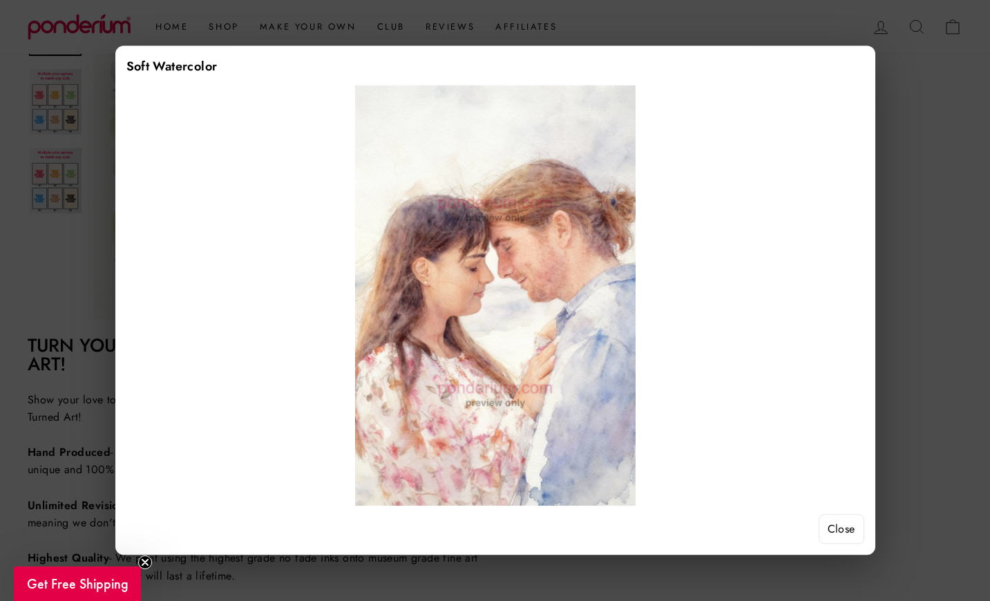
click at [841, 531] on button "Close" at bounding box center [841, 529] width 46 height 30
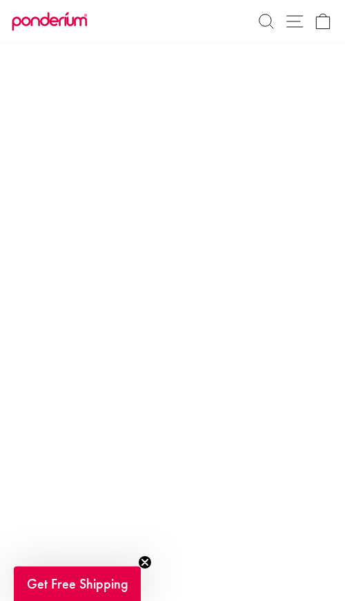
scroll to position [472, 0]
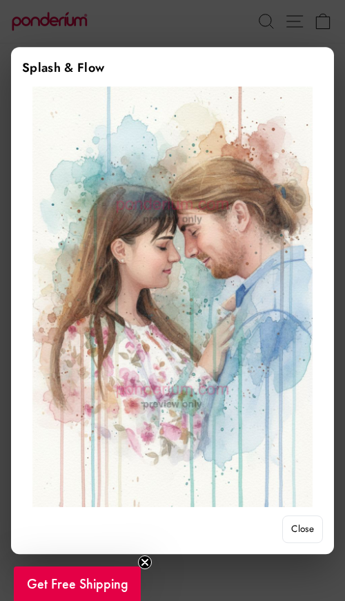
click at [313, 528] on button "Close" at bounding box center [302, 529] width 41 height 28
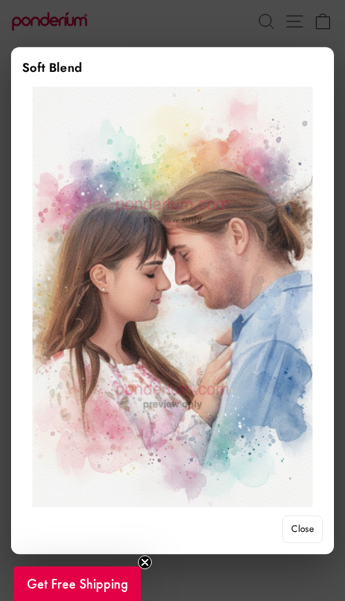
click at [307, 537] on button "Close" at bounding box center [302, 529] width 41 height 28
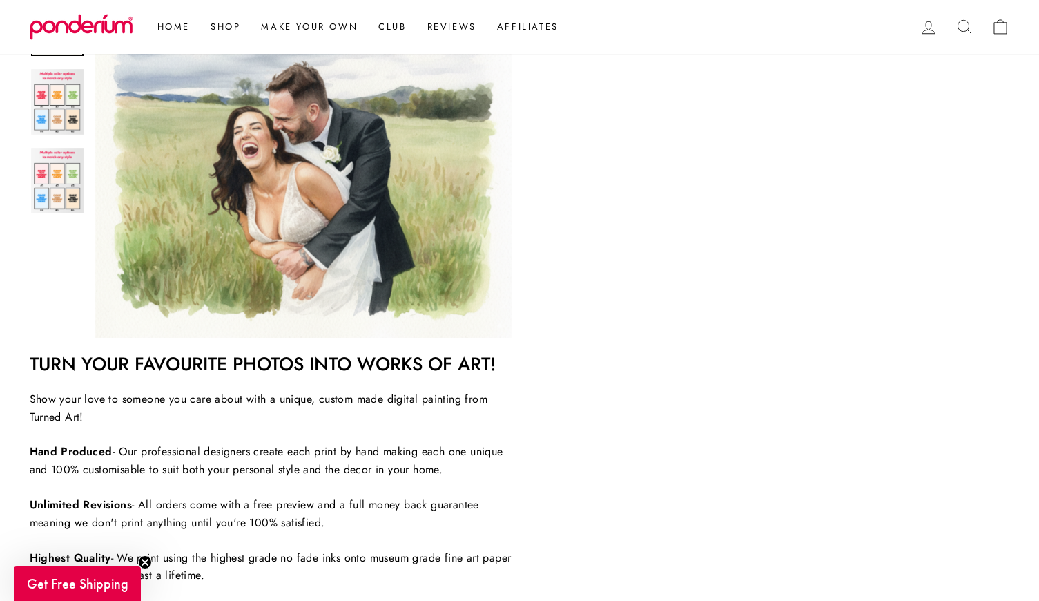
scroll to position [526, 0]
